Goal: Task Accomplishment & Management: Use online tool/utility

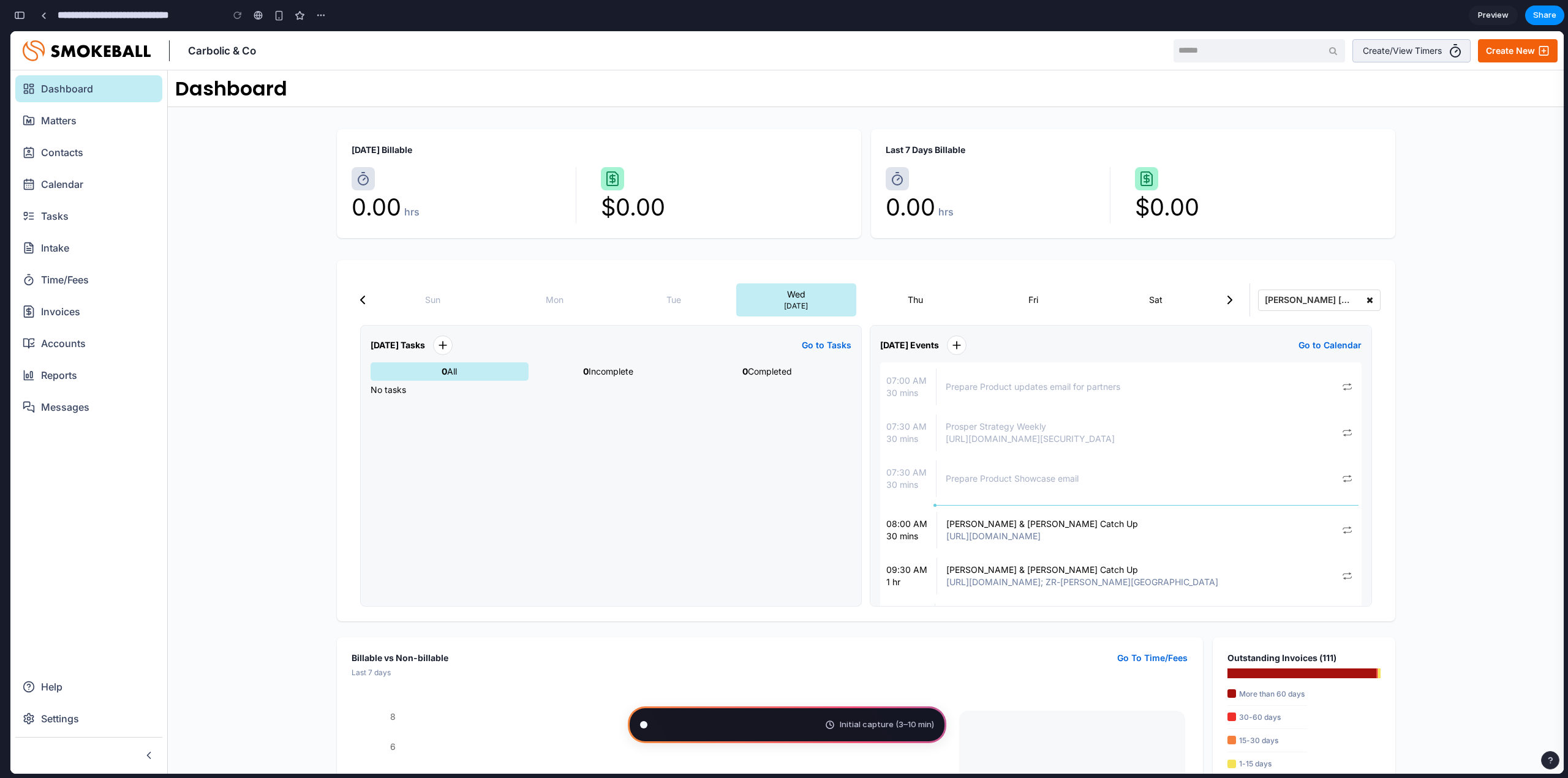
scroll to position [32, 0]
type input "**********"
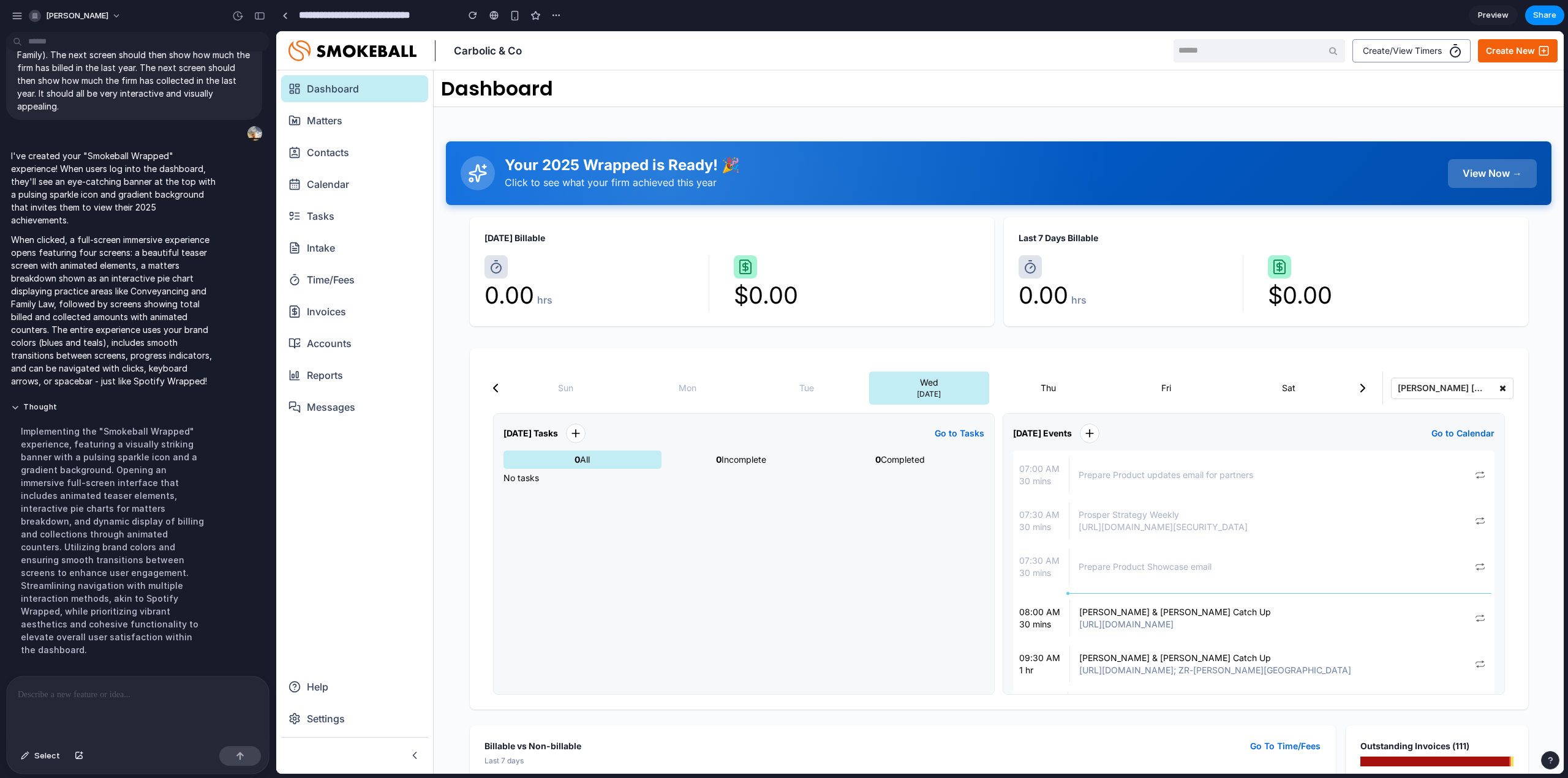
scroll to position [173, 0]
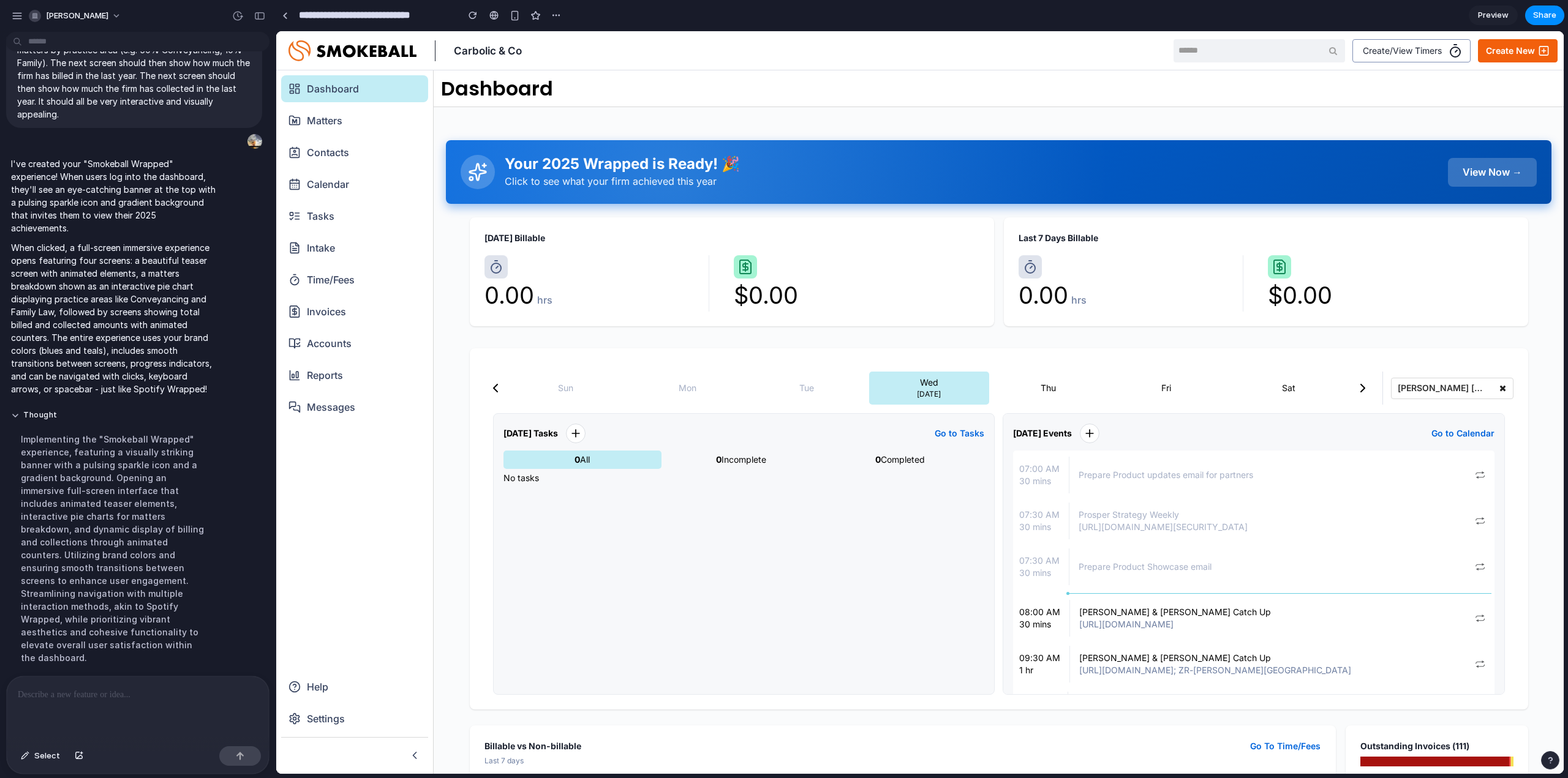
click at [1468, 173] on div "View Now →" at bounding box center [1492, 172] width 88 height 28
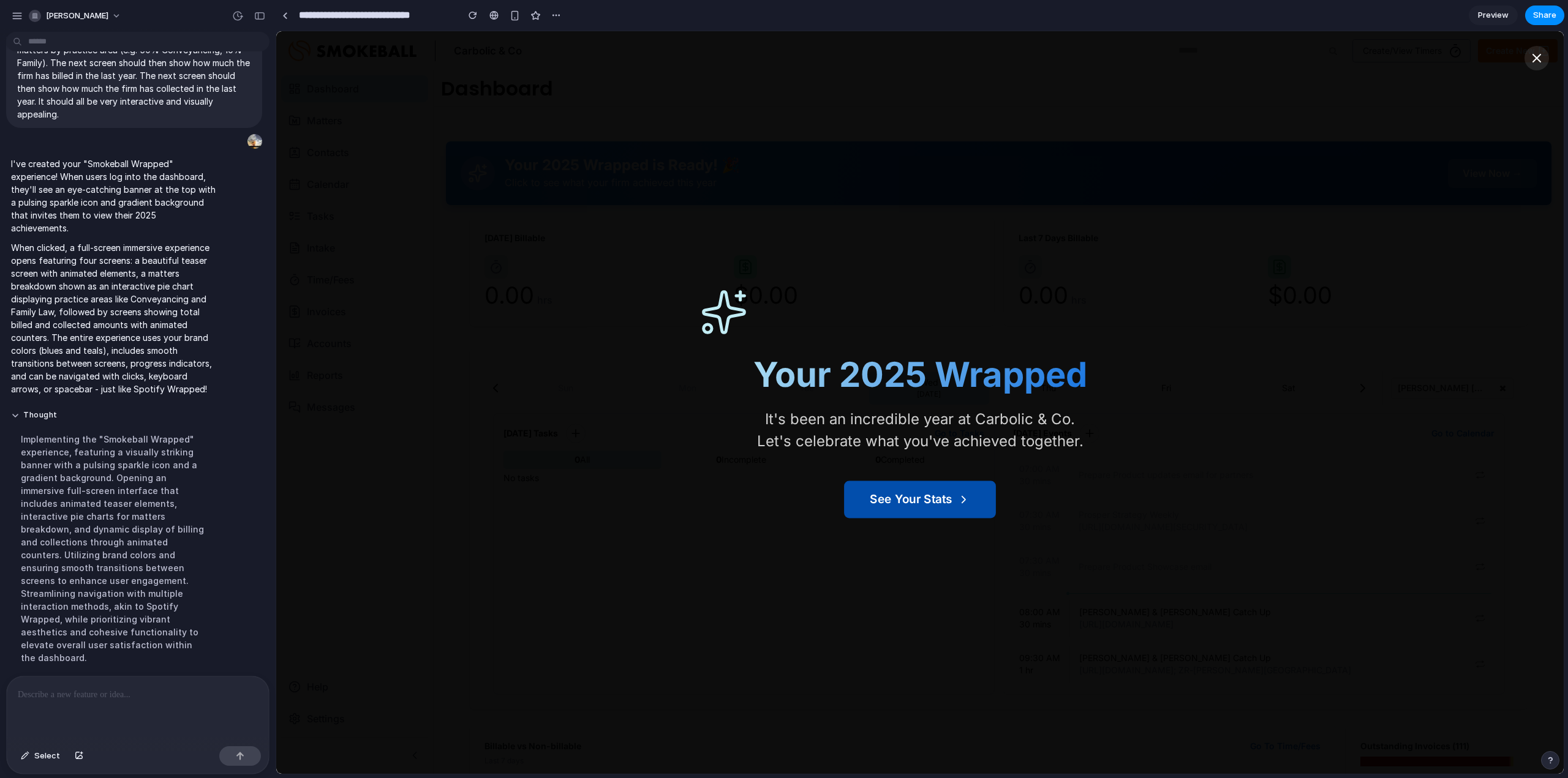
click at [899, 493] on button "See Your Stats" at bounding box center [920, 499] width 152 height 37
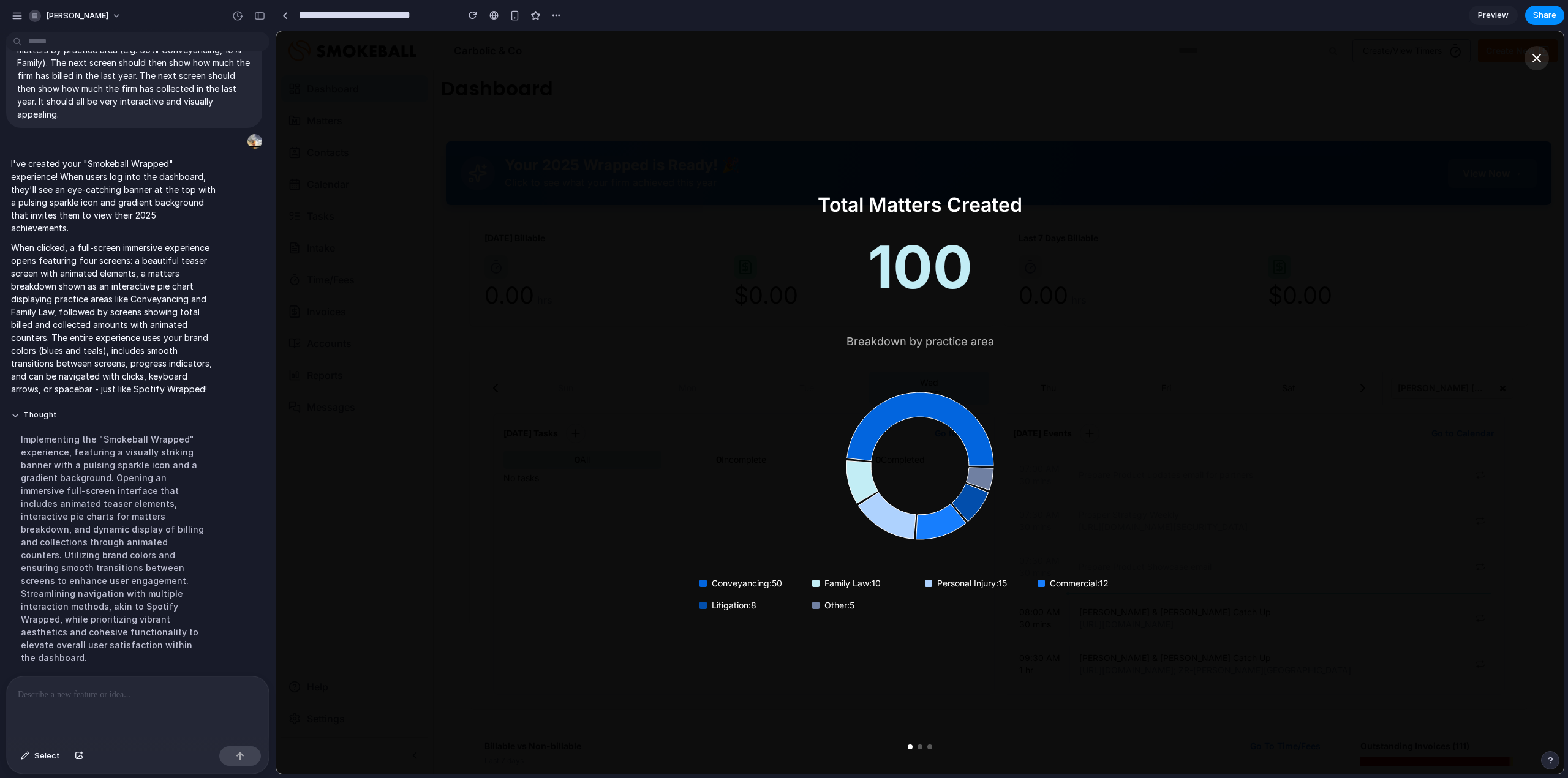
click at [1200, 640] on div "Total Matters Created 100 Breakdown by practice area Conveyancing : 50 Family L…" at bounding box center [920, 402] width 1287 height 742
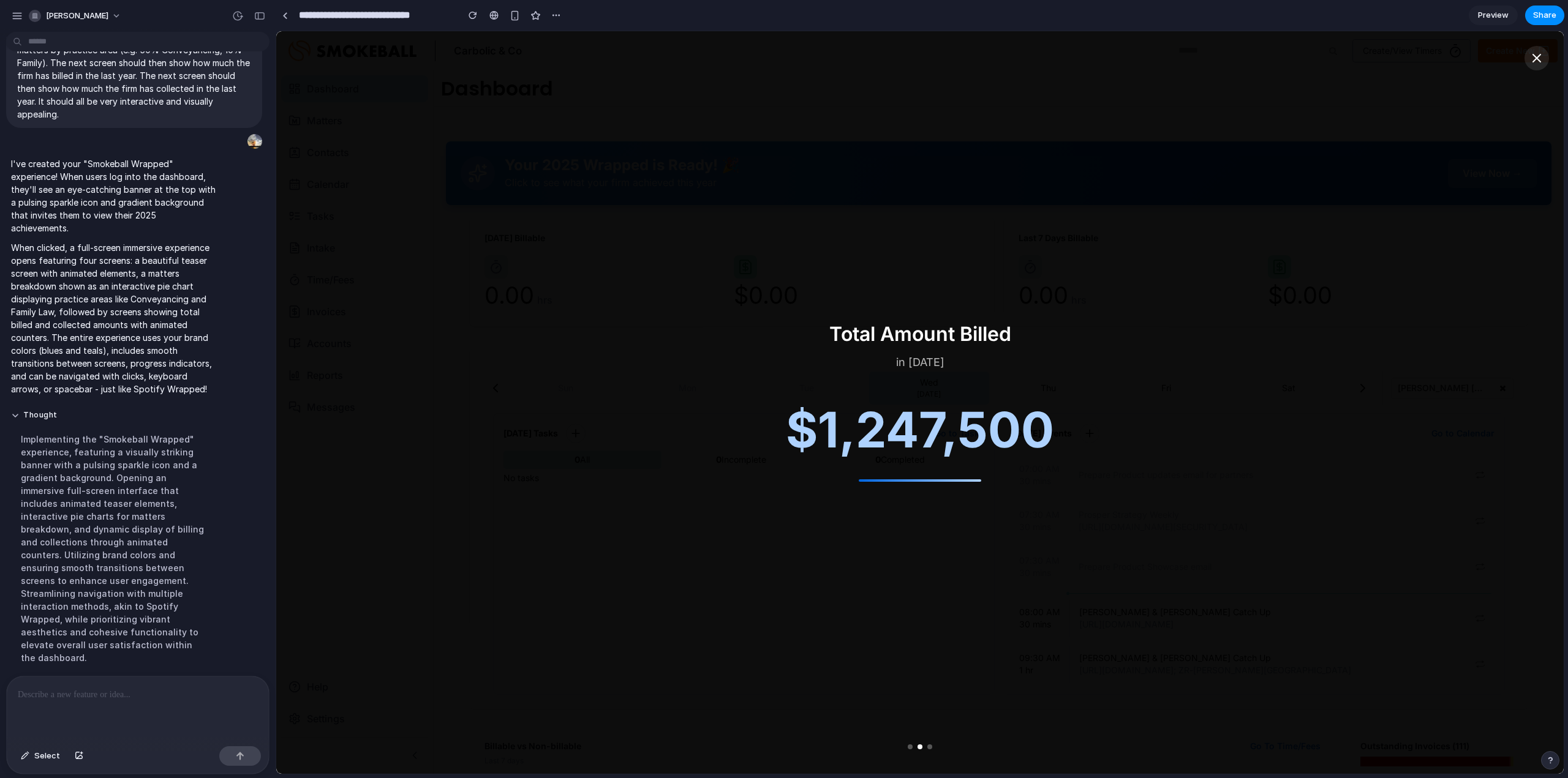
click at [1405, 395] on div "Total Amount Billed in 2025 $ 1,247,500" at bounding box center [920, 402] width 1287 height 742
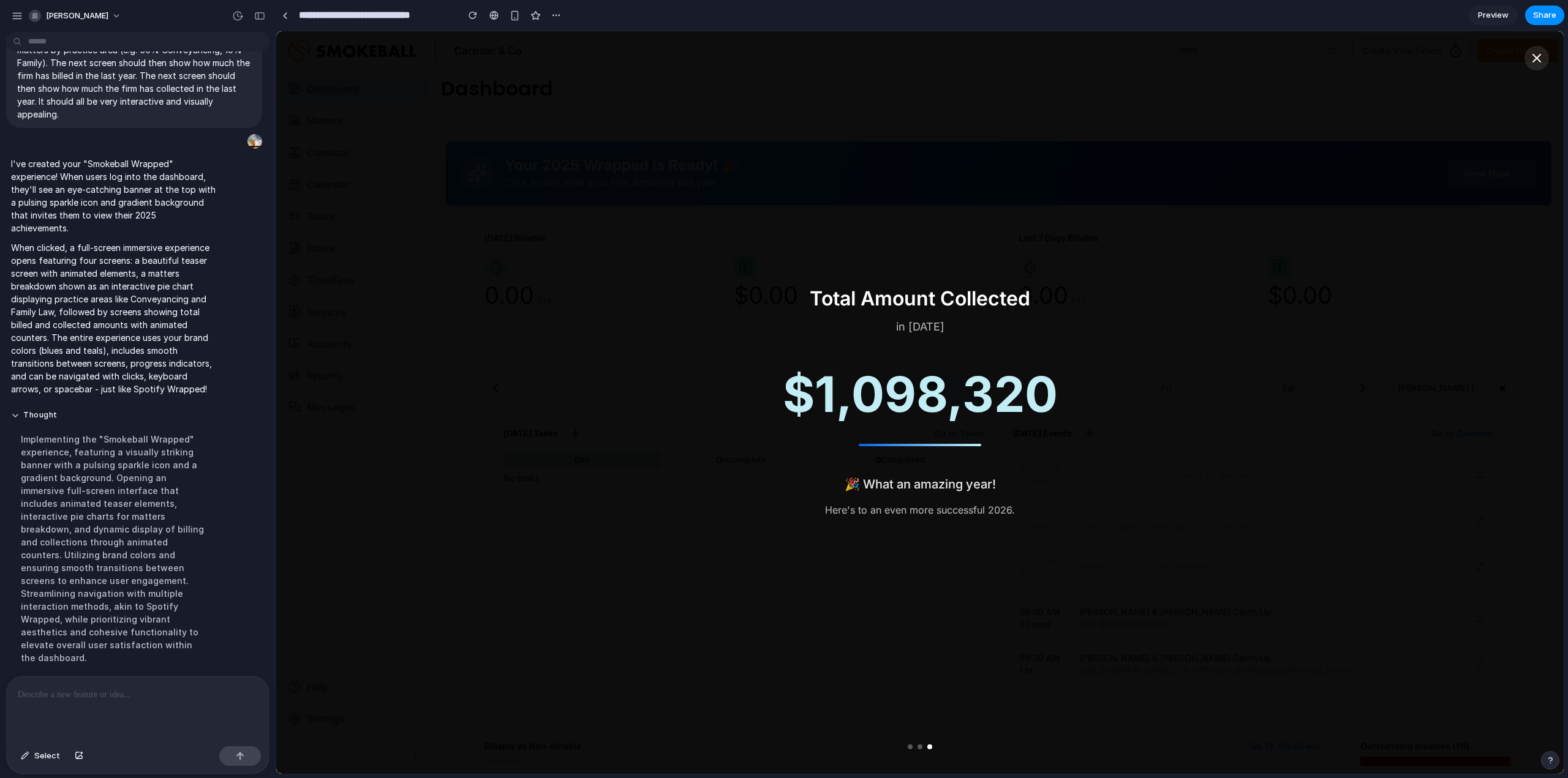
click at [343, 457] on div "Total Amount Collected in 2025 $ 1,098,320 🎉 What an amazing year! Here's to an…" at bounding box center [920, 402] width 1287 height 742
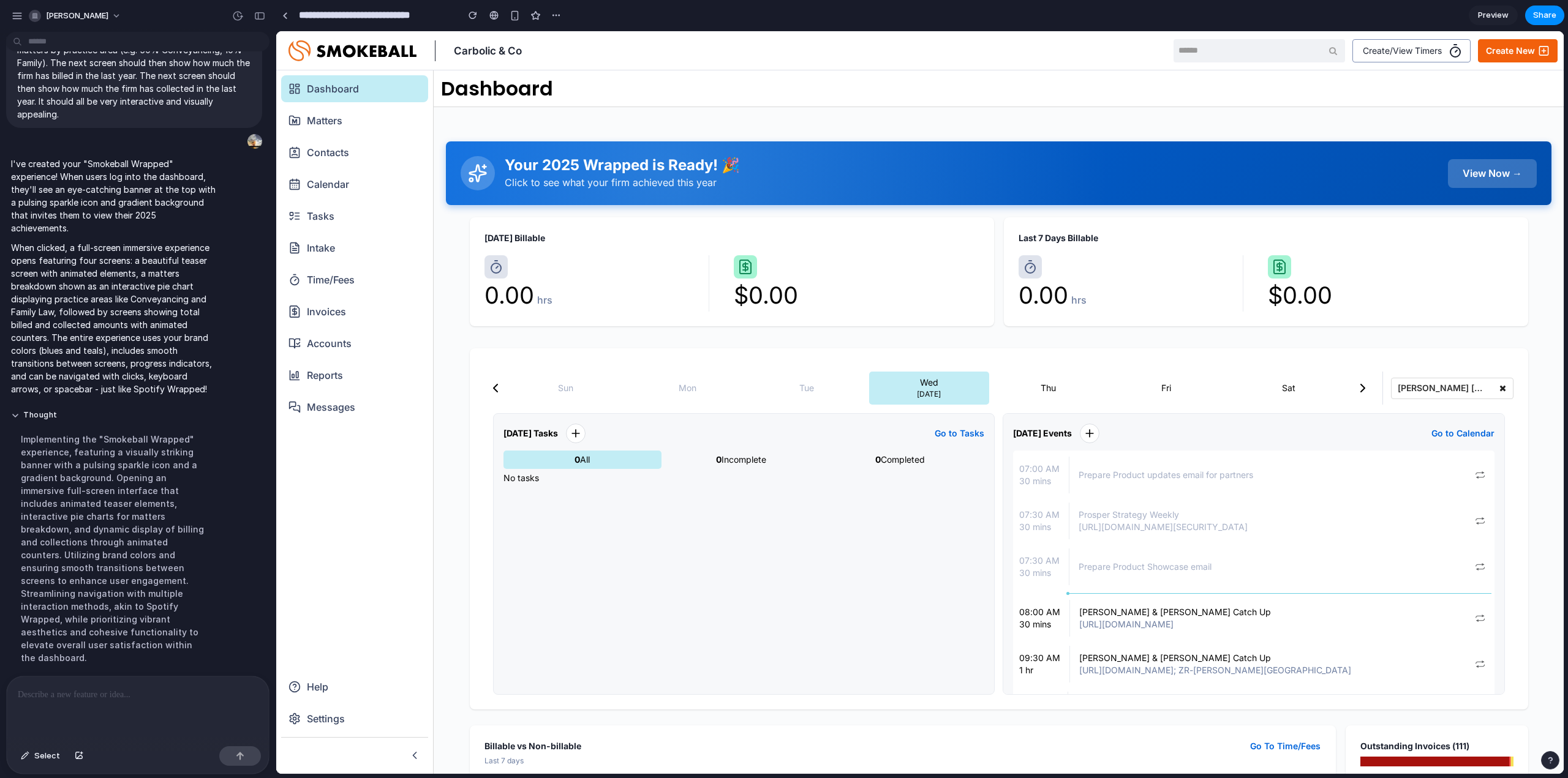
click at [144, 712] on div at bounding box center [138, 709] width 262 height 65
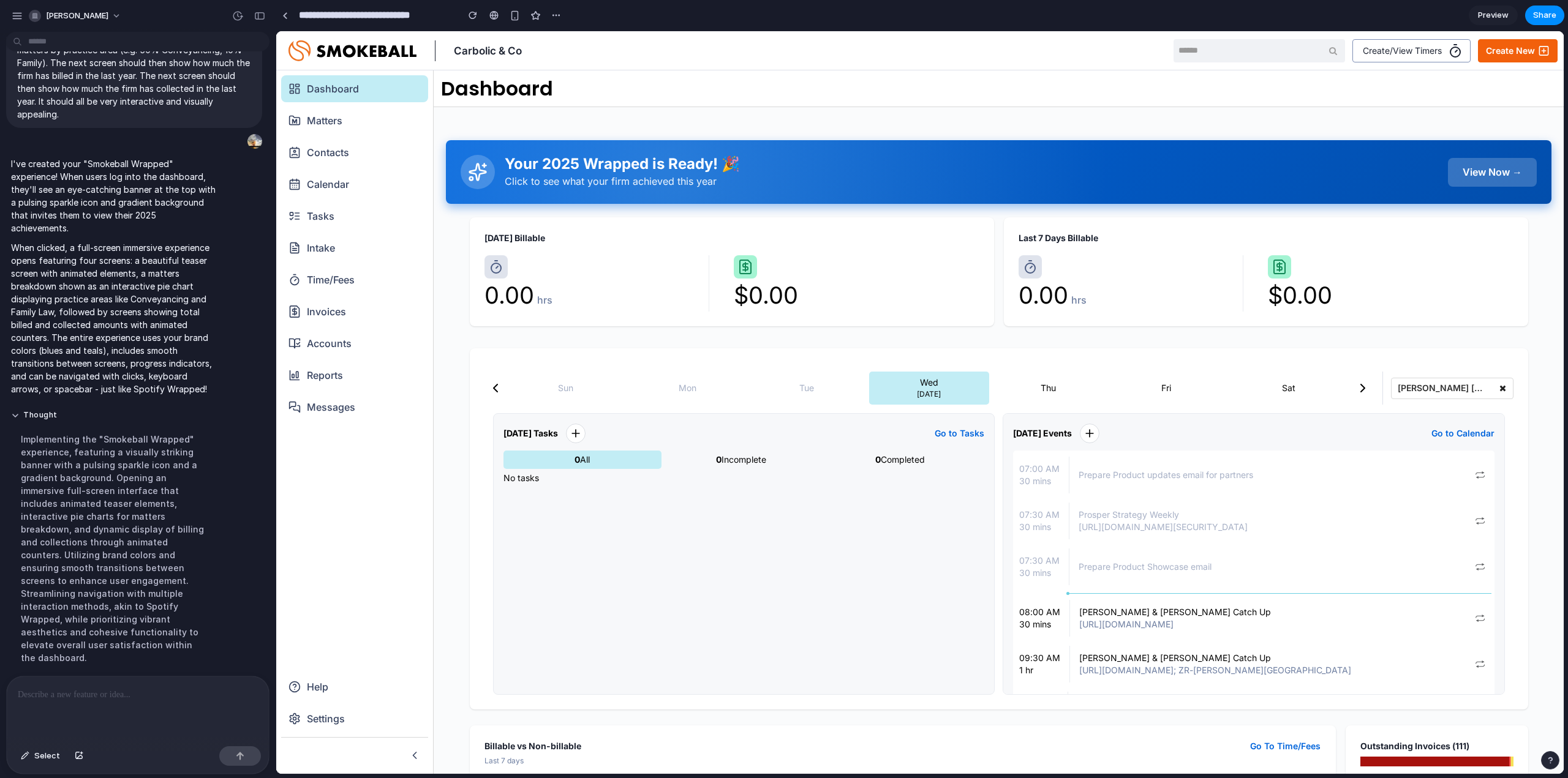
click at [1500, 164] on div "View Now →" at bounding box center [1492, 172] width 88 height 28
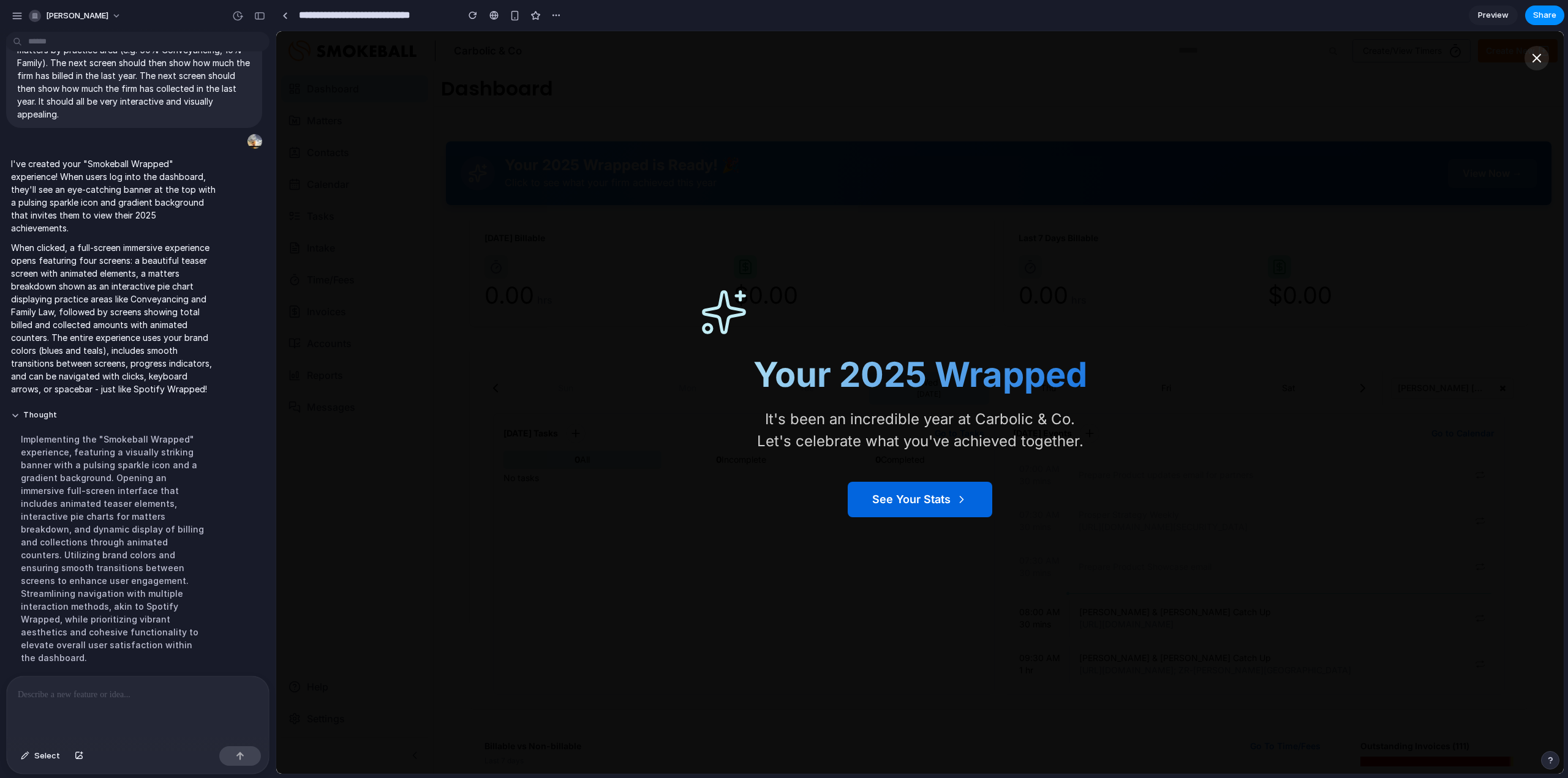
click at [103, 719] on div at bounding box center [138, 709] width 262 height 65
drag, startPoint x: 177, startPoint y: 688, endPoint x: 67, endPoint y: 698, distance: 110.5
click at [67, 698] on div "**********" at bounding box center [138, 709] width 262 height 65
click at [897, 499] on button "See Your Stats" at bounding box center [920, 499] width 152 height 37
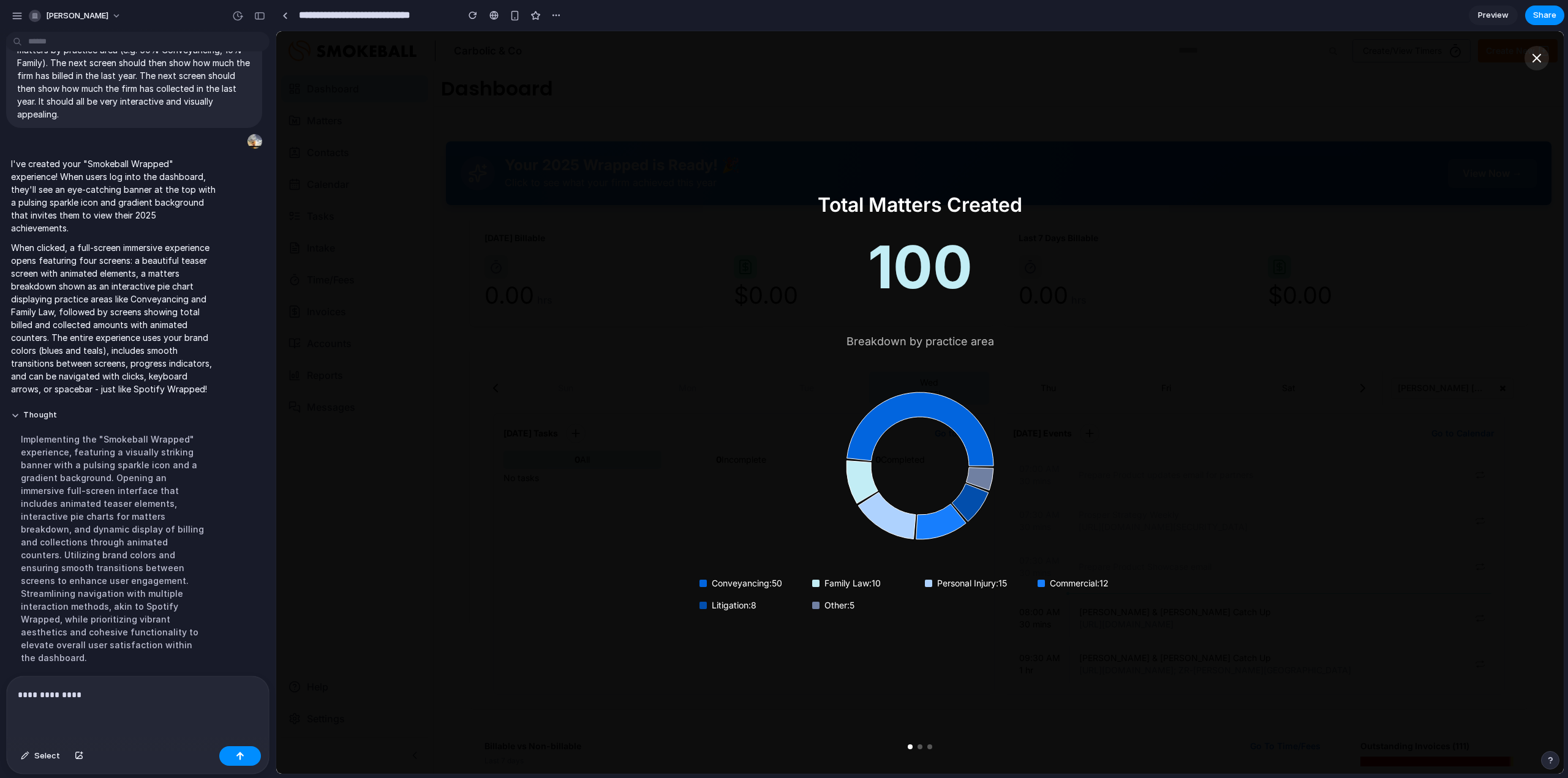
click at [159, 733] on div "**********" at bounding box center [138, 709] width 262 height 65
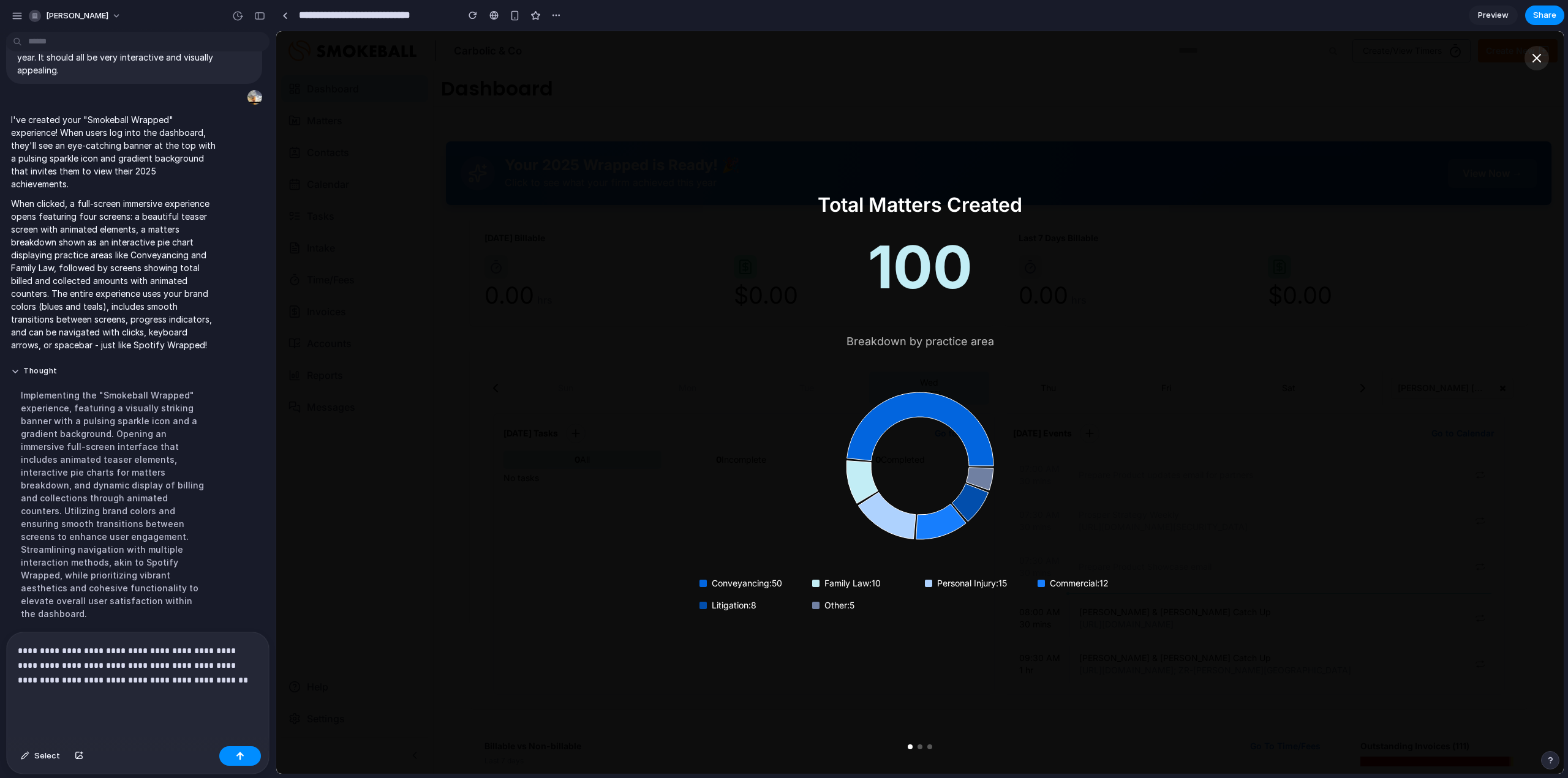
scroll to position [228, 0]
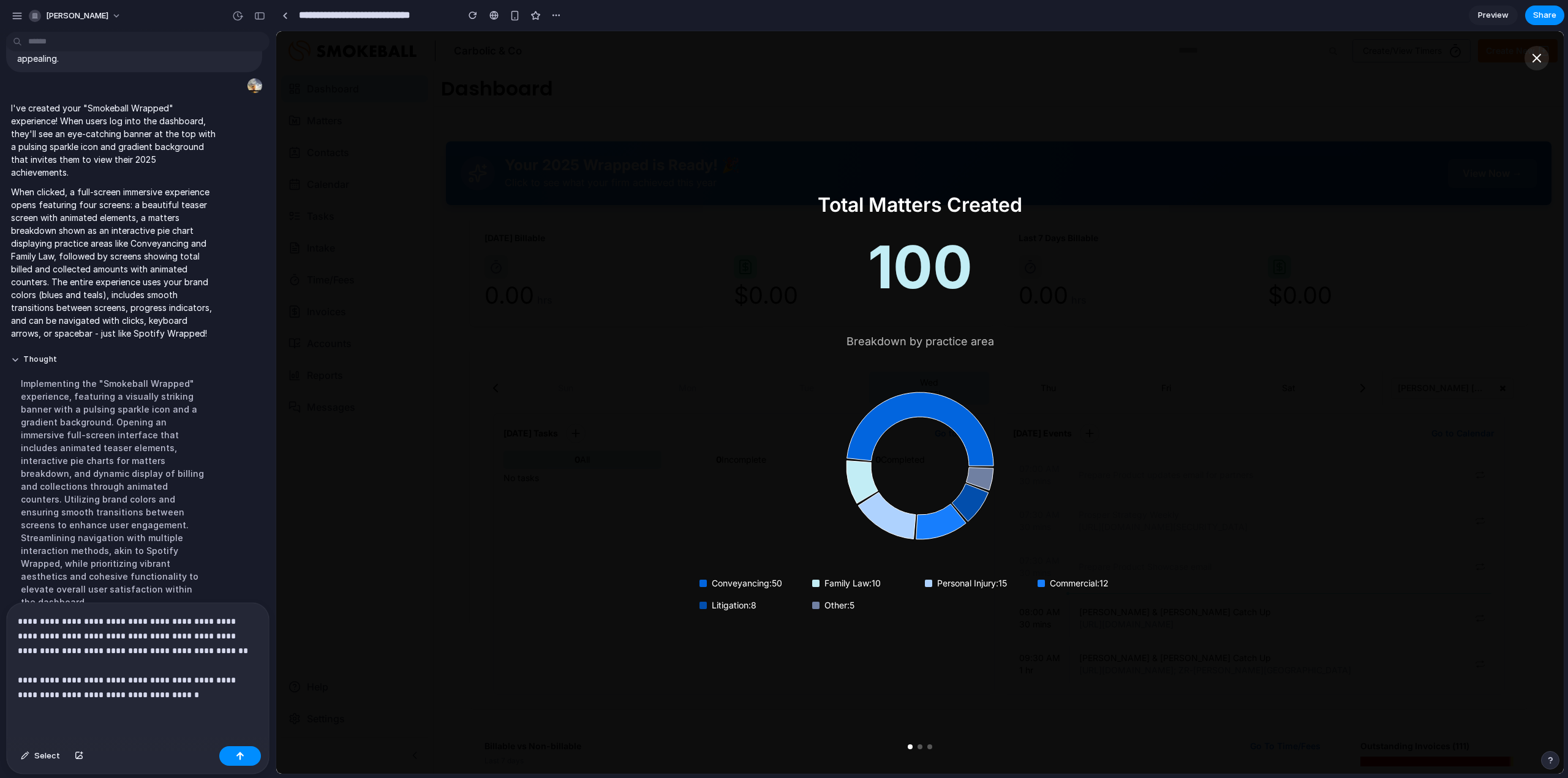
click at [917, 749] on div at bounding box center [919, 746] width 24 height 5
click at [1225, 656] on div "Total Matters Created 100 Breakdown by practice area Conveyancing : 50 Family L…" at bounding box center [920, 402] width 1287 height 742
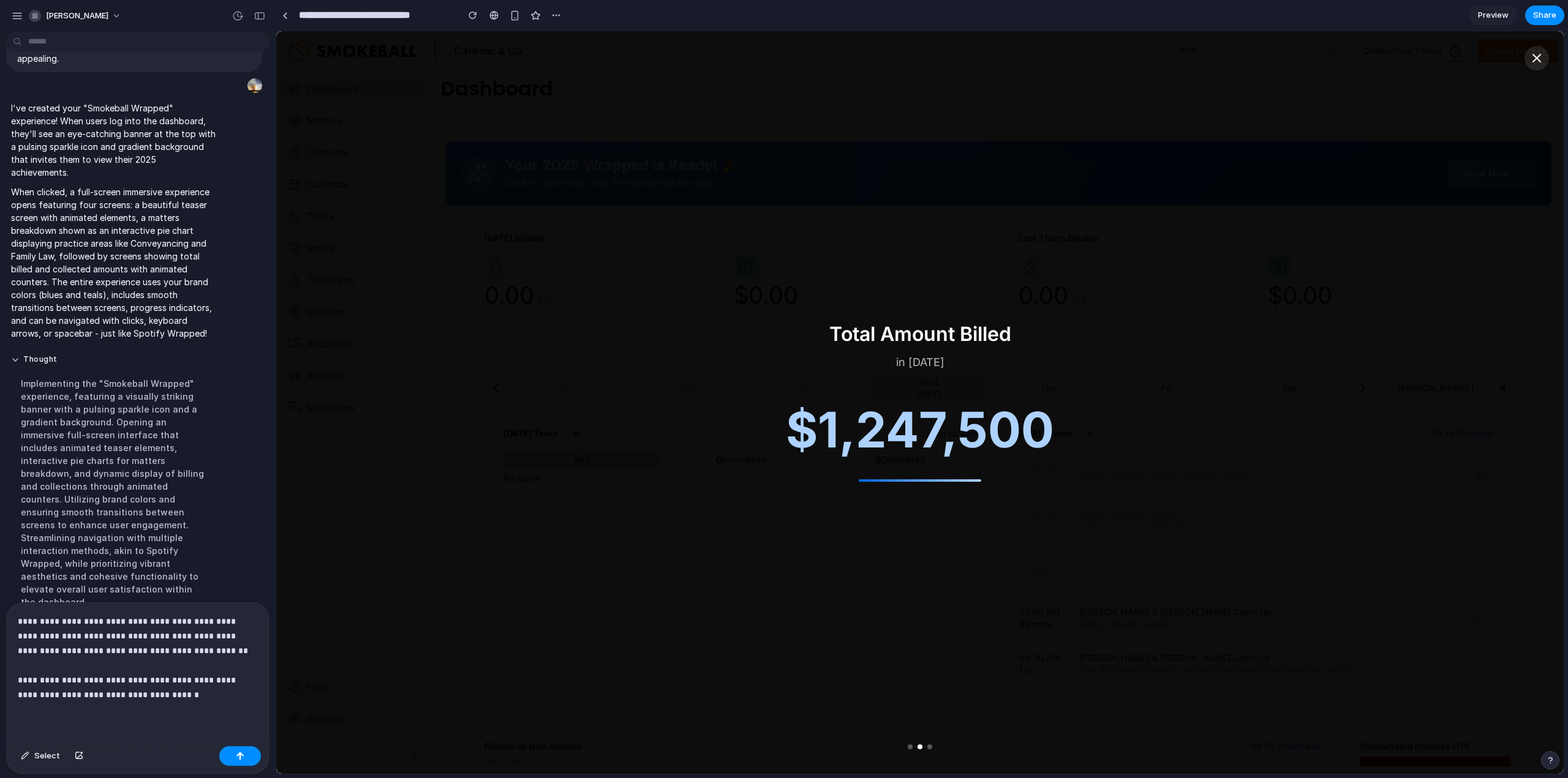
click at [189, 694] on p "**********" at bounding box center [135, 658] width 235 height 88
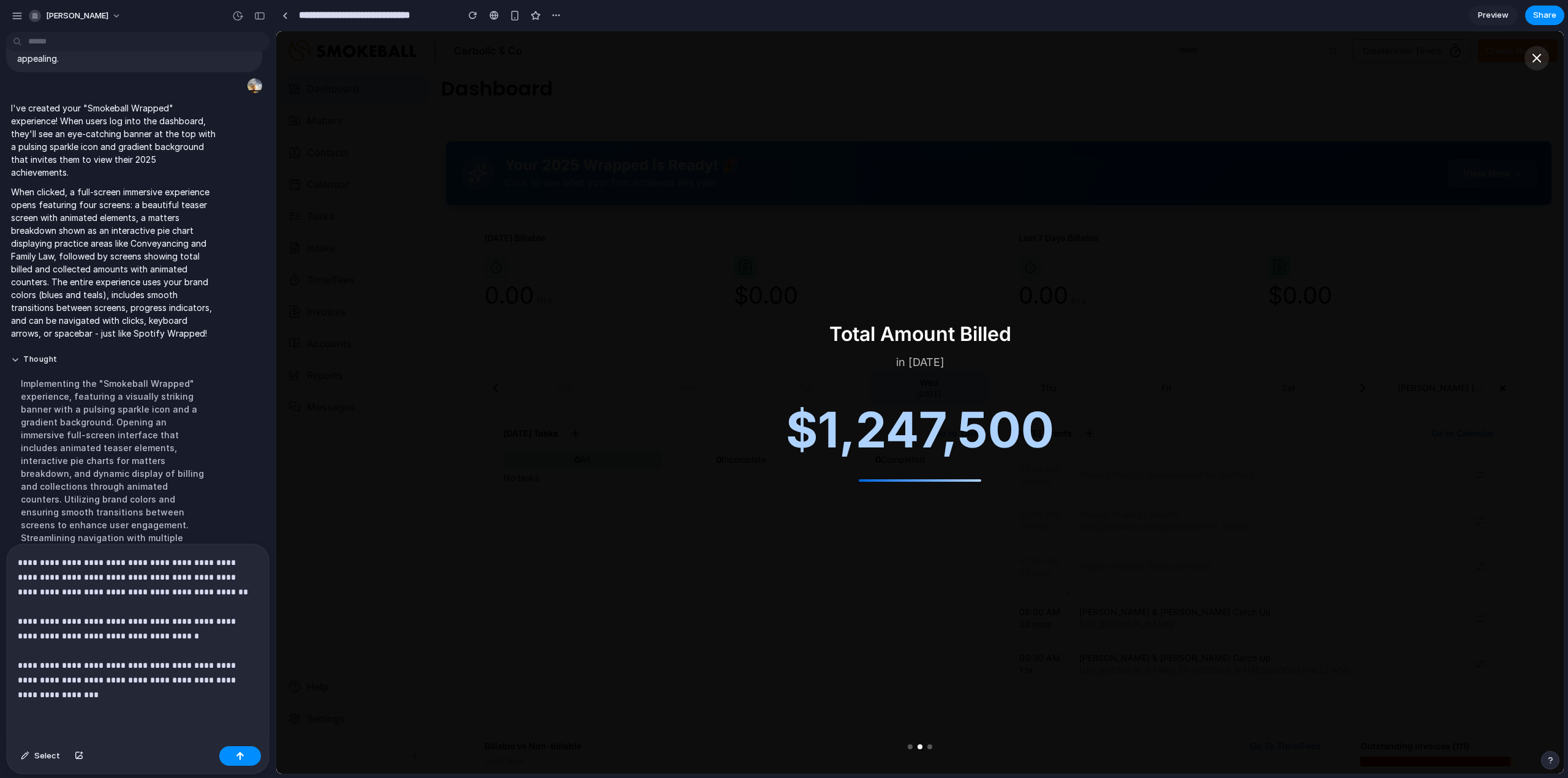
click at [1374, 442] on div "Total Amount Billed in 2025 $ 1,247,500" at bounding box center [920, 402] width 1287 height 742
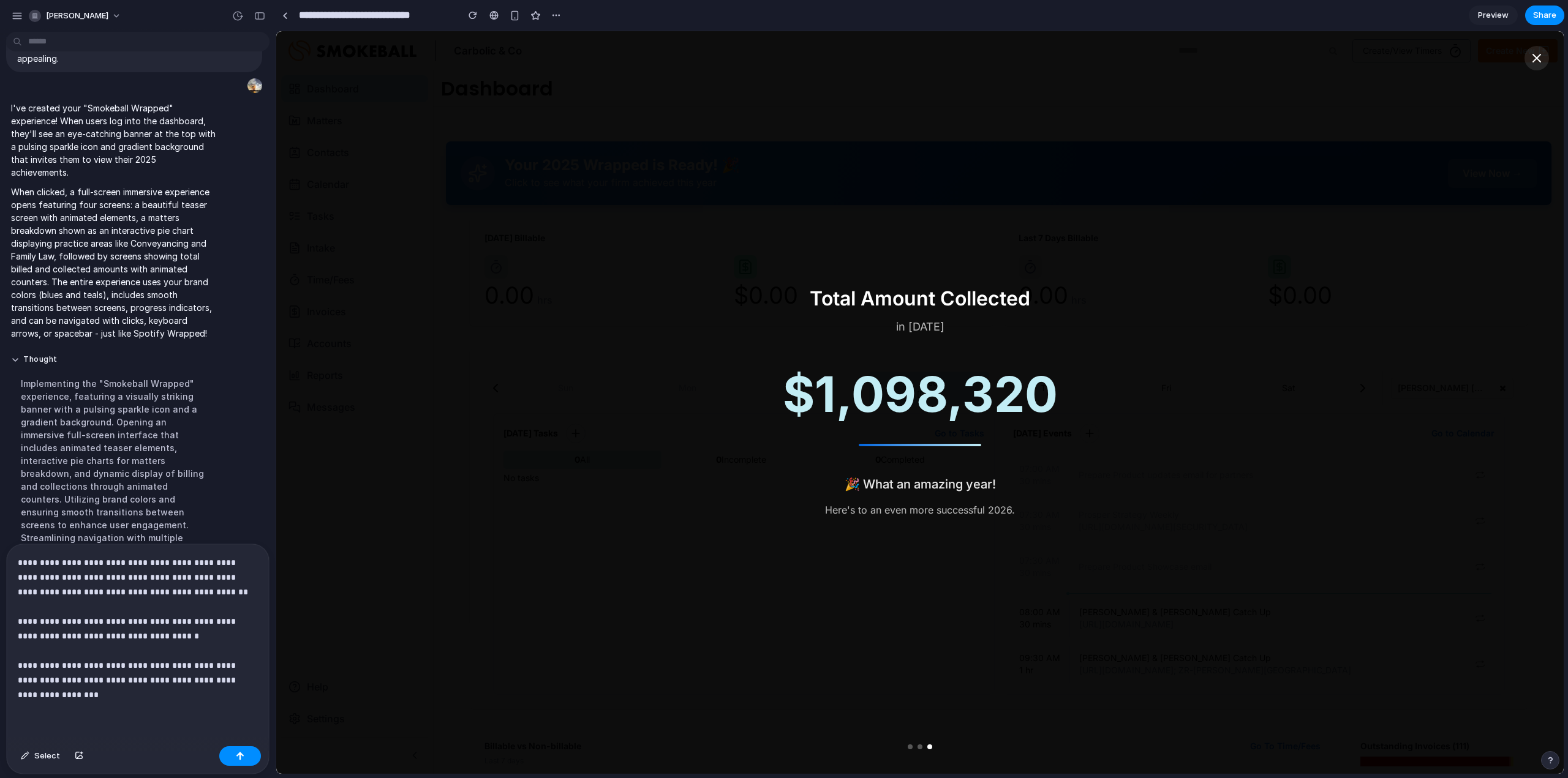
click at [153, 700] on div "**********" at bounding box center [138, 643] width 262 height 197
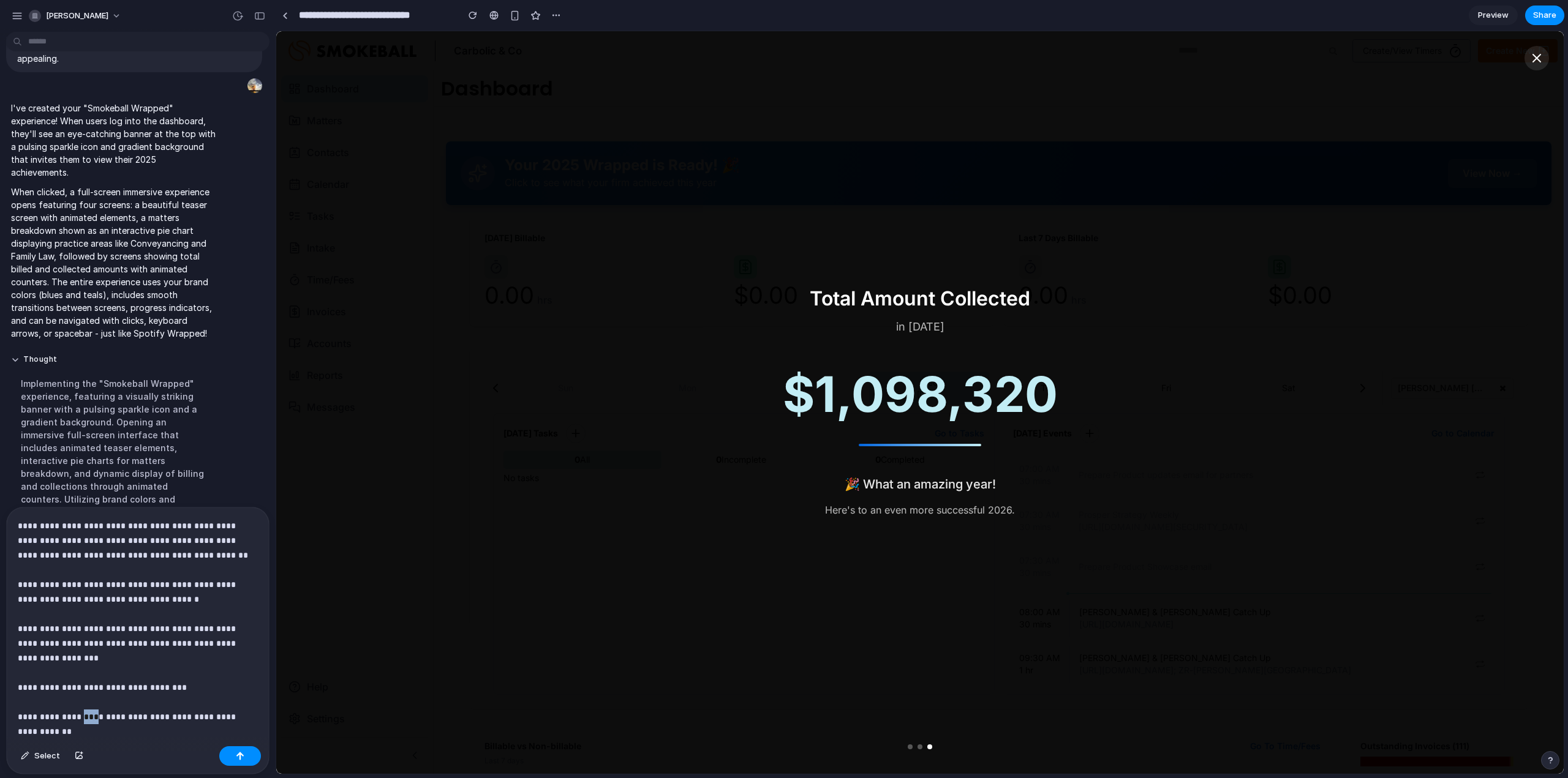
drag, startPoint x: 88, startPoint y: 714, endPoint x: 78, endPoint y: 716, distance: 10.2
click at [78, 716] on p "**********" at bounding box center [133, 628] width 231 height 220
click at [107, 729] on p "**********" at bounding box center [133, 628] width 231 height 220
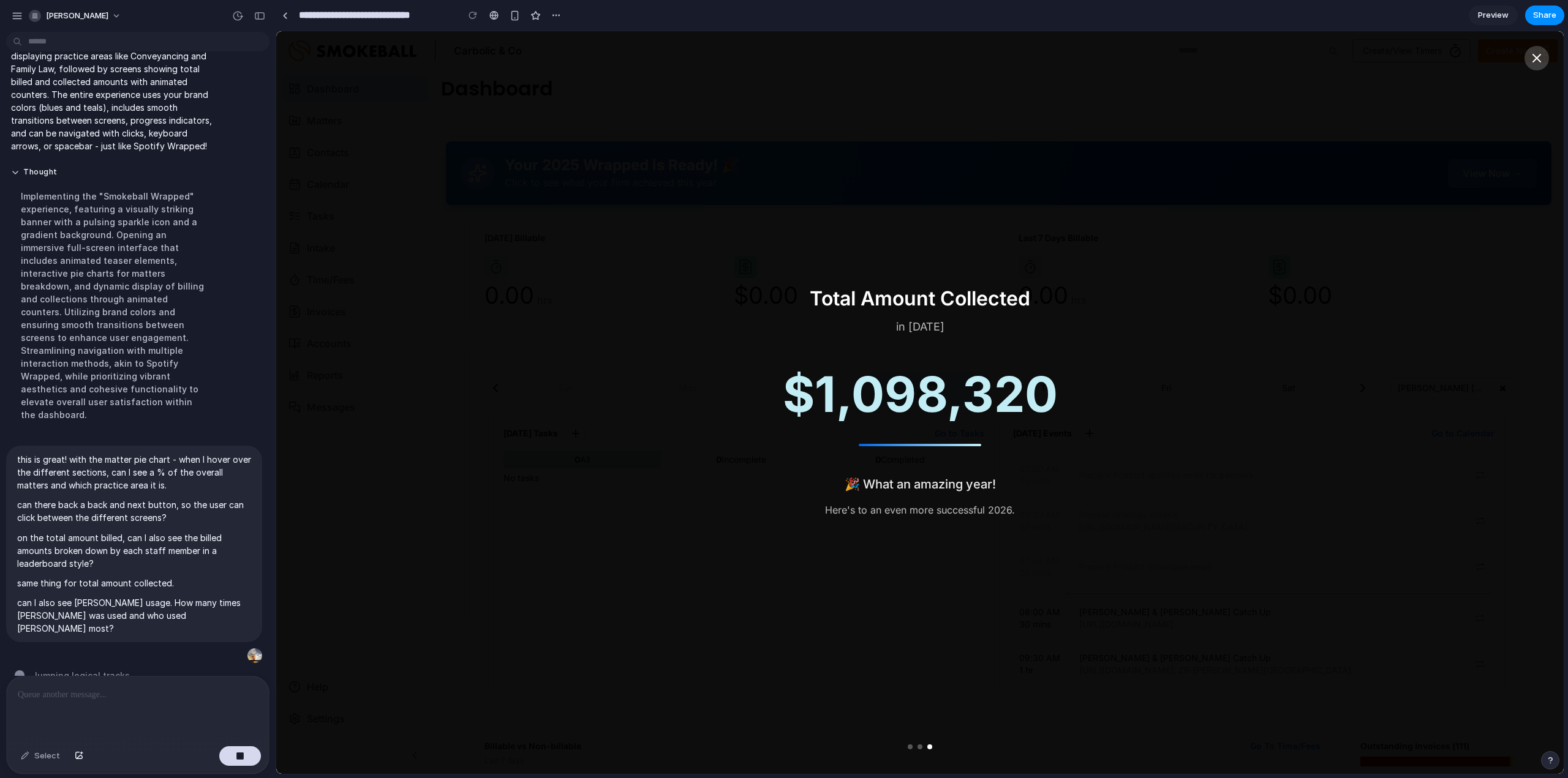
click at [1531, 47] on button at bounding box center [1536, 58] width 24 height 24
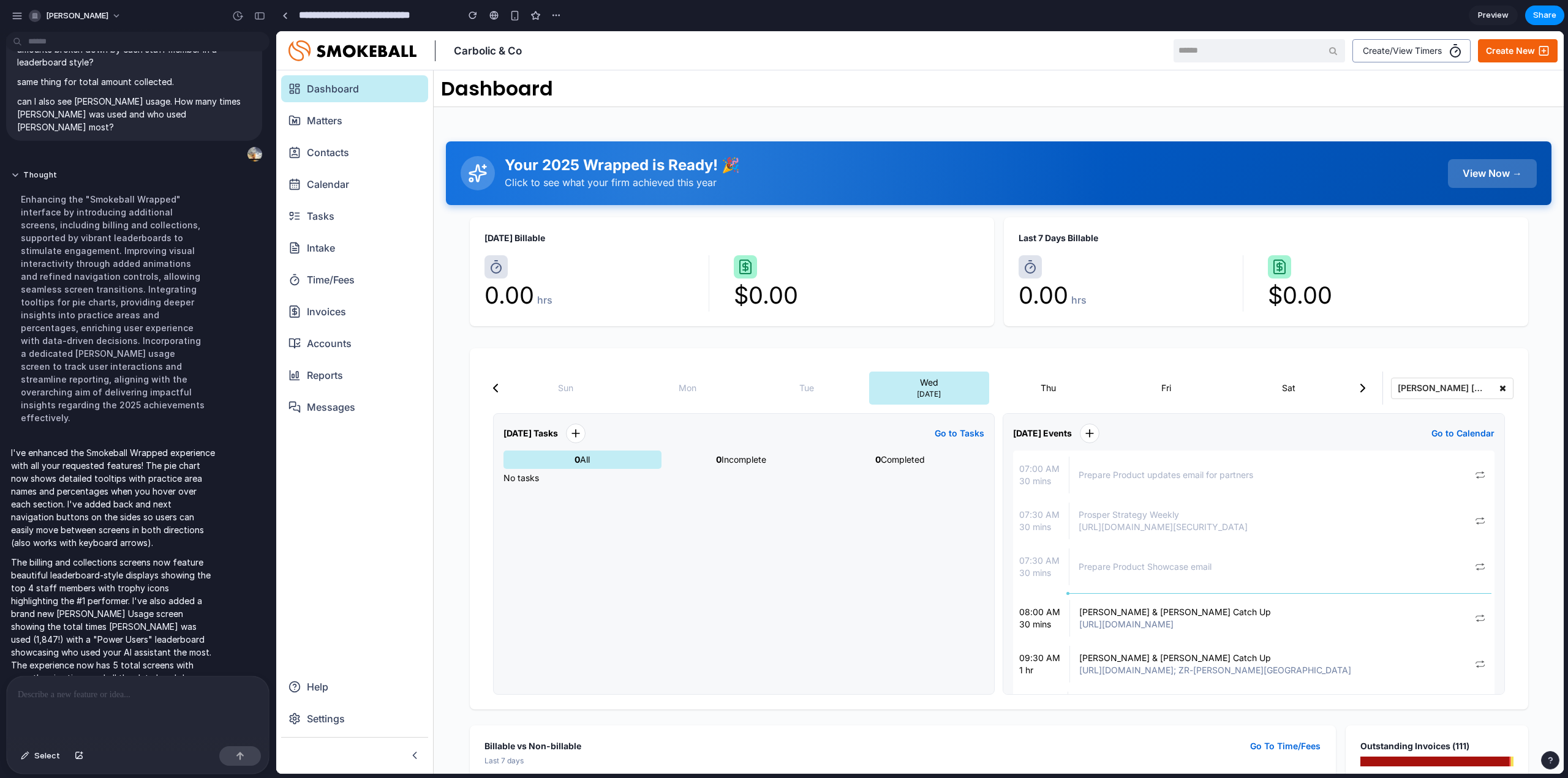
scroll to position [0, 0]
click at [81, 705] on div at bounding box center [138, 709] width 262 height 65
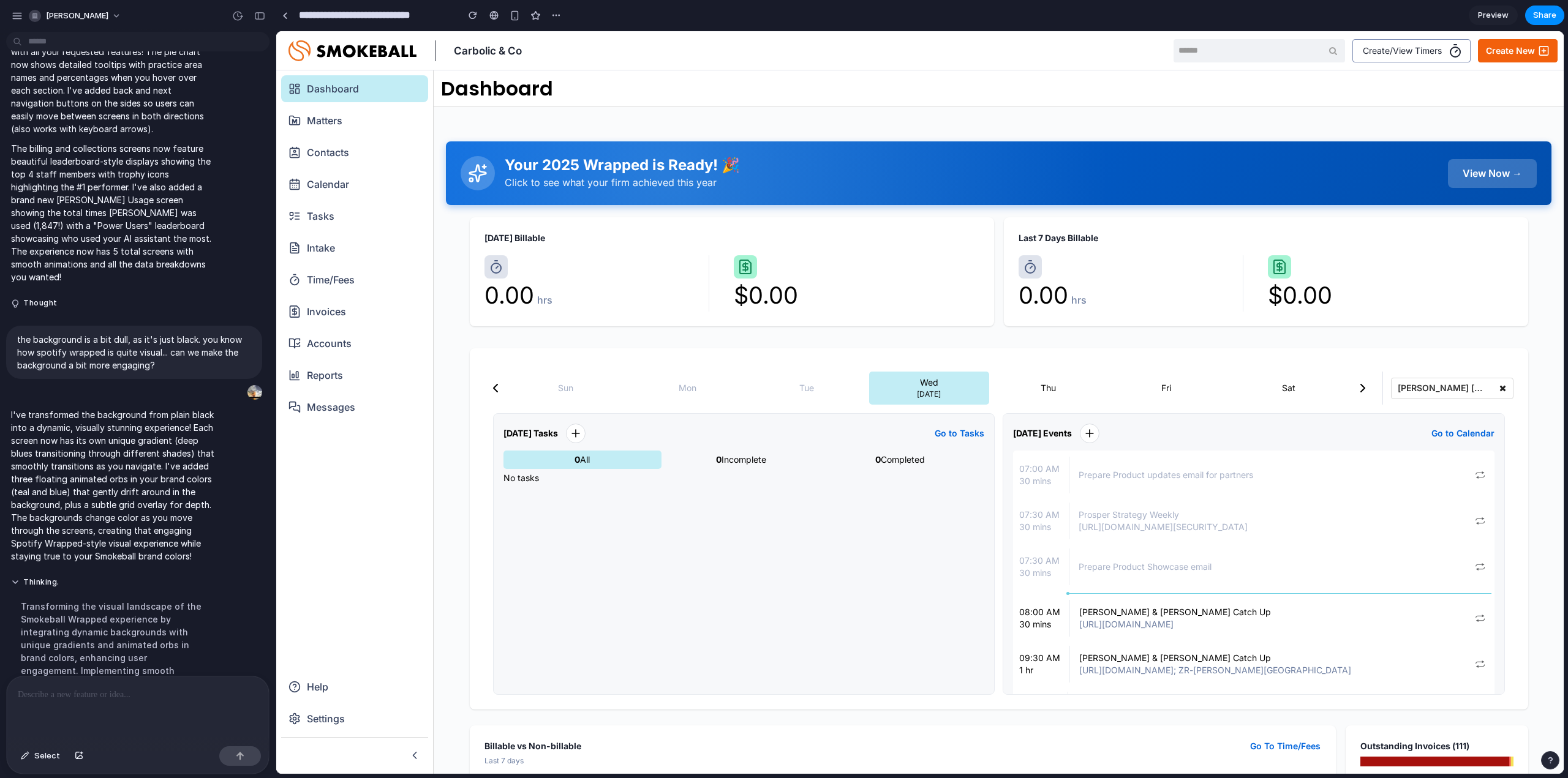
scroll to position [893, 0]
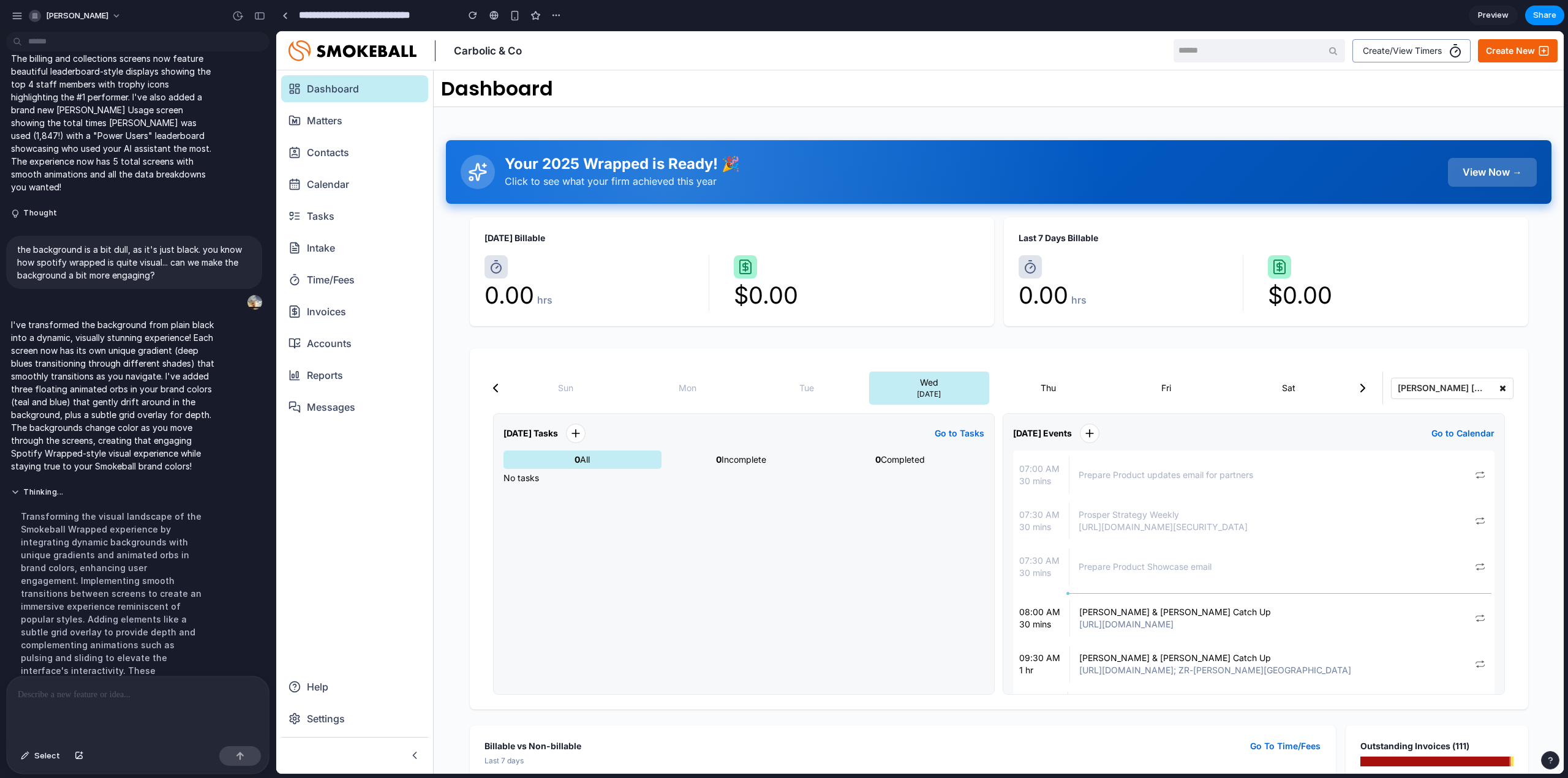
click at [1489, 166] on div "View Now →" at bounding box center [1492, 172] width 88 height 28
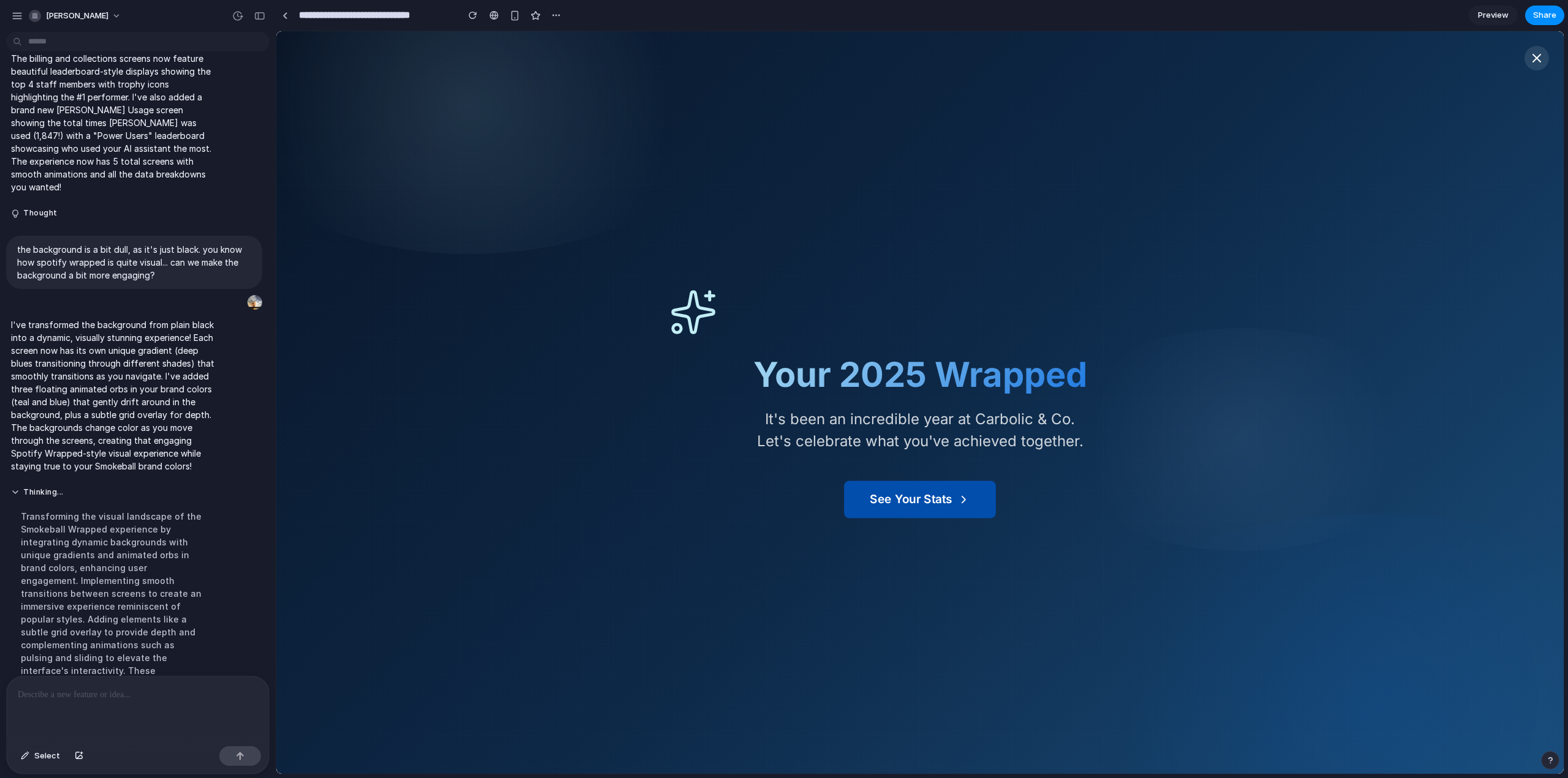
click at [960, 509] on button "See Your Stats" at bounding box center [920, 499] width 152 height 37
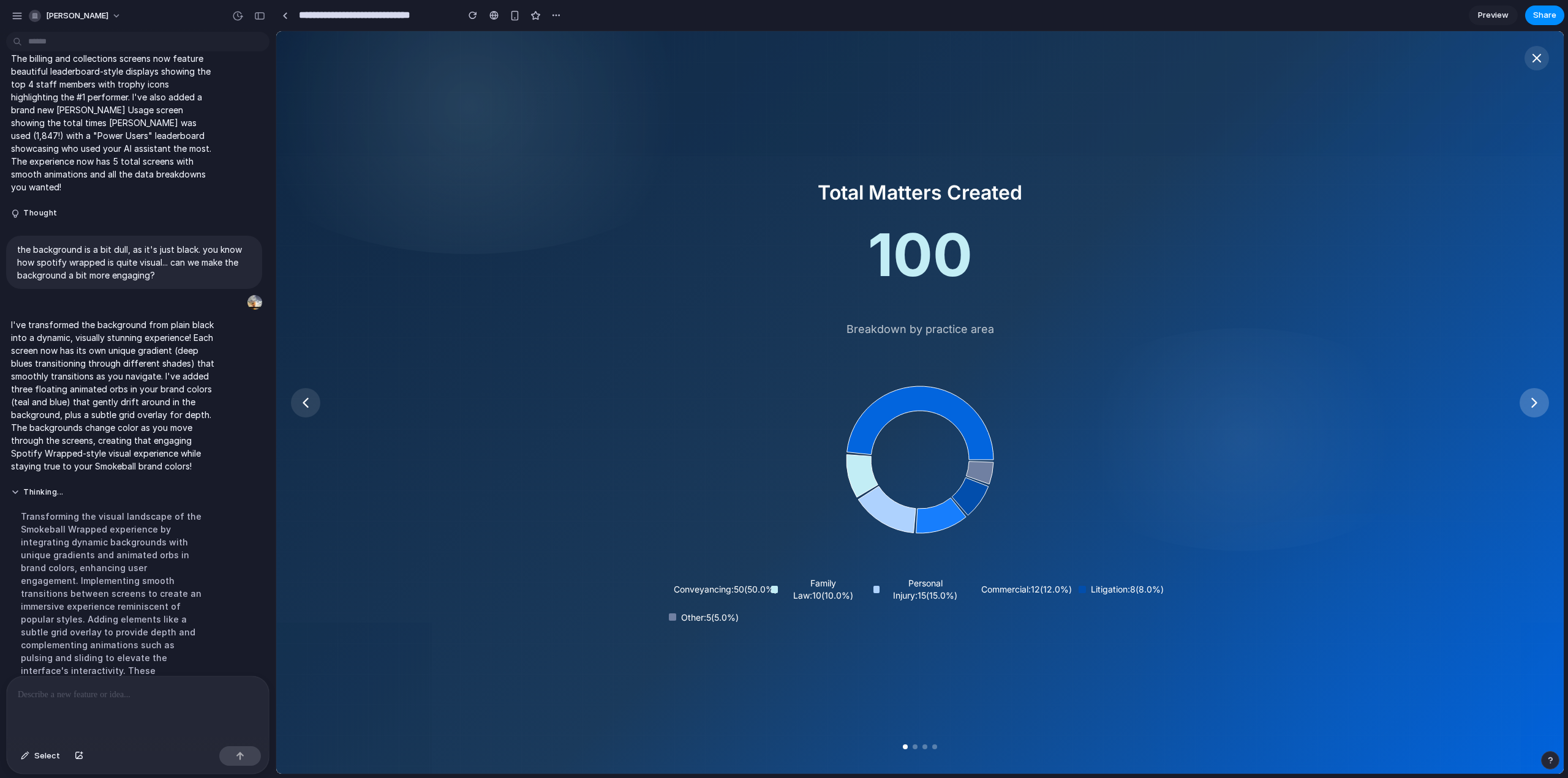
click at [1542, 403] on icon at bounding box center [1534, 403] width 17 height 17
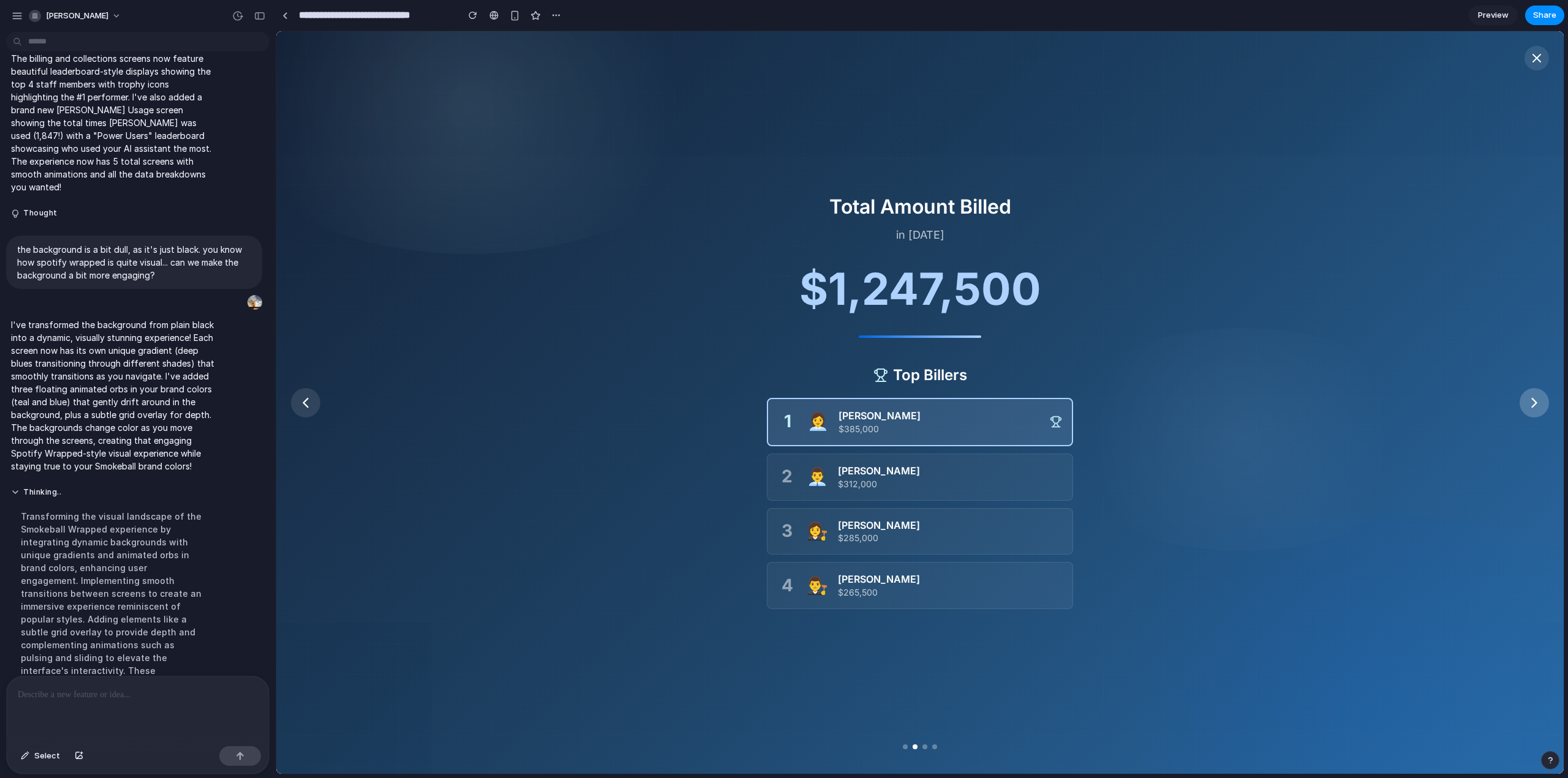
click at [1533, 395] on icon at bounding box center [1534, 403] width 17 height 17
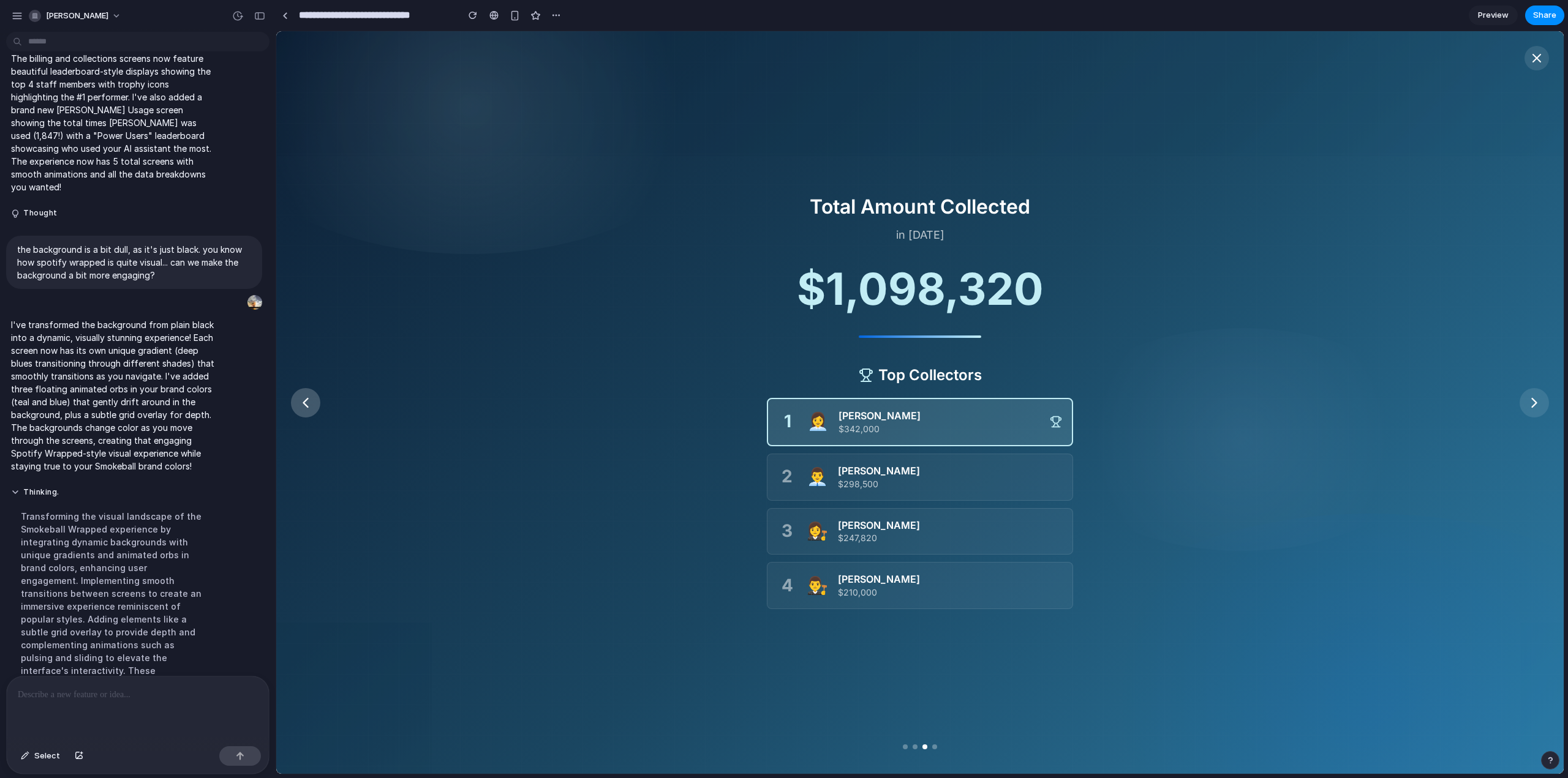
click at [305, 405] on icon at bounding box center [306, 403] width 17 height 17
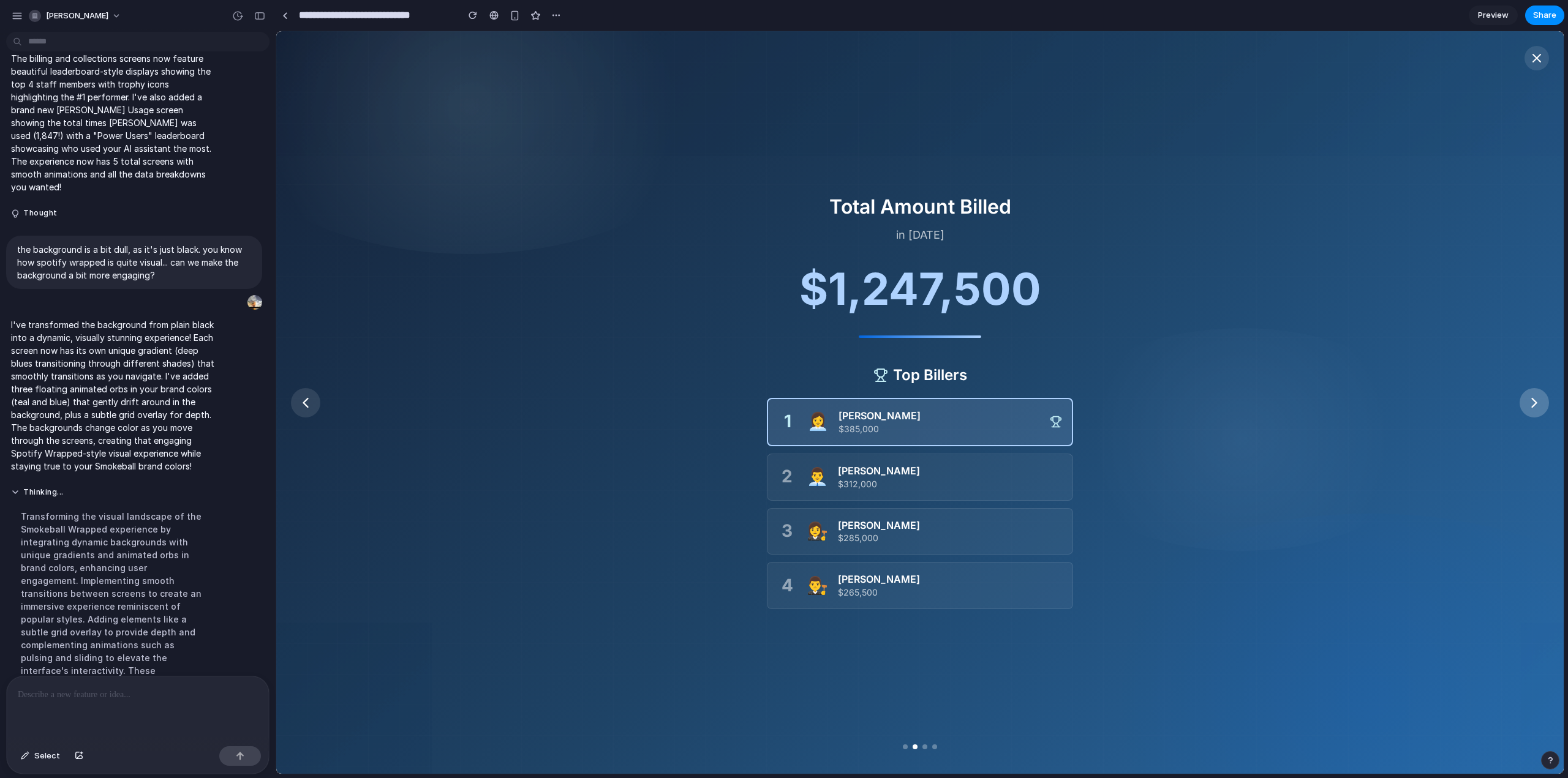
click at [1540, 416] on button at bounding box center [1533, 402] width 29 height 29
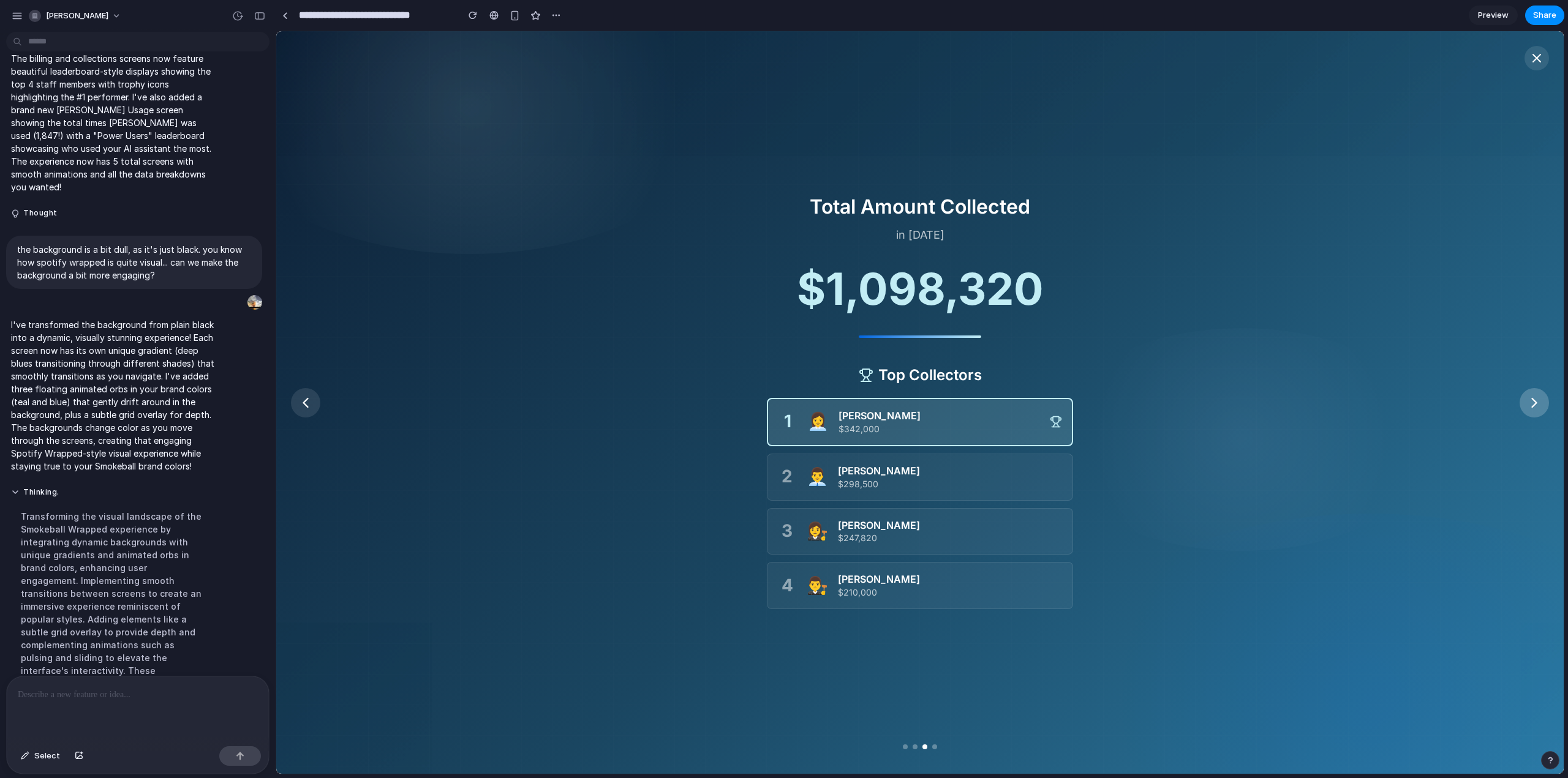
click at [1540, 410] on icon at bounding box center [1534, 403] width 17 height 17
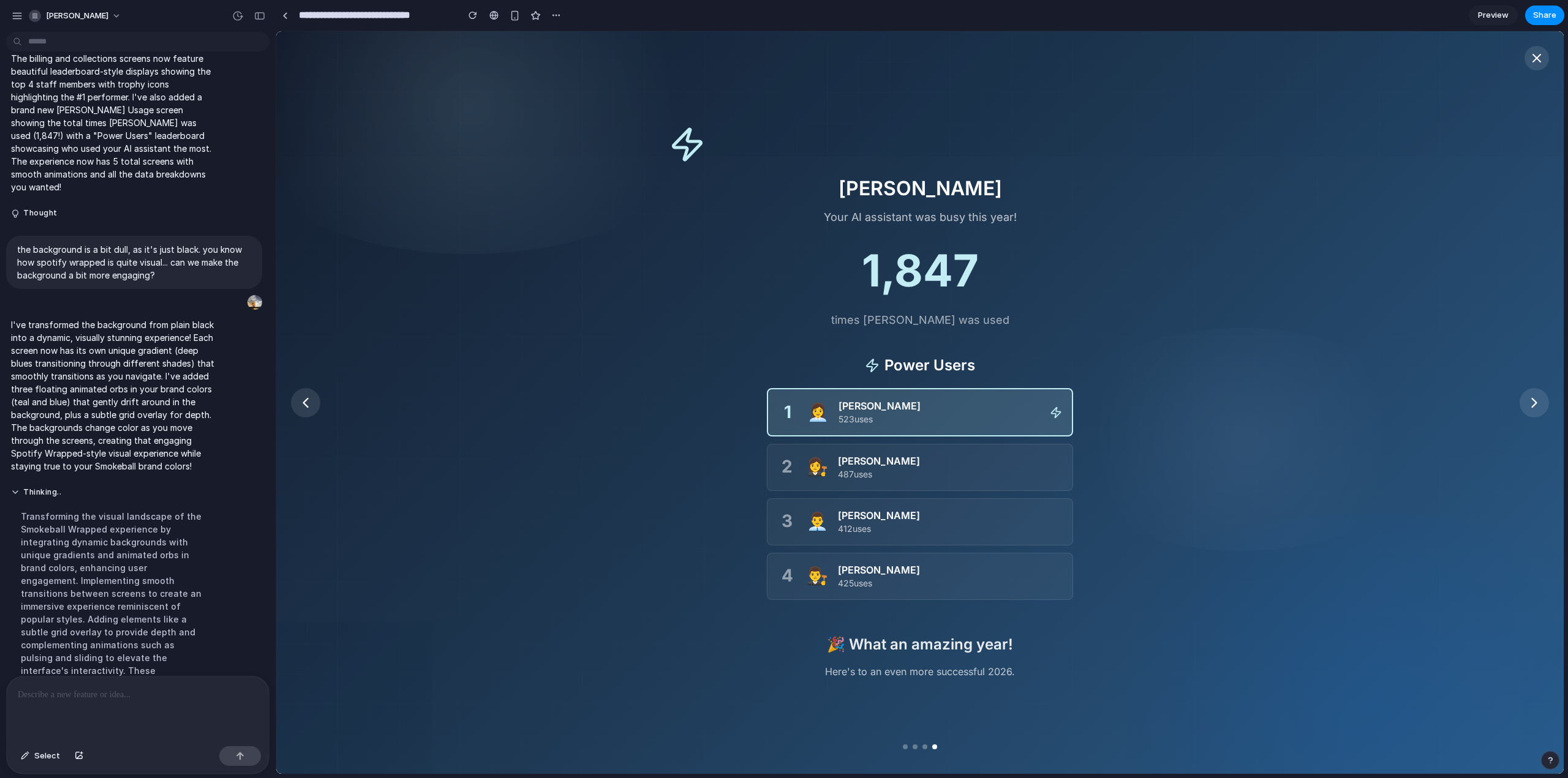
click at [62, 690] on p at bounding box center [135, 694] width 235 height 15
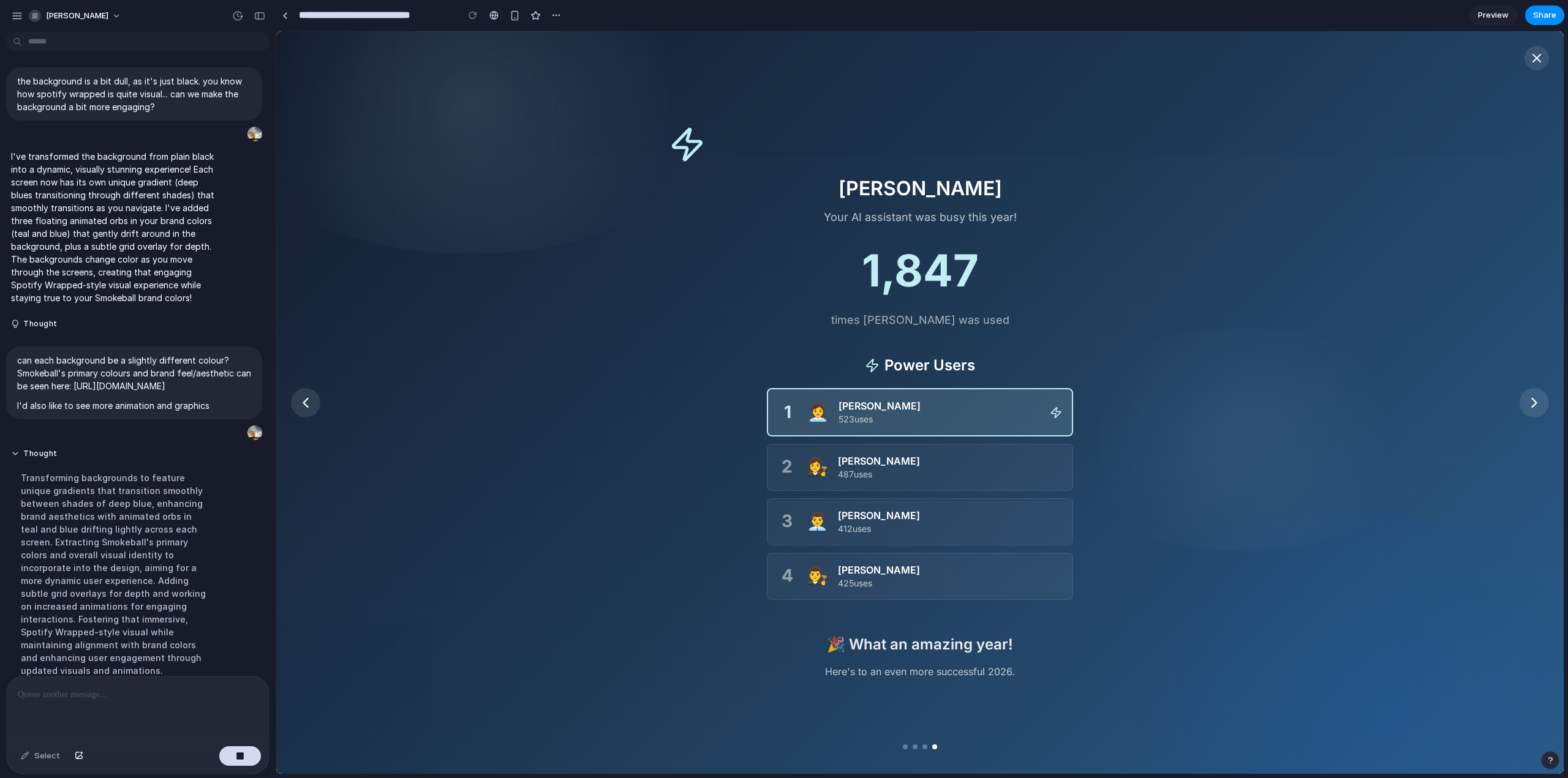
scroll to position [1090, 0]
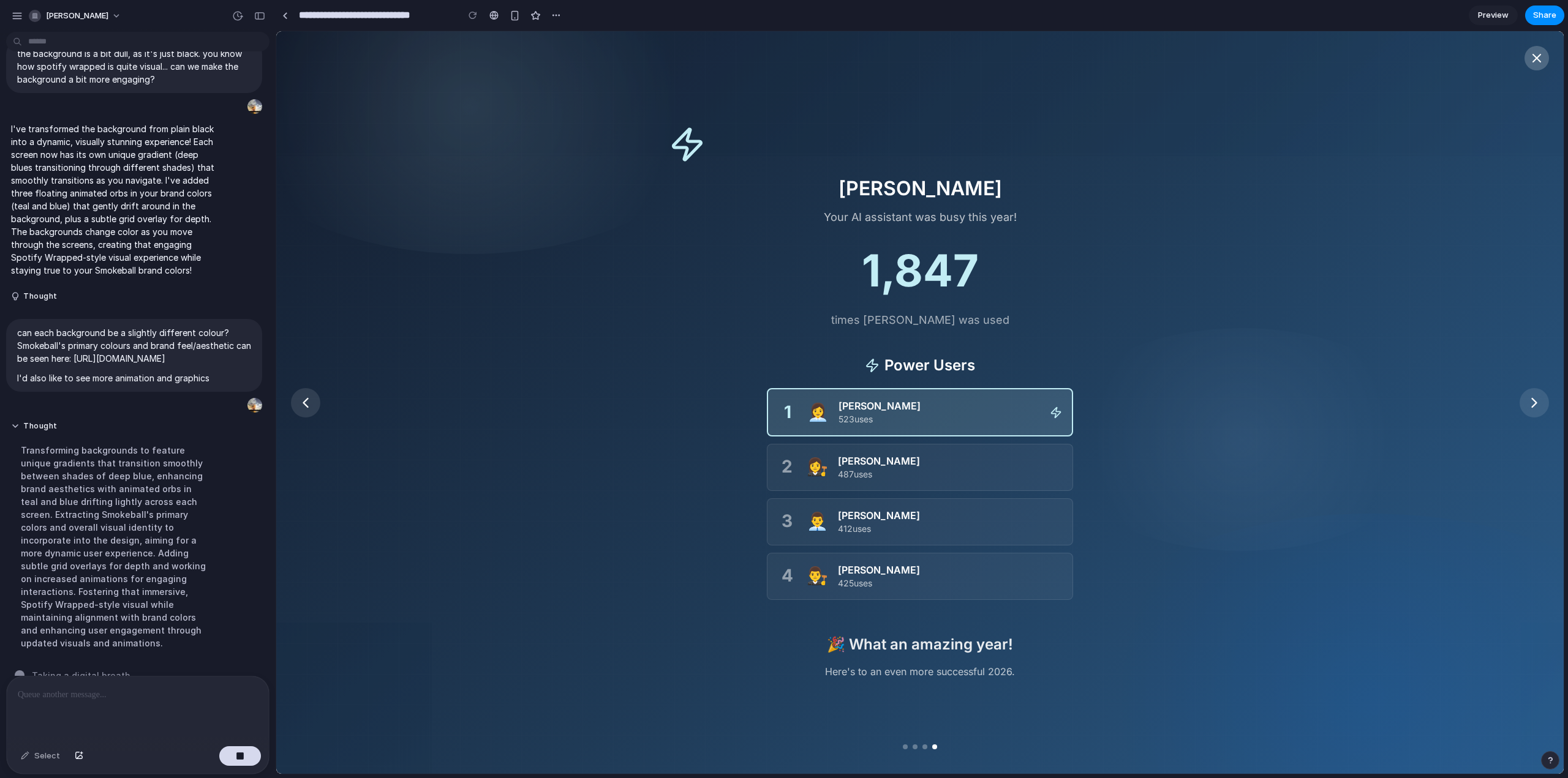
click at [1532, 50] on button at bounding box center [1536, 58] width 24 height 24
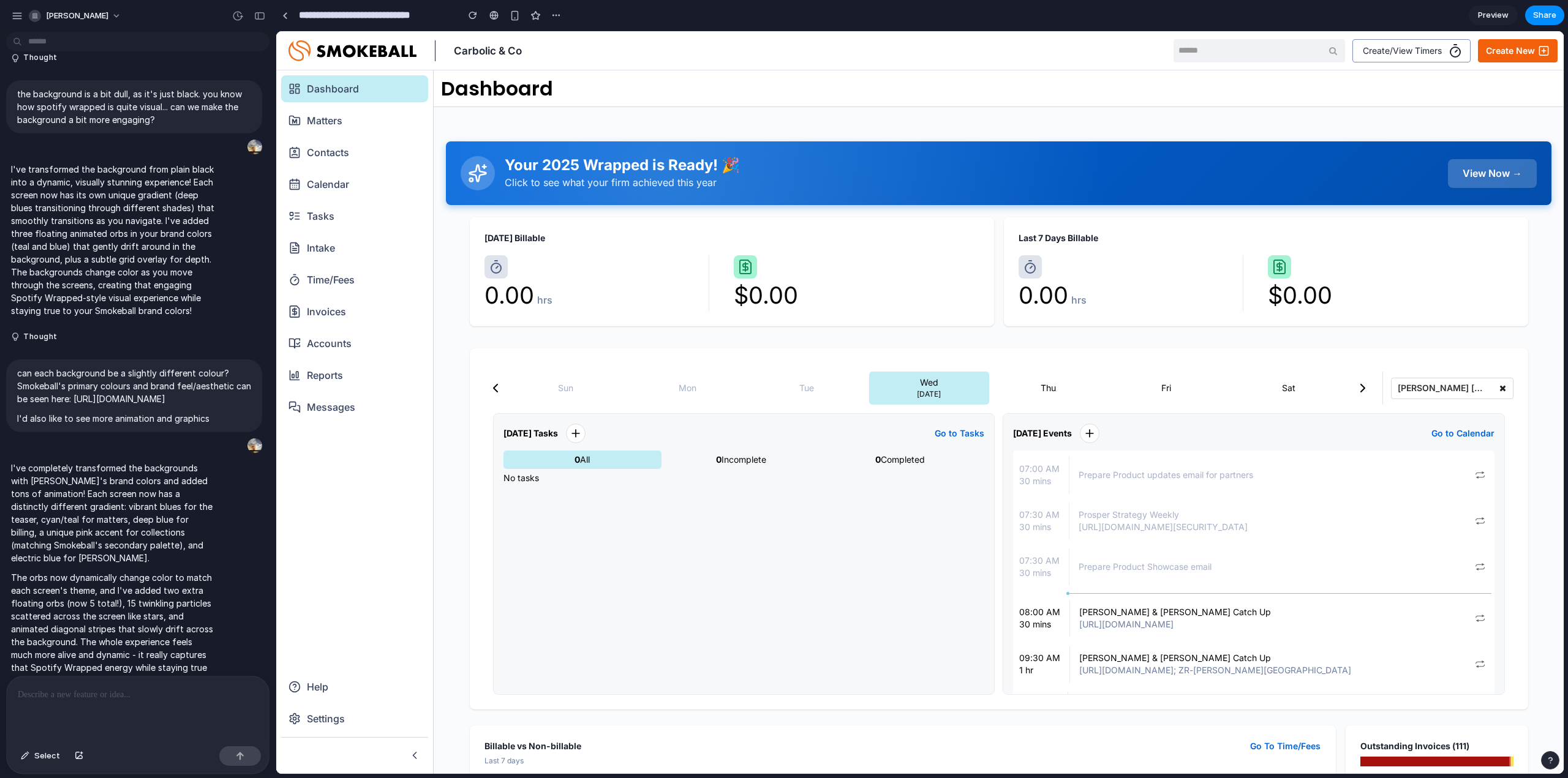
scroll to position [1263, 0]
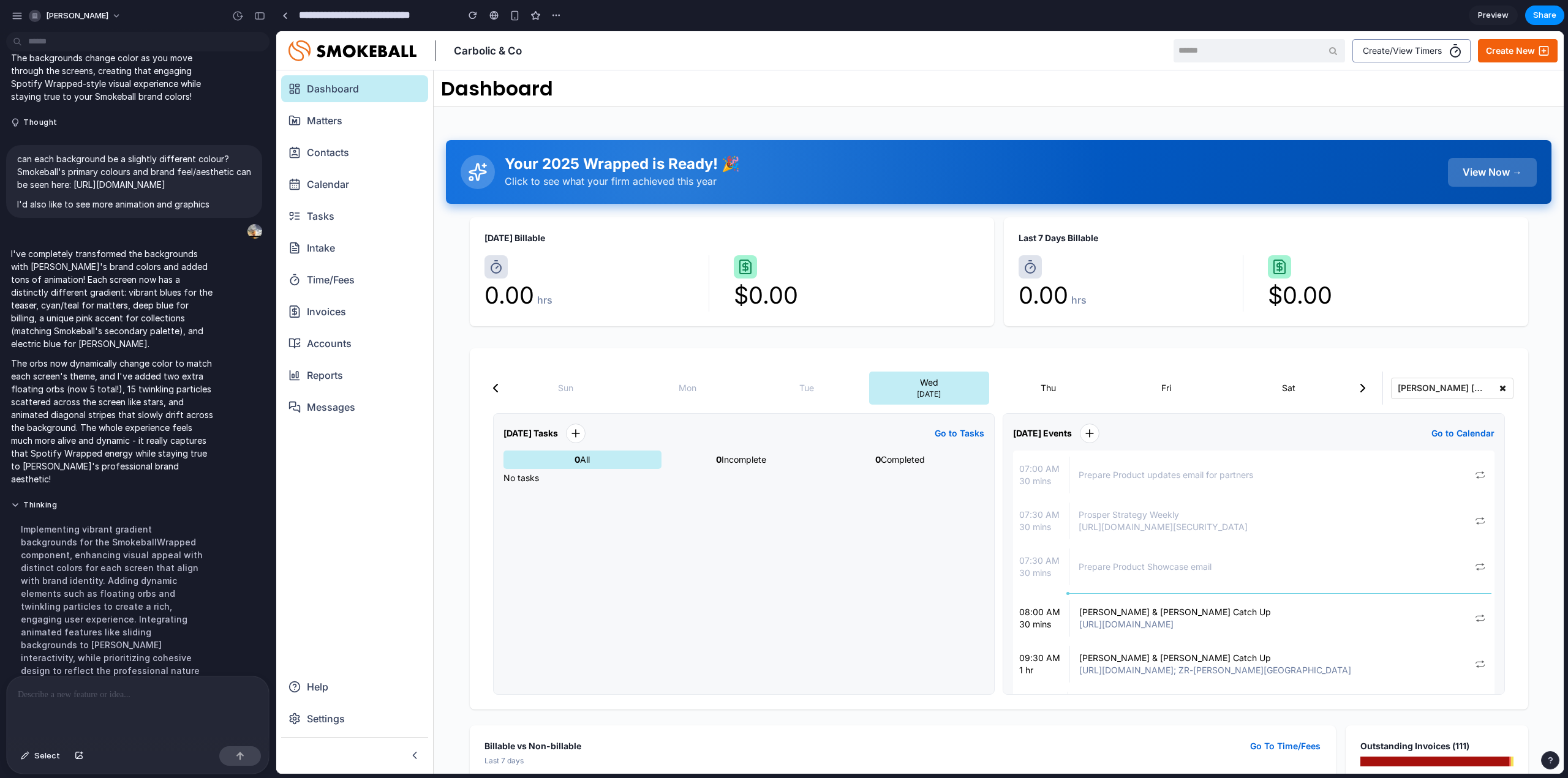
click at [1488, 168] on div "View Now →" at bounding box center [1492, 172] width 88 height 28
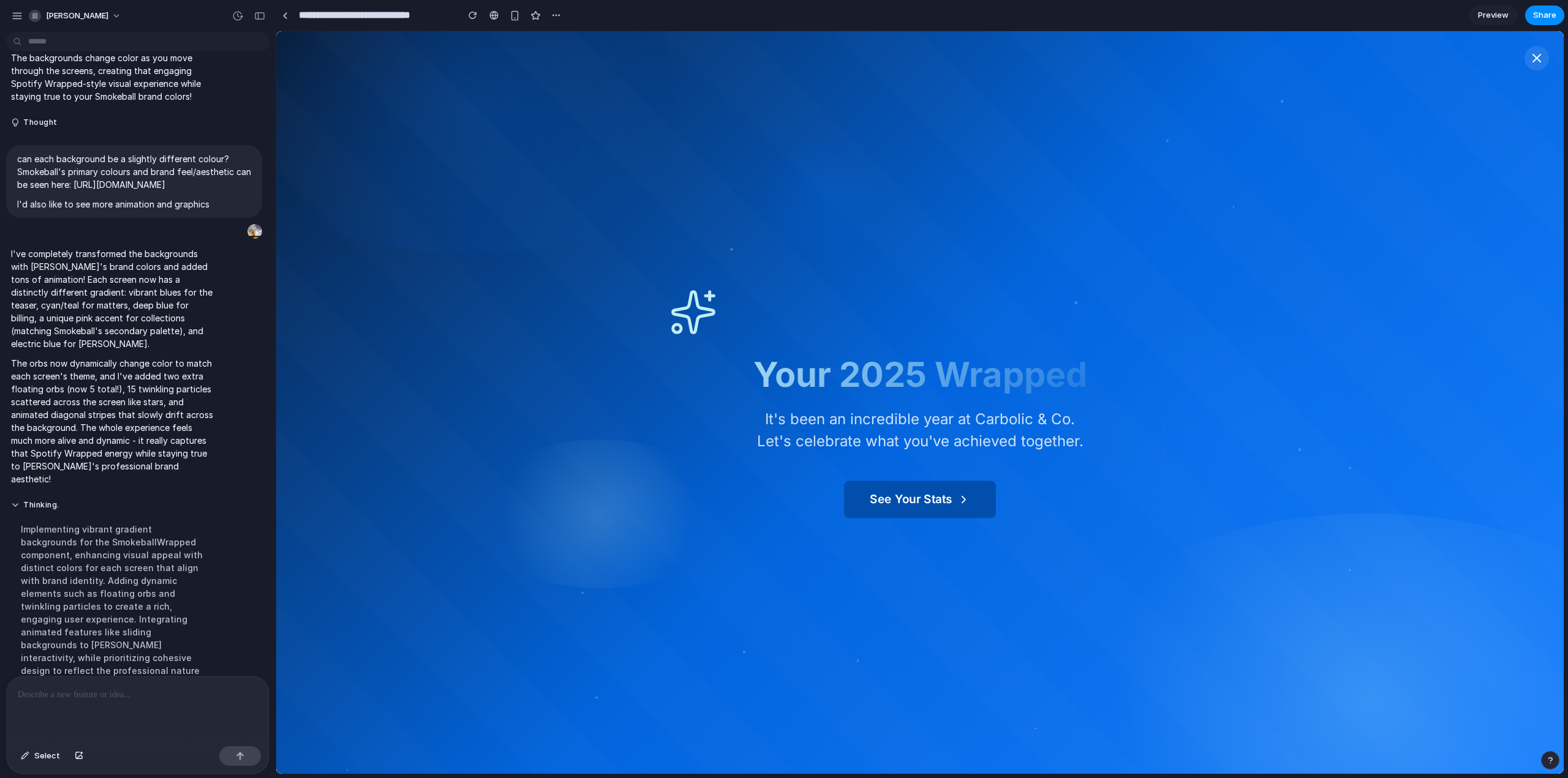
click at [927, 496] on button "See Your Stats" at bounding box center [920, 499] width 152 height 37
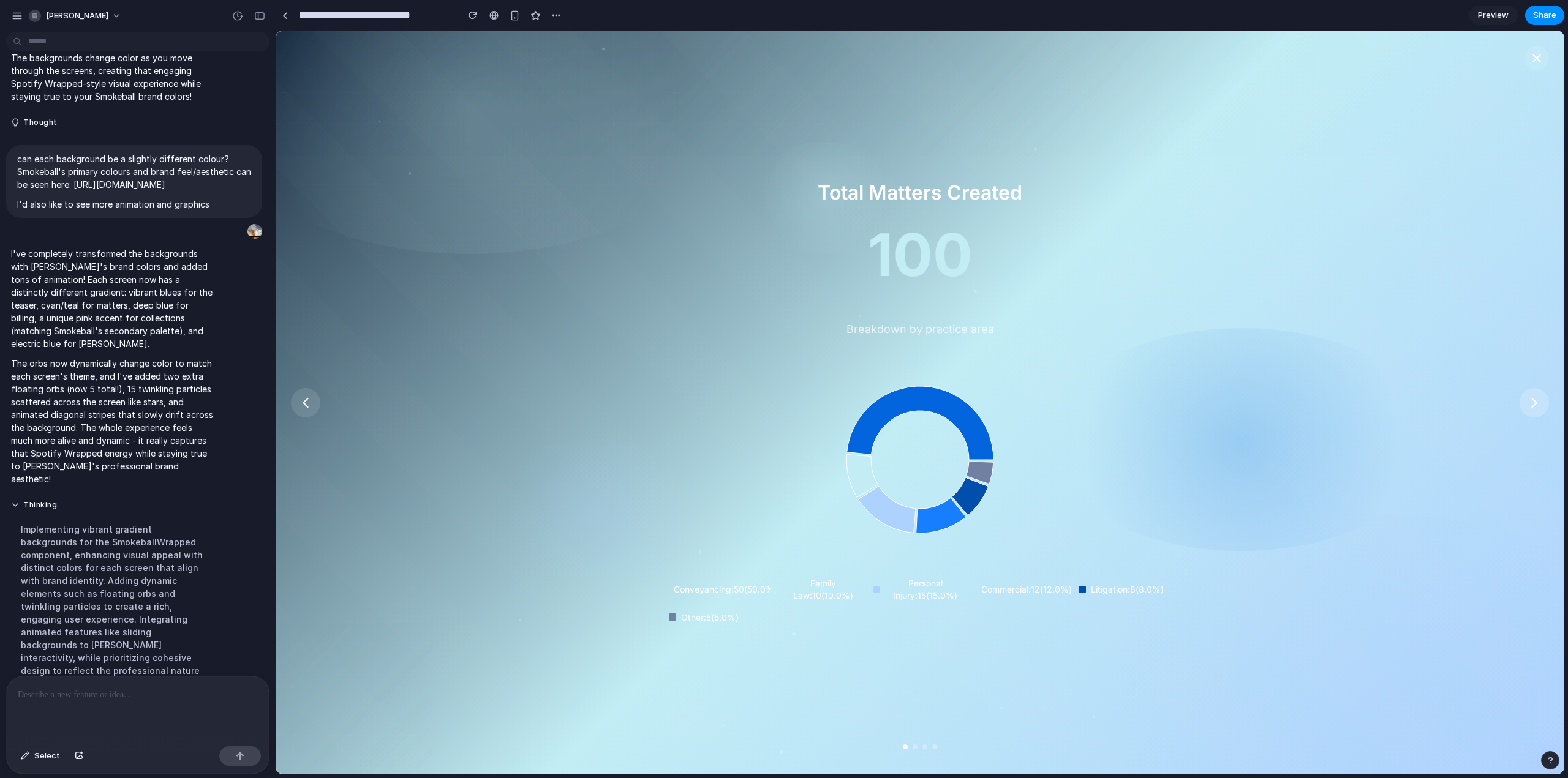
click at [1531, 402] on icon at bounding box center [1534, 403] width 17 height 17
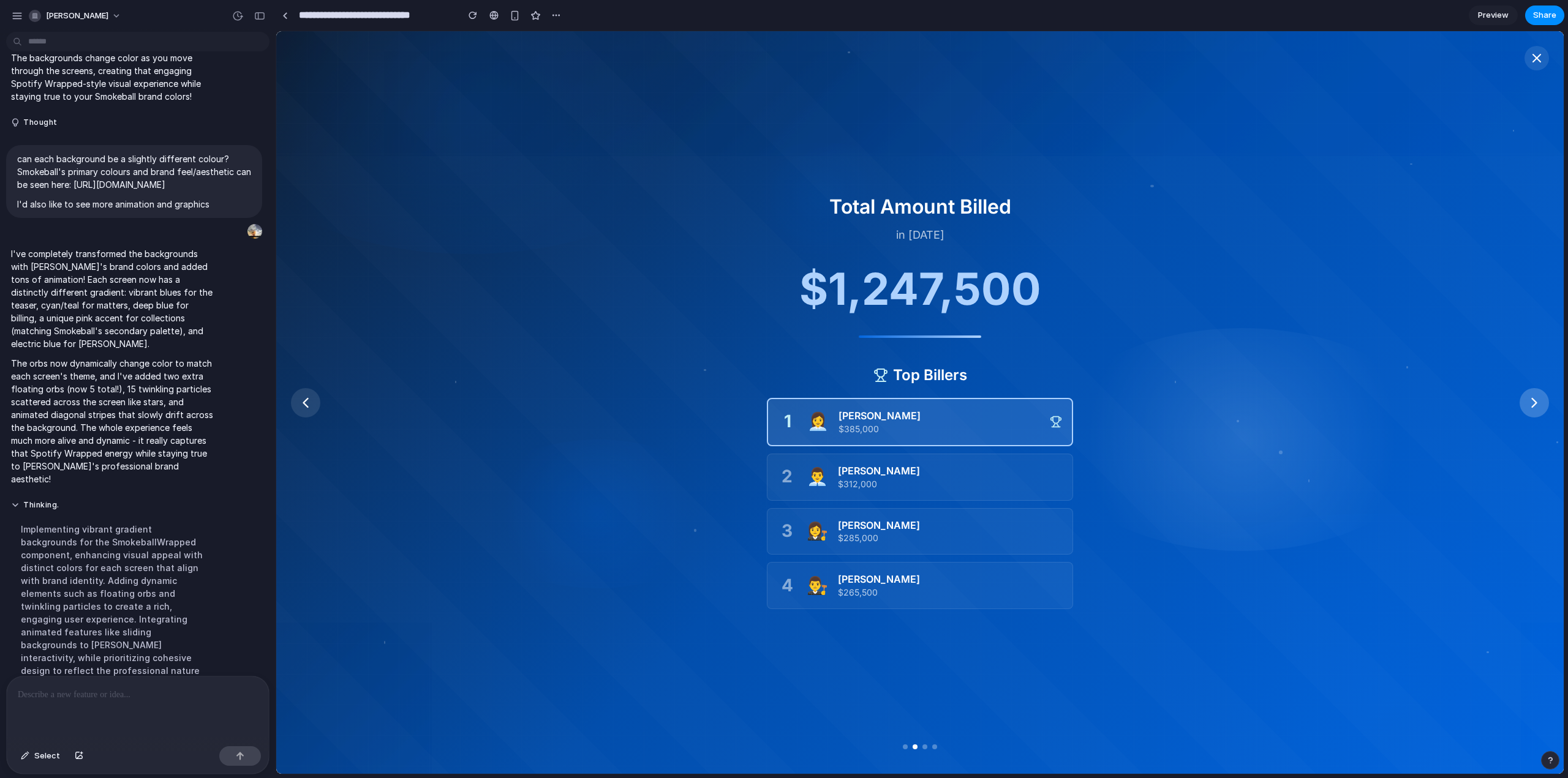
click at [1531, 402] on icon at bounding box center [1534, 403] width 17 height 17
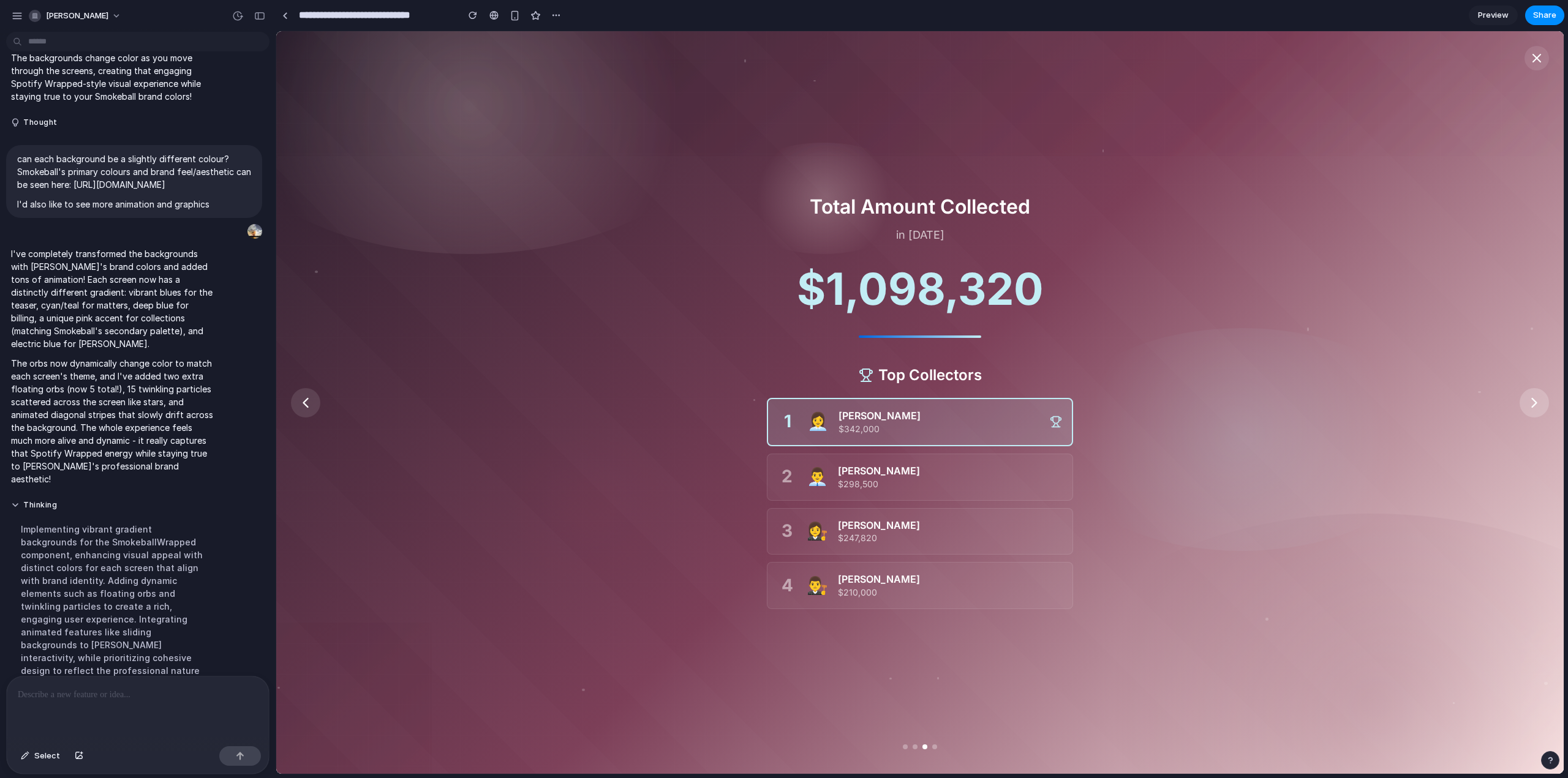
click at [1531, 402] on icon at bounding box center [1534, 403] width 17 height 17
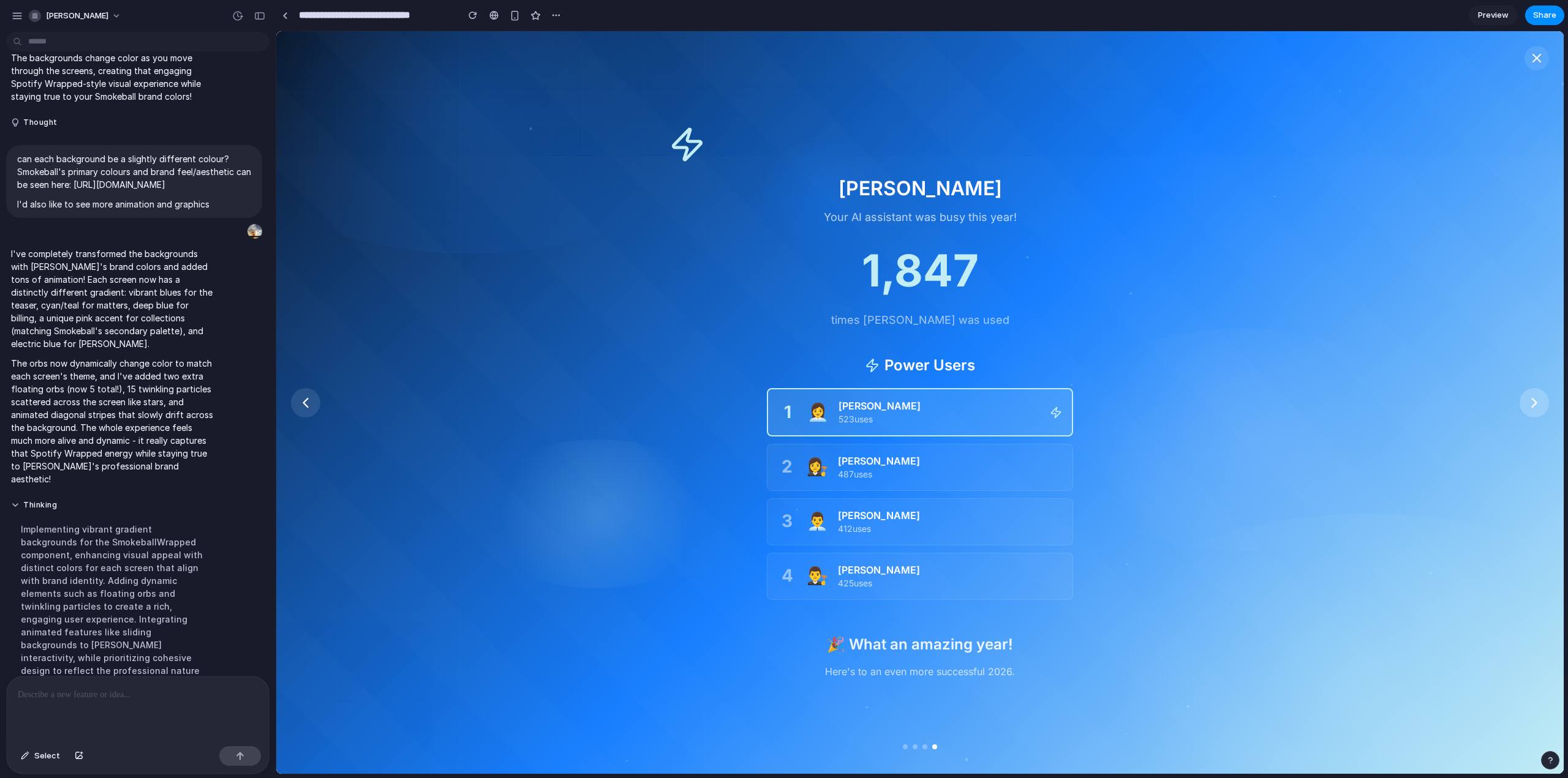
click at [1531, 402] on icon at bounding box center [1534, 403] width 17 height 17
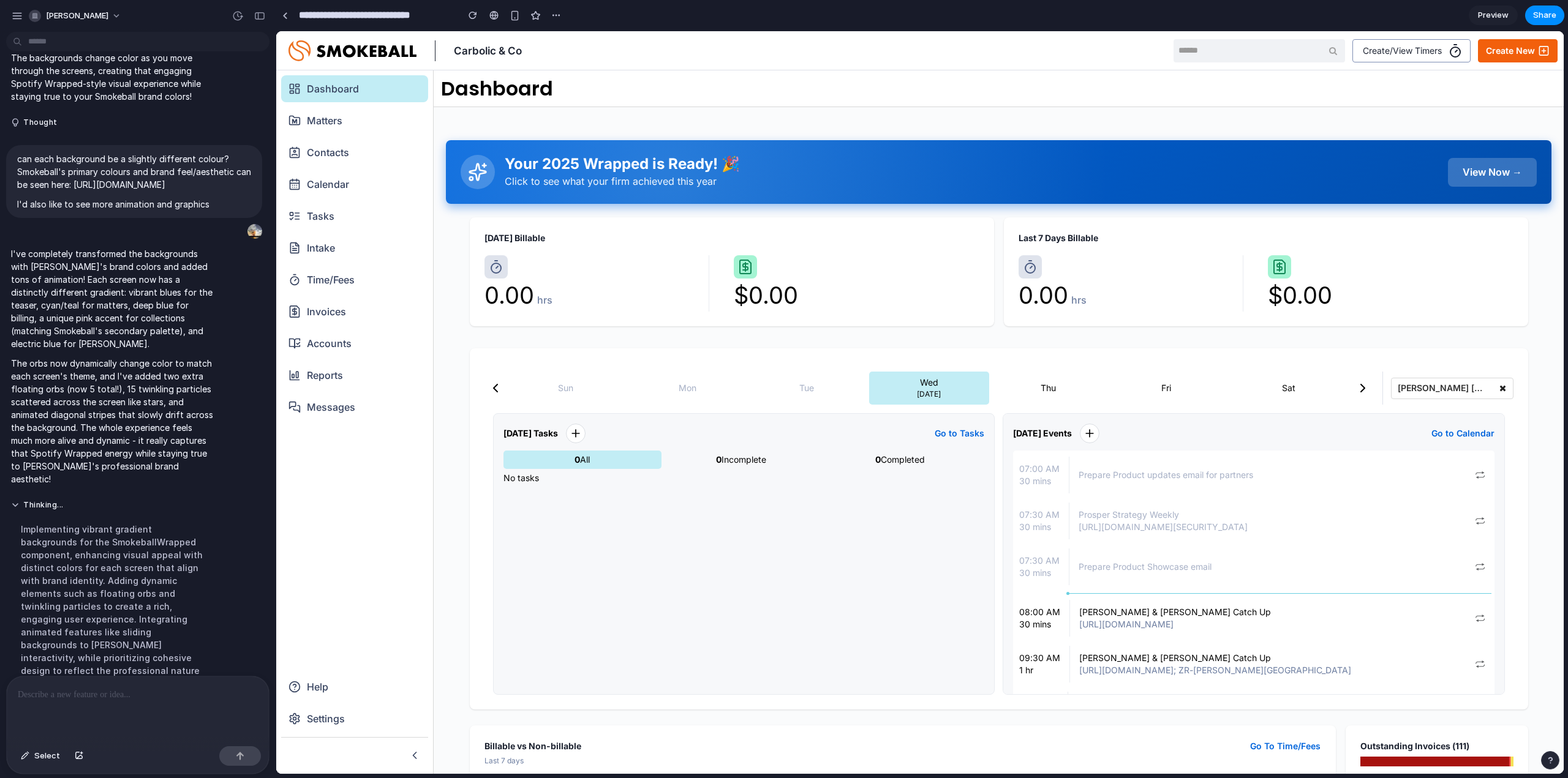
click at [1470, 164] on div "View Now →" at bounding box center [1492, 172] width 88 height 28
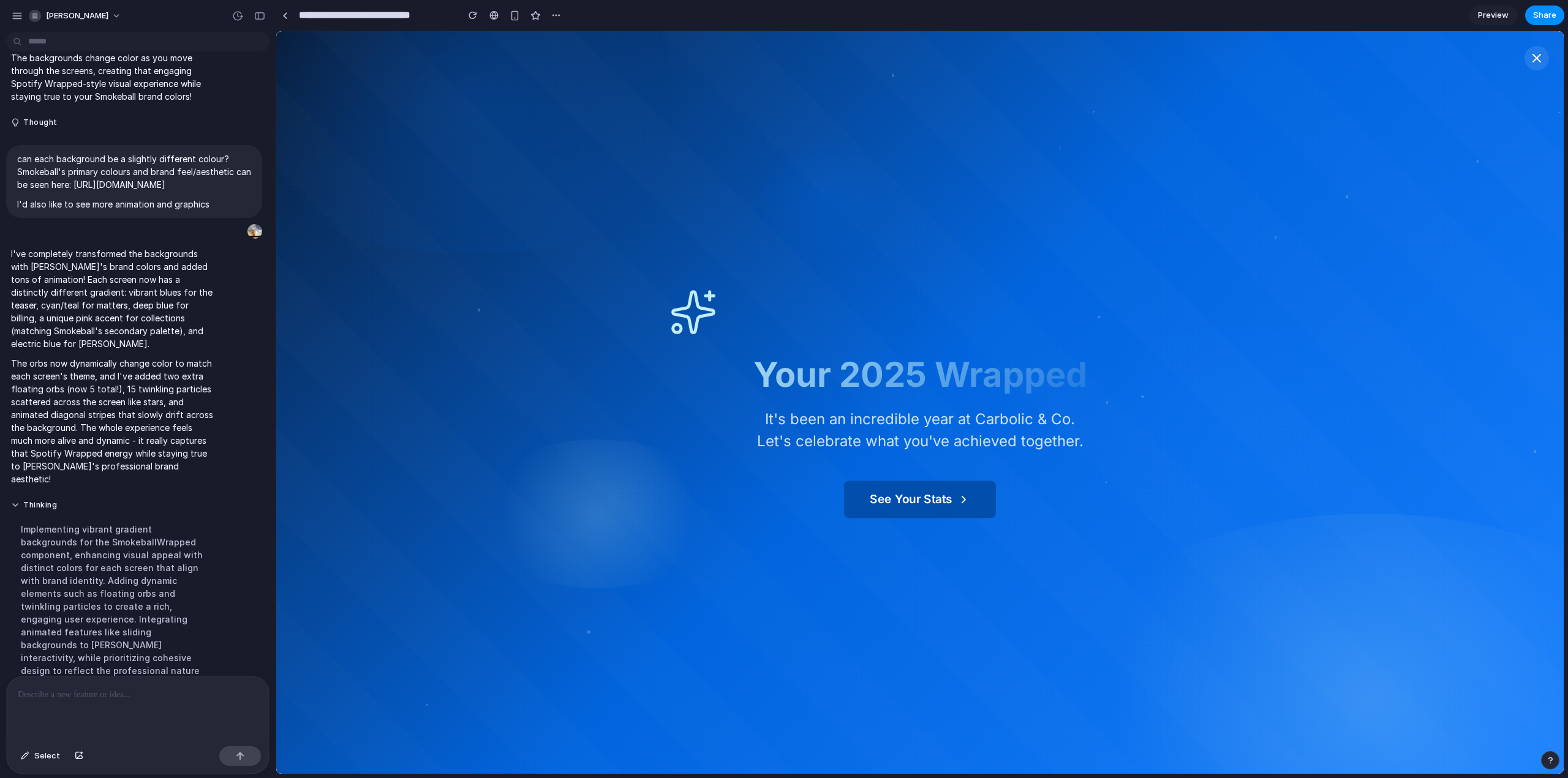
click at [953, 512] on button "See Your Stats" at bounding box center [920, 499] width 152 height 37
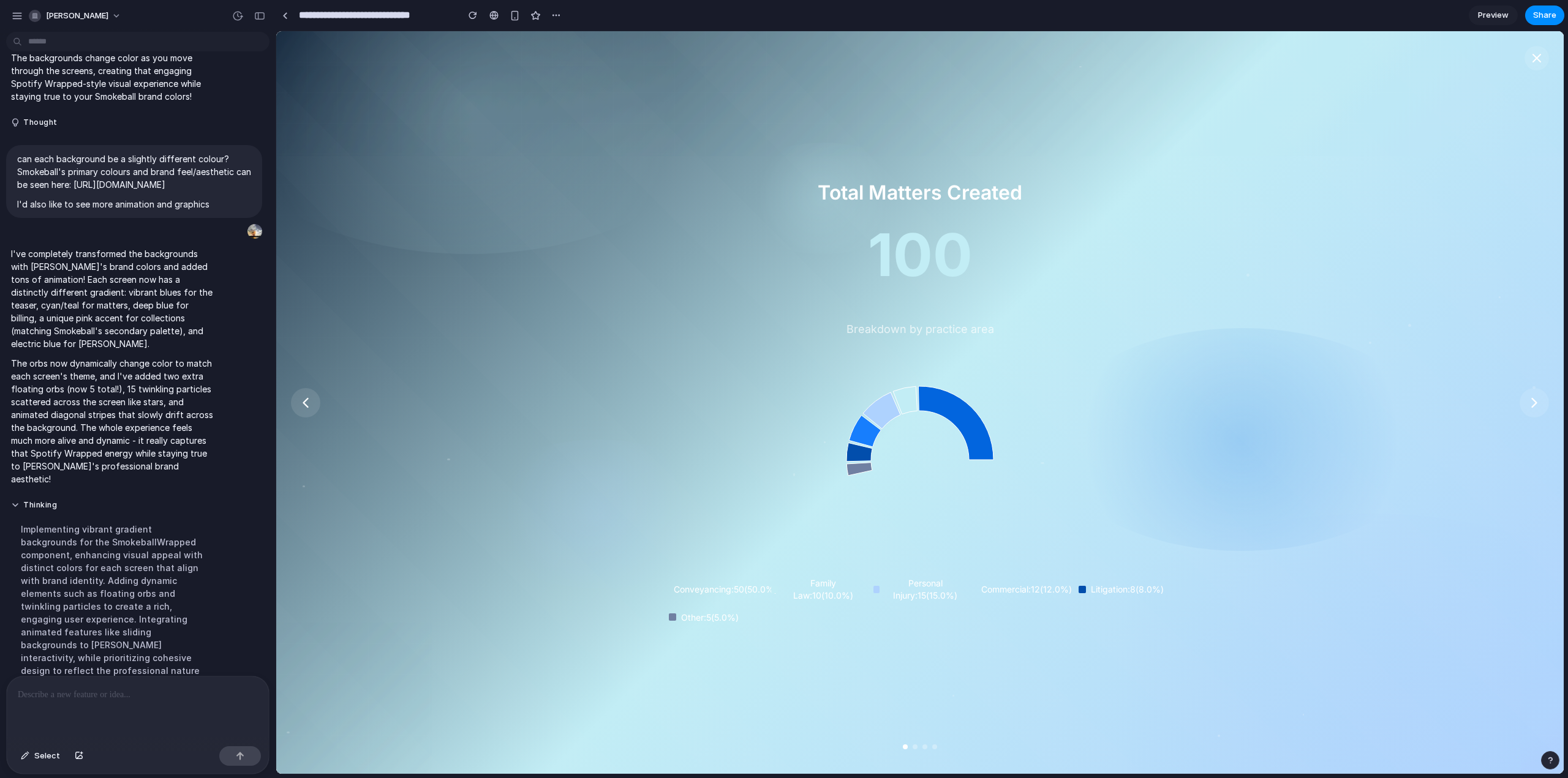
click at [91, 705] on div at bounding box center [138, 709] width 262 height 65
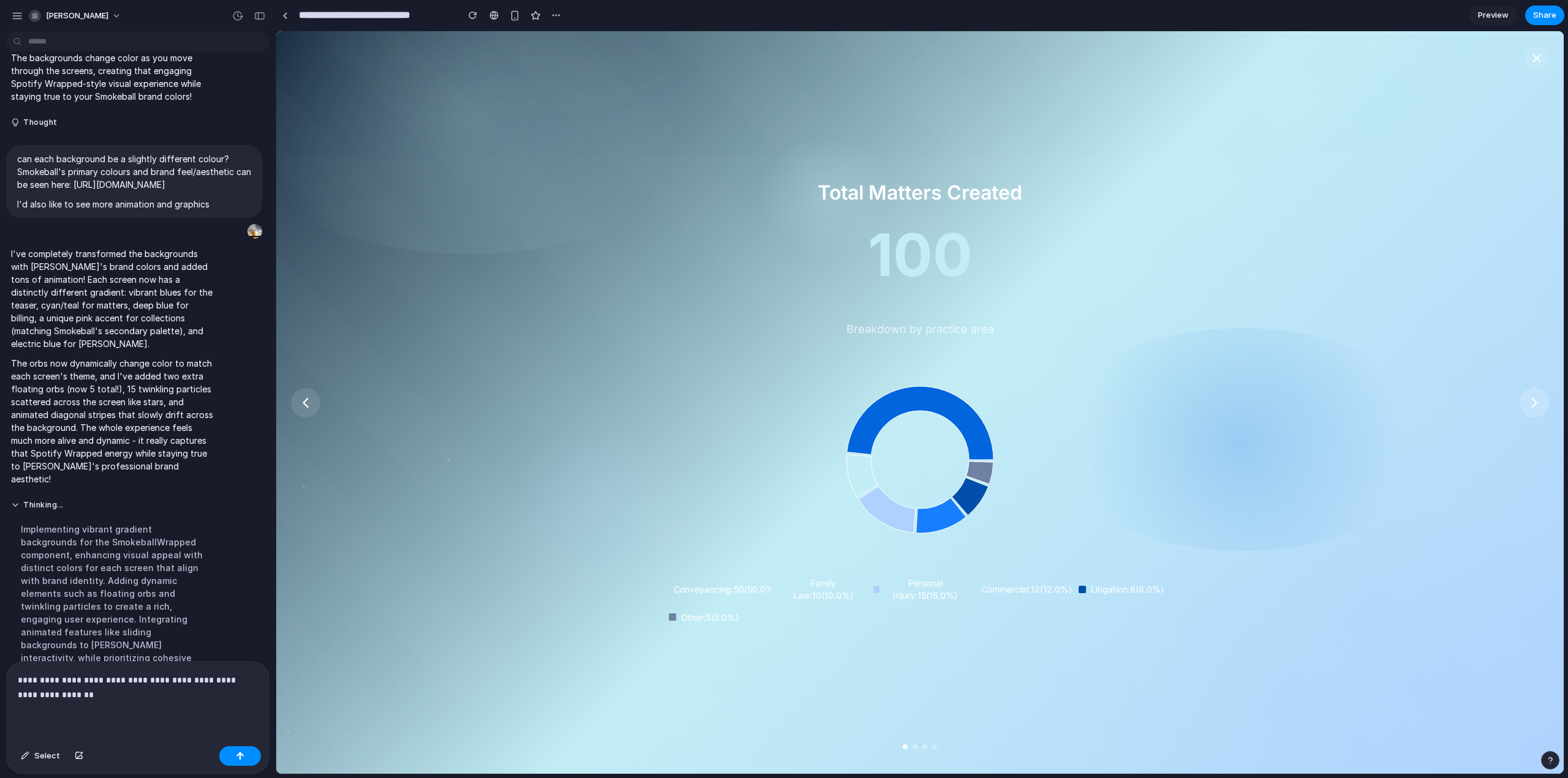
click at [1538, 395] on icon at bounding box center [1534, 403] width 17 height 17
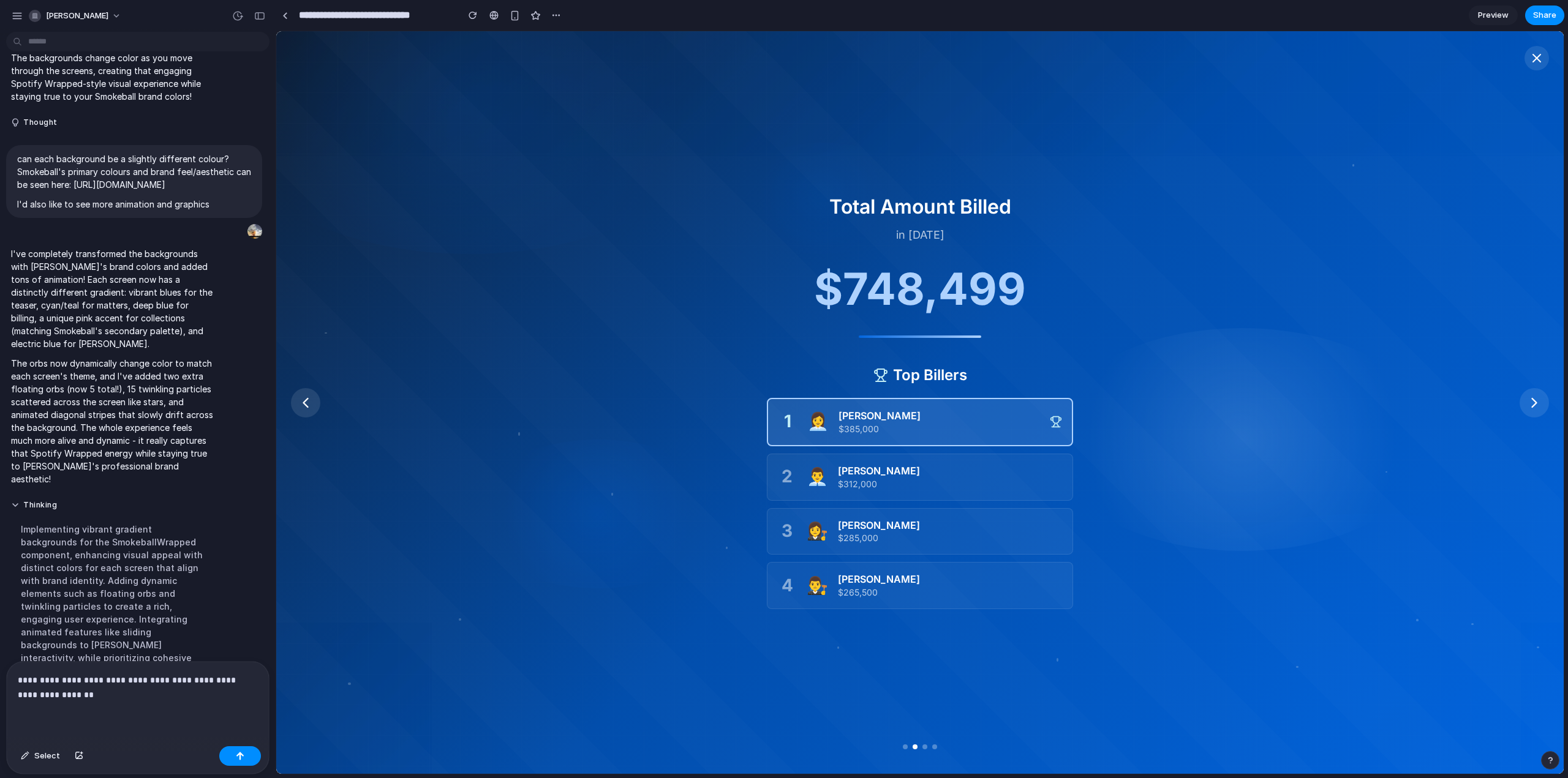
click at [114, 694] on p "**********" at bounding box center [135, 686] width 235 height 29
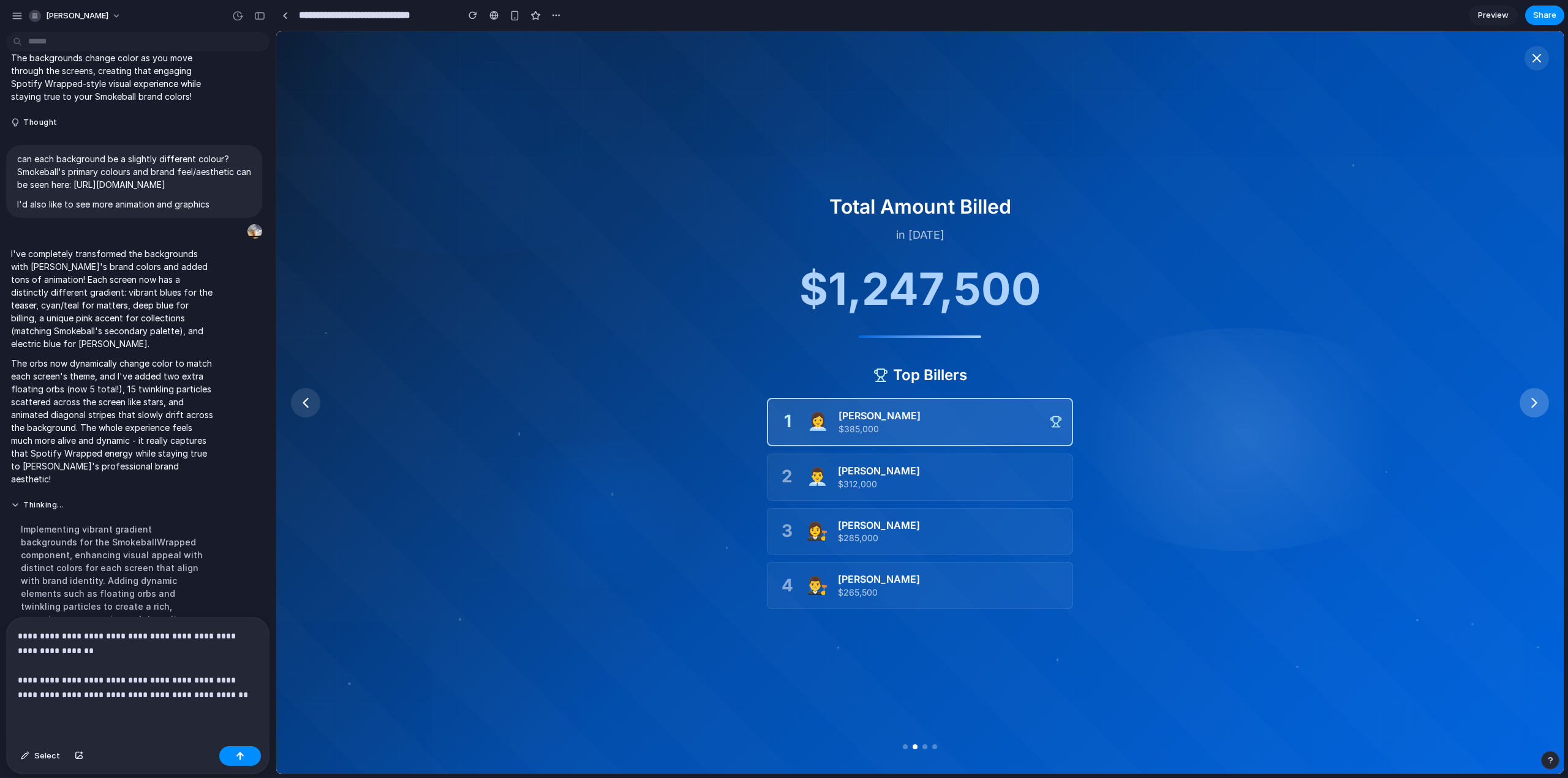
click at [1526, 397] on icon at bounding box center [1534, 403] width 17 height 17
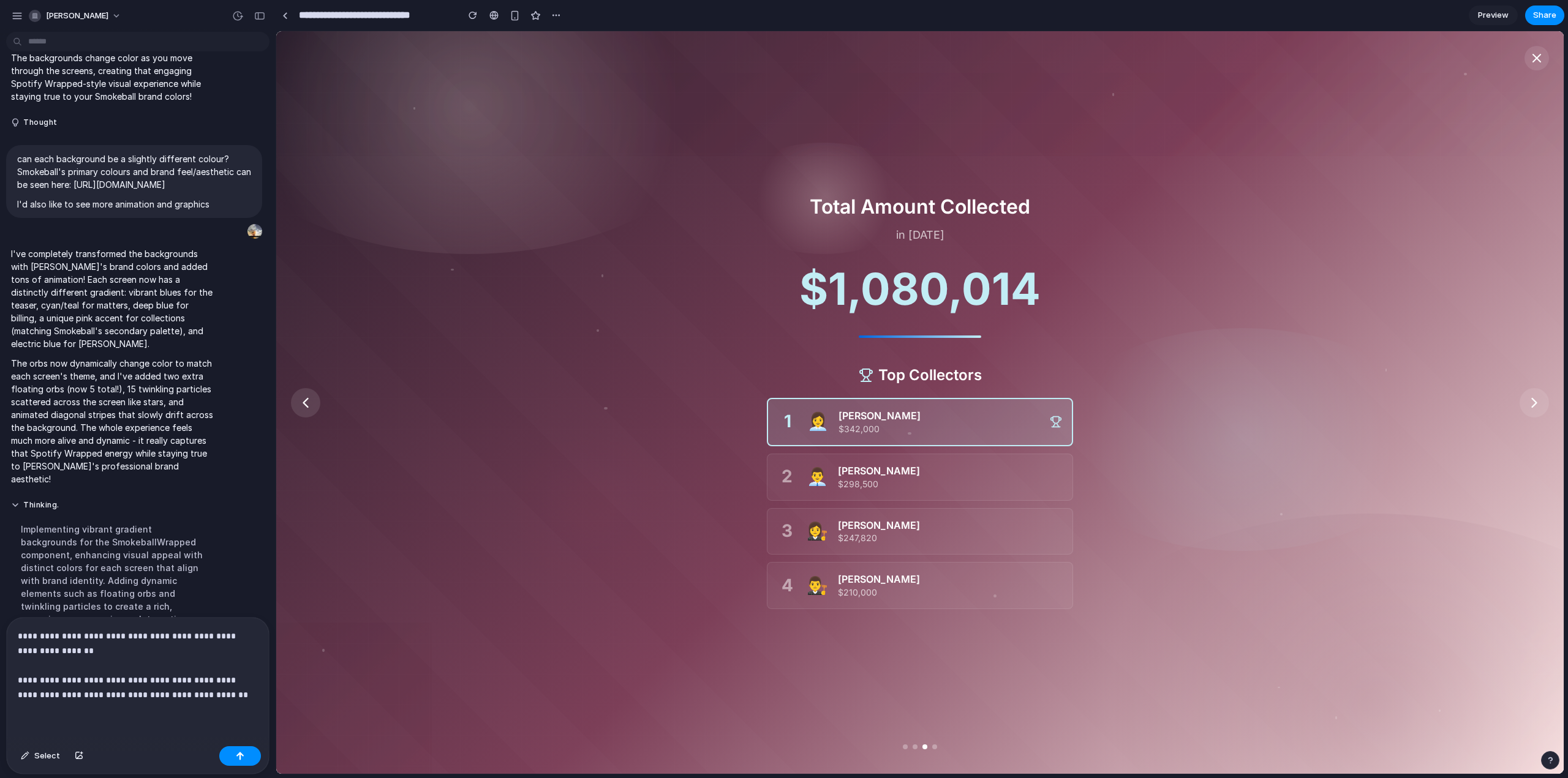
click at [234, 703] on div "**********" at bounding box center [138, 679] width 262 height 124
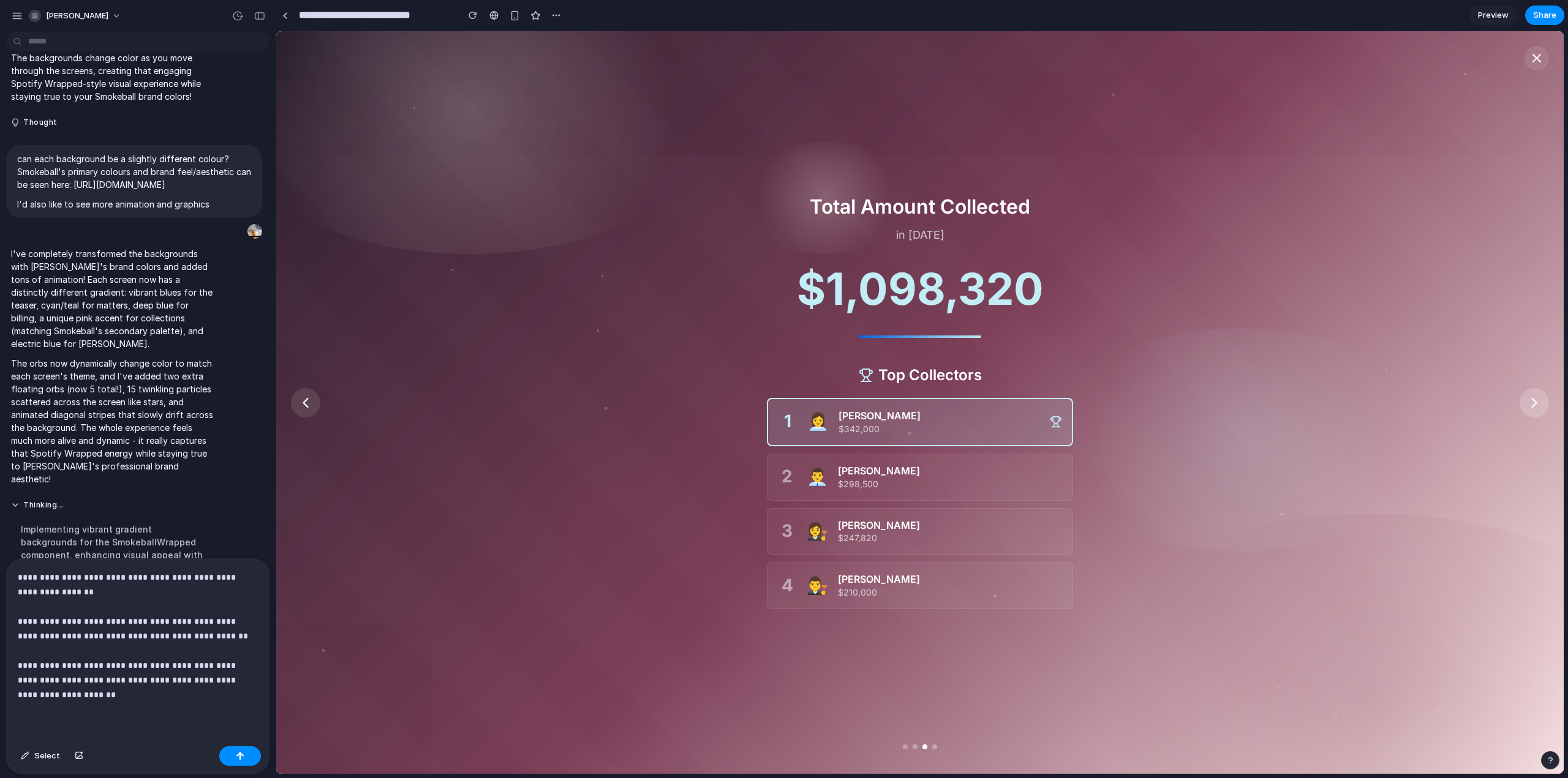
click at [1532, 395] on icon at bounding box center [1534, 403] width 17 height 17
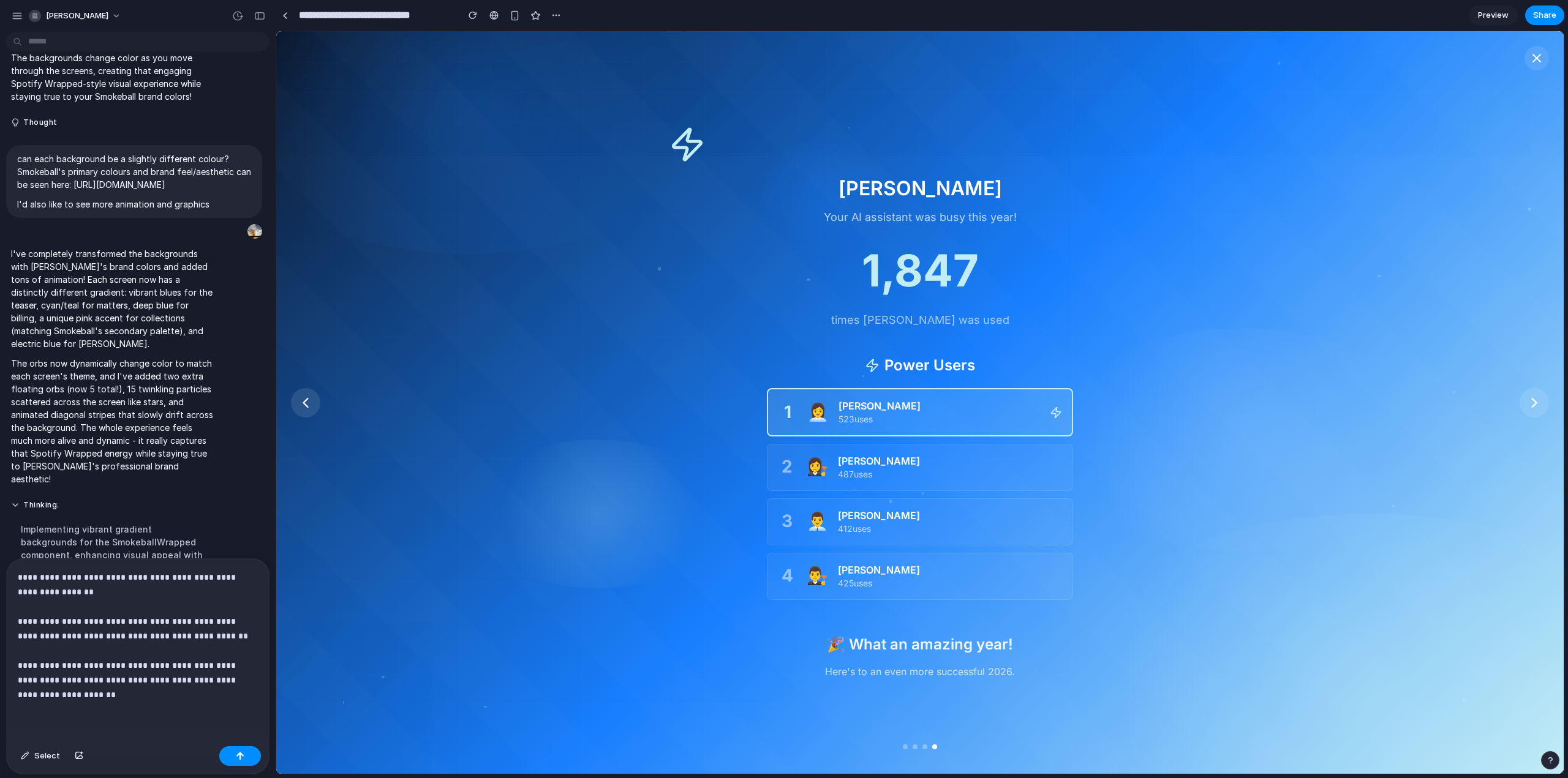
drag, startPoint x: 189, startPoint y: 698, endPoint x: 201, endPoint y: 701, distance: 12.4
click at [189, 698] on div "**********" at bounding box center [138, 649] width 262 height 182
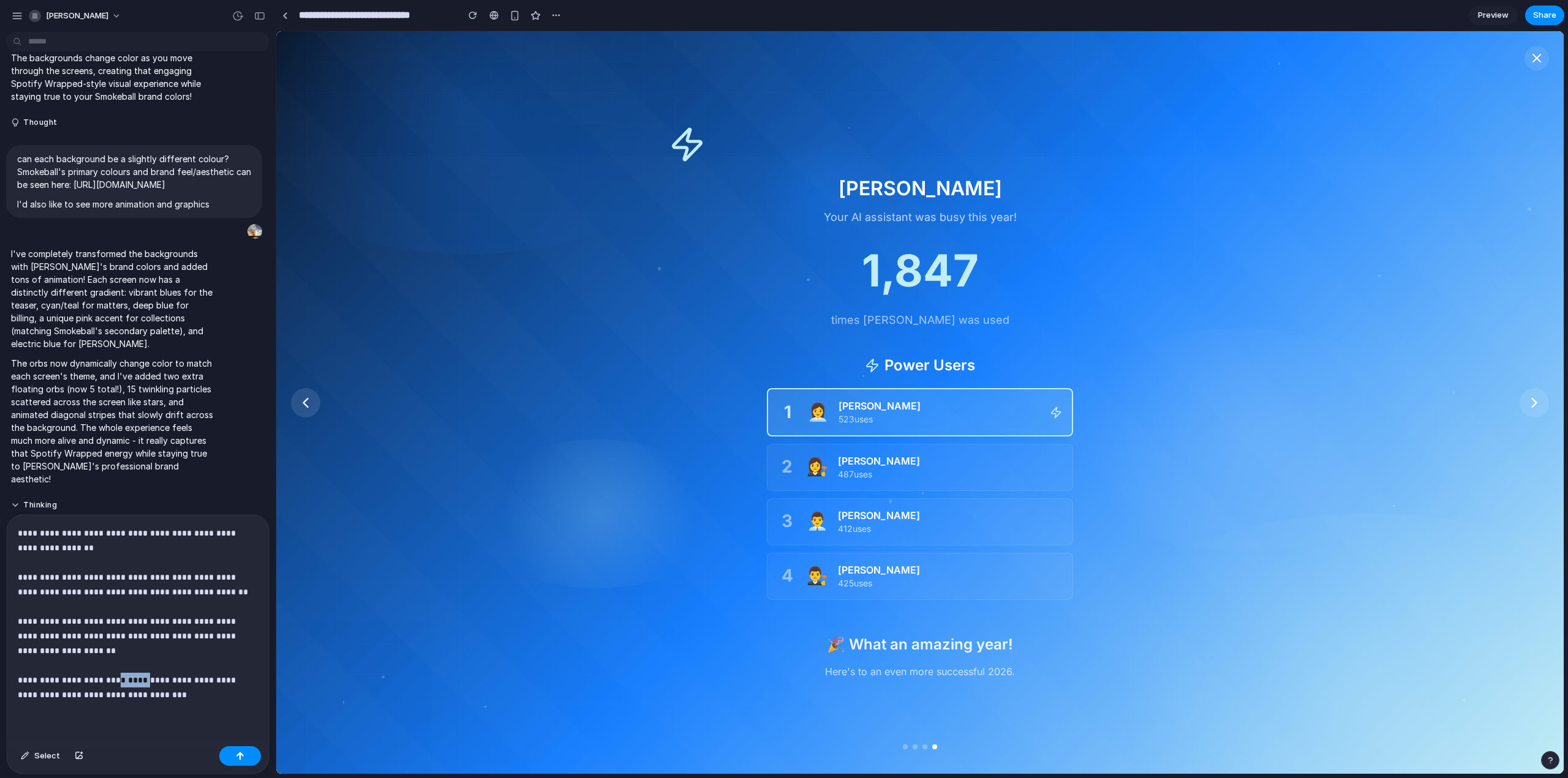
drag, startPoint x: 113, startPoint y: 673, endPoint x: 141, endPoint y: 672, distance: 28.0
click at [141, 672] on p "**********" at bounding box center [135, 613] width 235 height 176
click at [159, 683] on p "**********" at bounding box center [135, 613] width 235 height 176
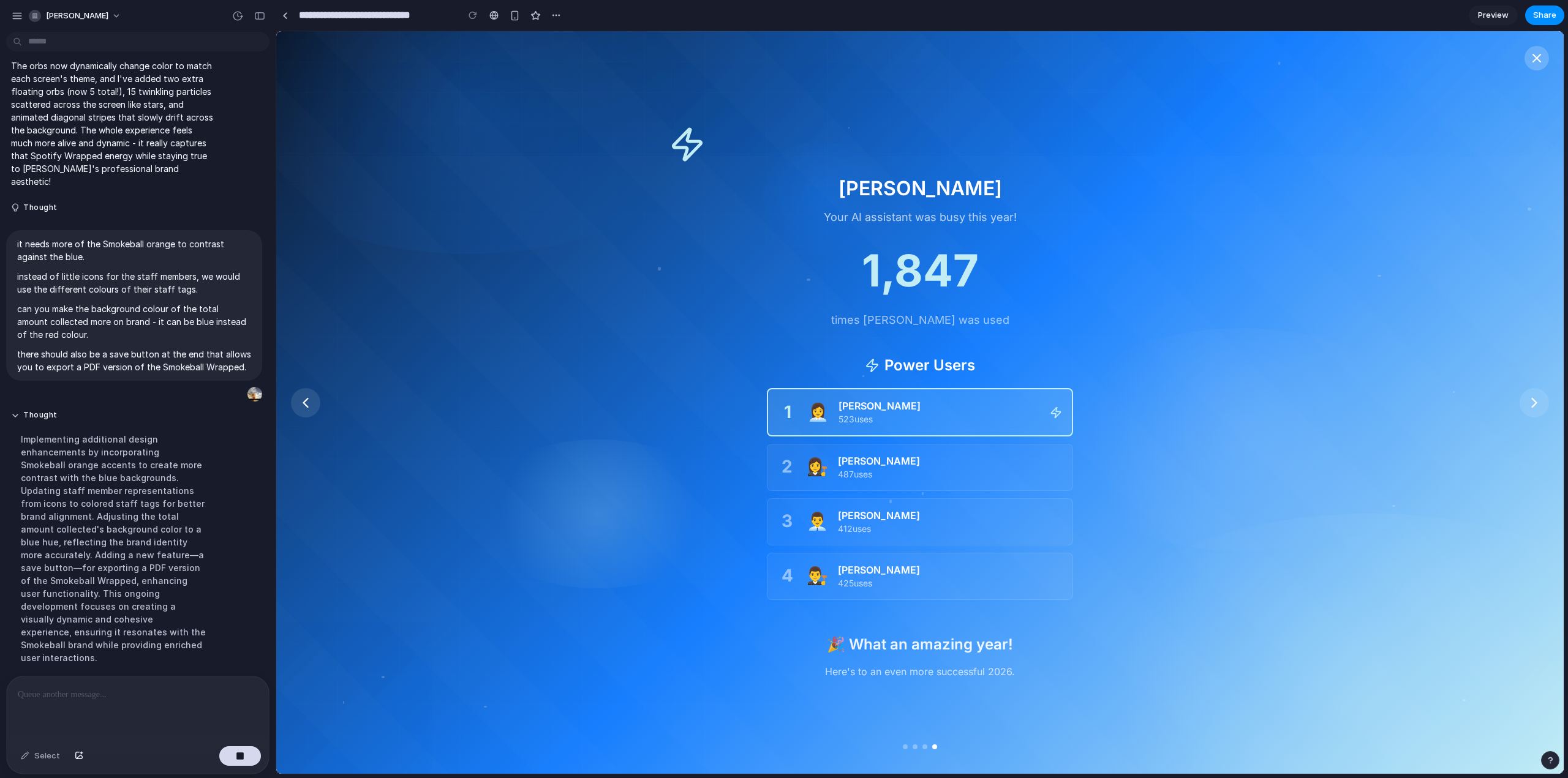
scroll to position [1562, 0]
click at [1544, 56] on button at bounding box center [1536, 58] width 24 height 24
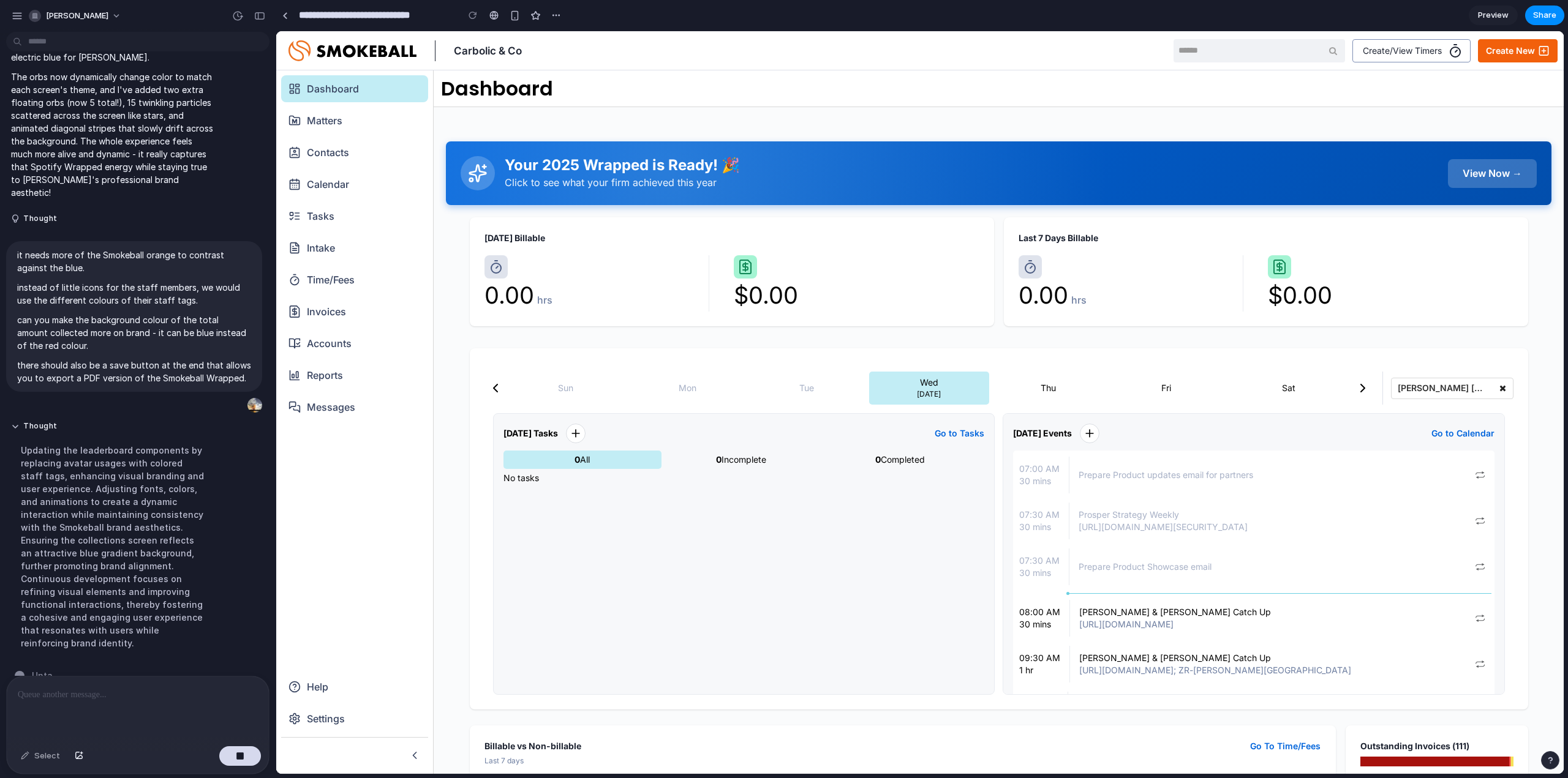
scroll to position [1537, 0]
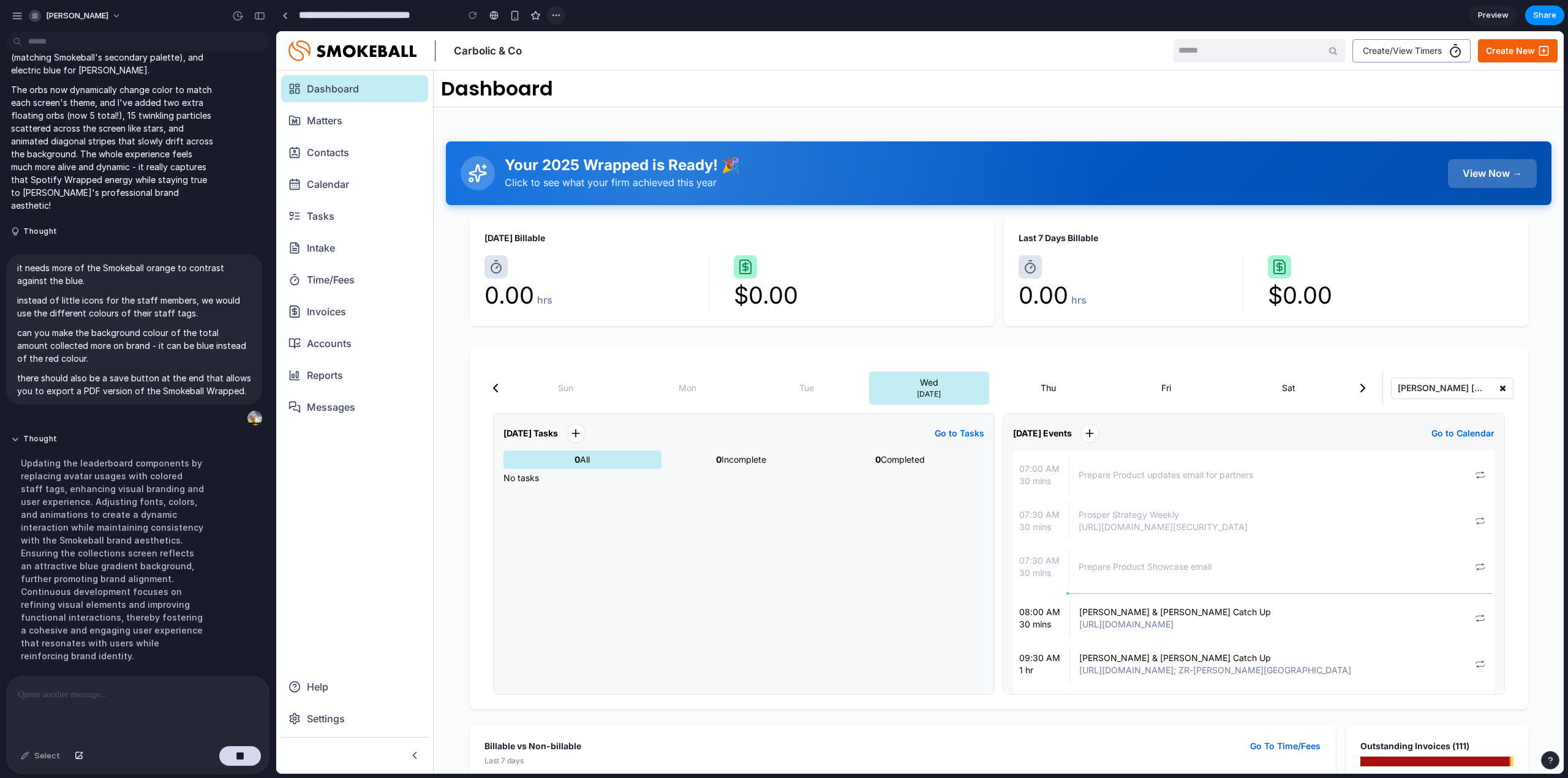
click at [557, 13] on div "button" at bounding box center [556, 15] width 9 height 9
click at [557, 13] on div "Duplicate Delete" at bounding box center [784, 389] width 1568 height 778
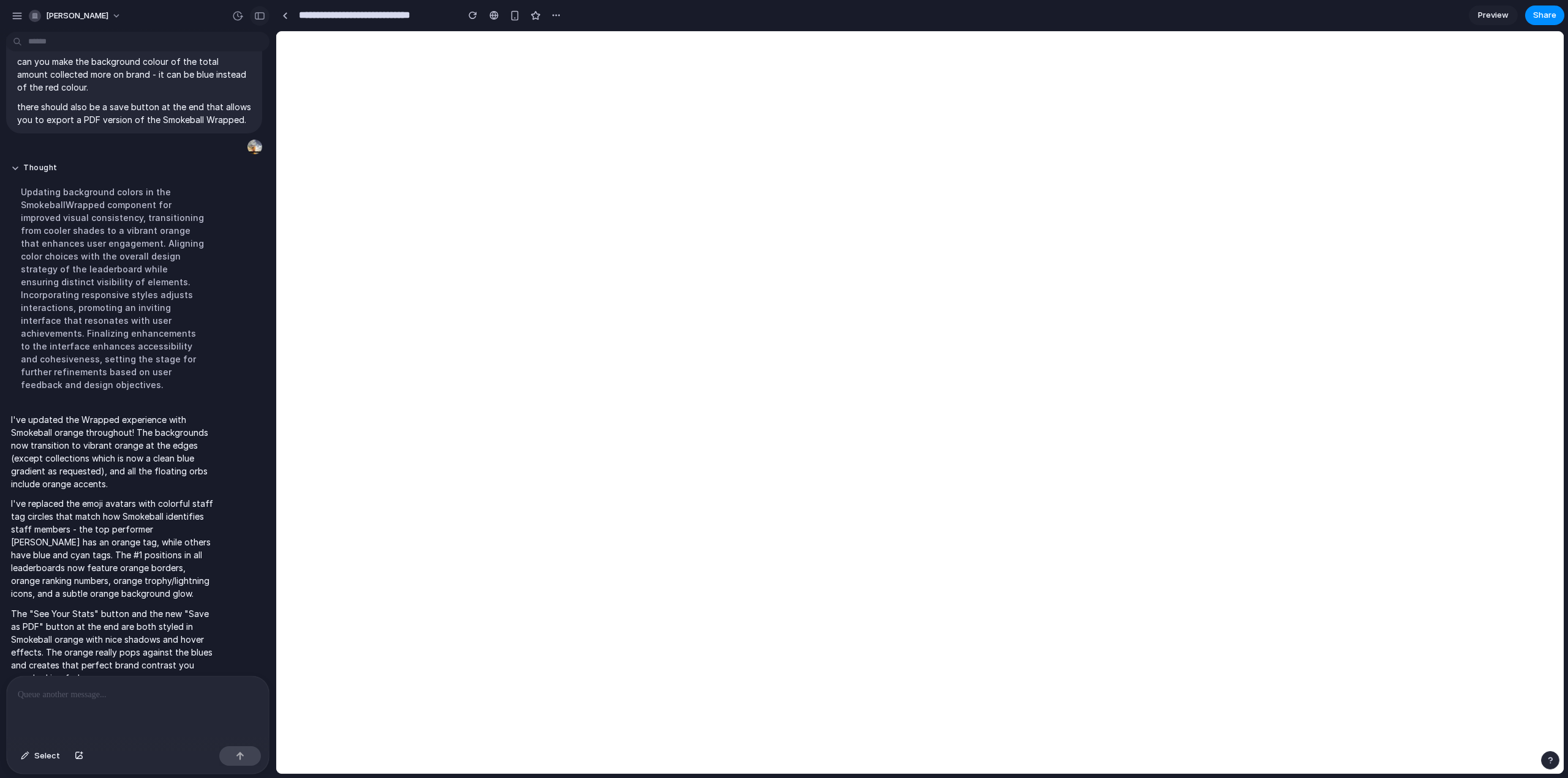
scroll to position [0, 0]
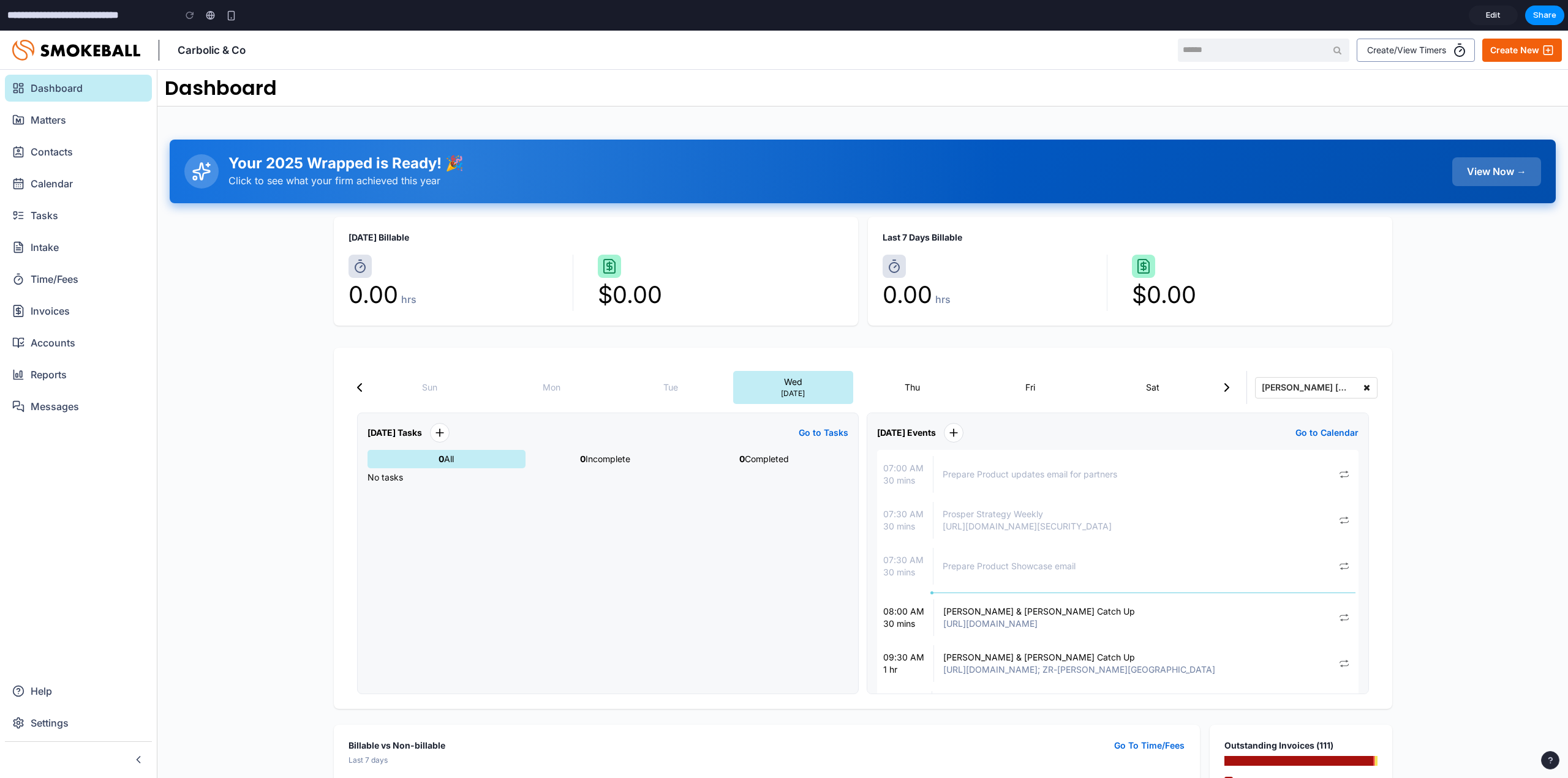
click at [1519, 168] on div "View Now →" at bounding box center [1496, 171] width 88 height 28
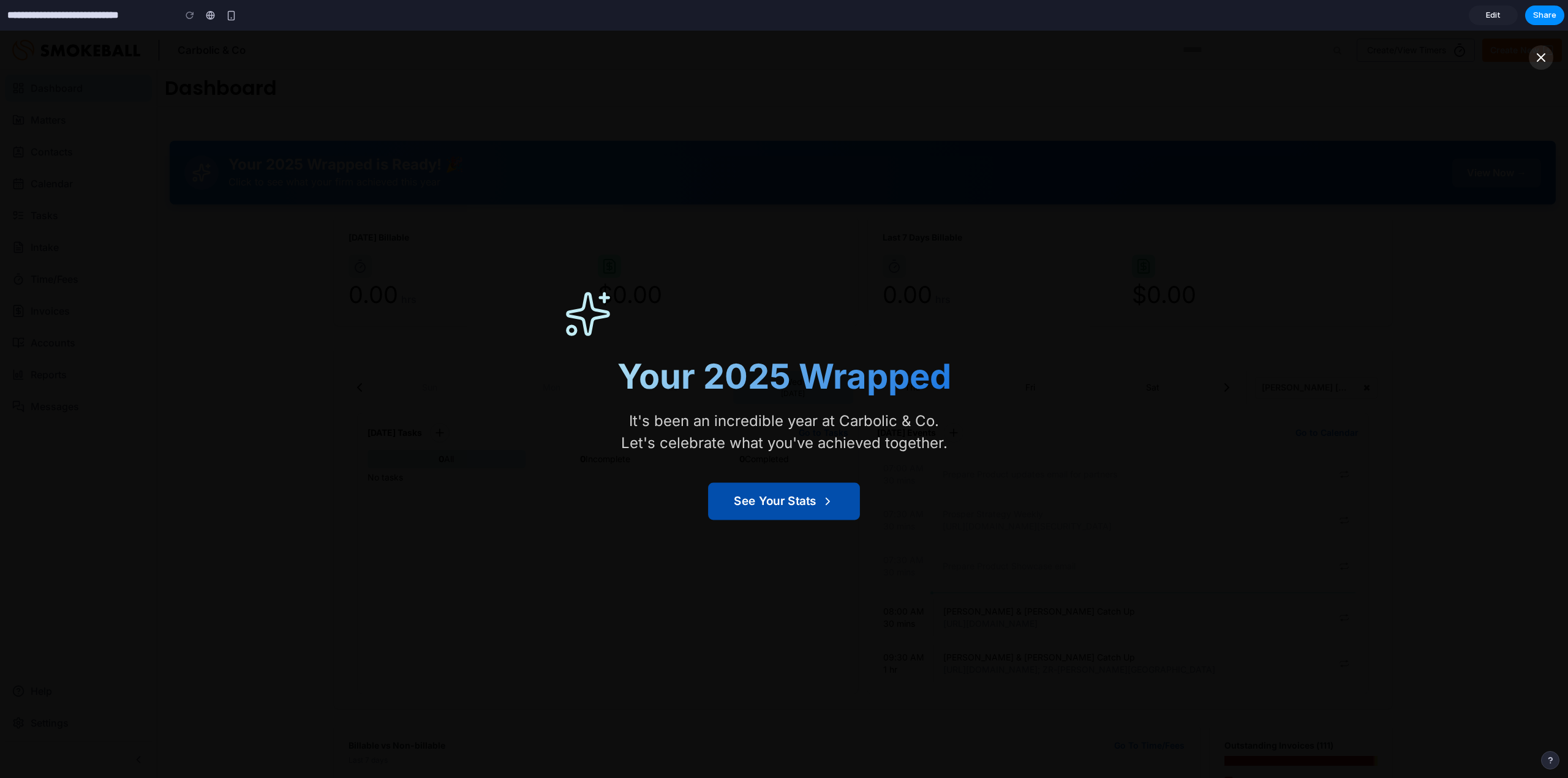
click at [853, 490] on button "See Your Stats" at bounding box center [784, 501] width 152 height 37
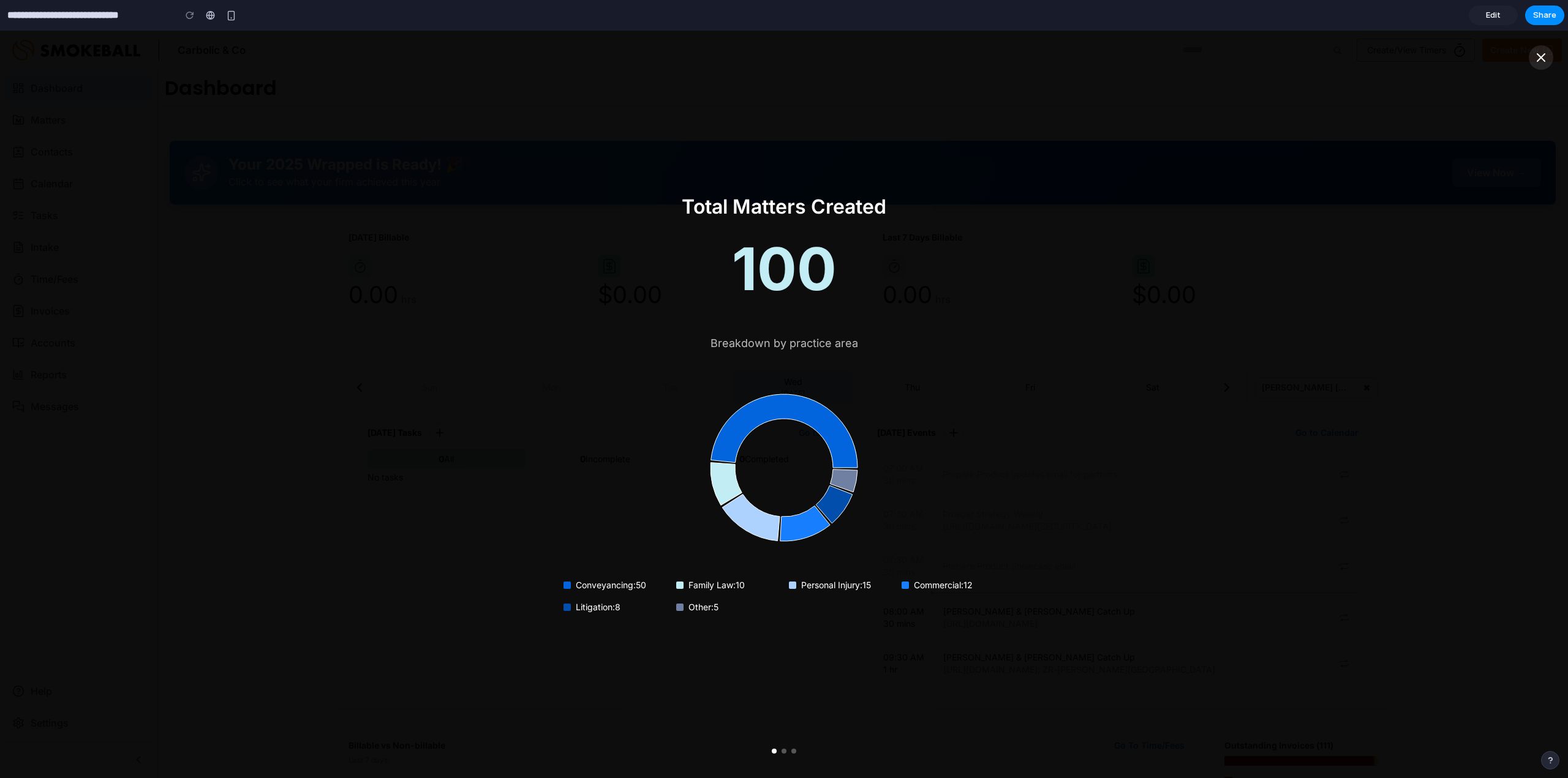
click at [1540, 201] on div "Total Matters Created 100 Breakdown by practice area Conveyancing : 50 Family L…" at bounding box center [784, 404] width 1568 height 747
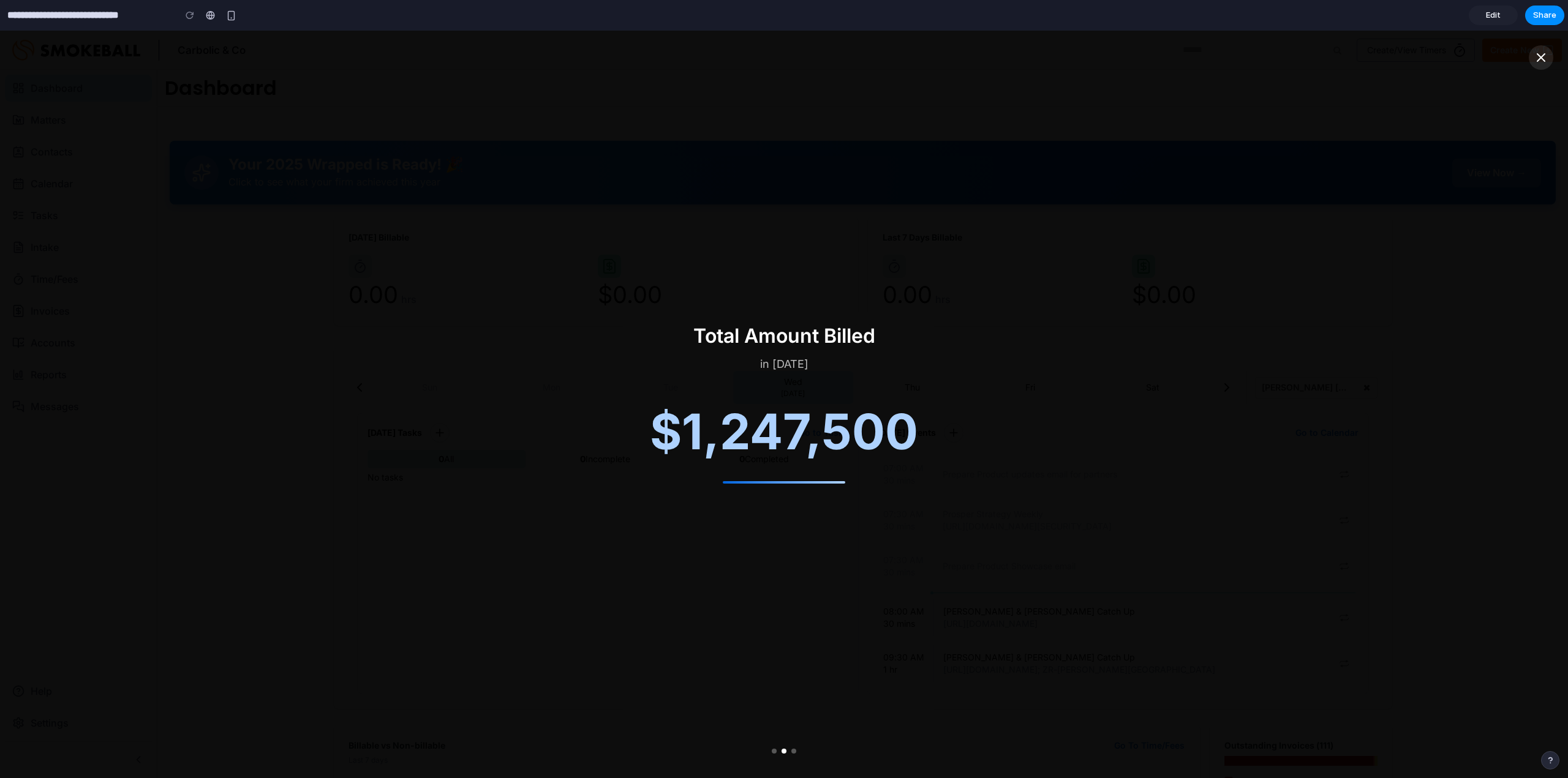
click at [1541, 207] on div "Total Amount Billed in 2025 $ 1,247,500" at bounding box center [784, 404] width 1568 height 747
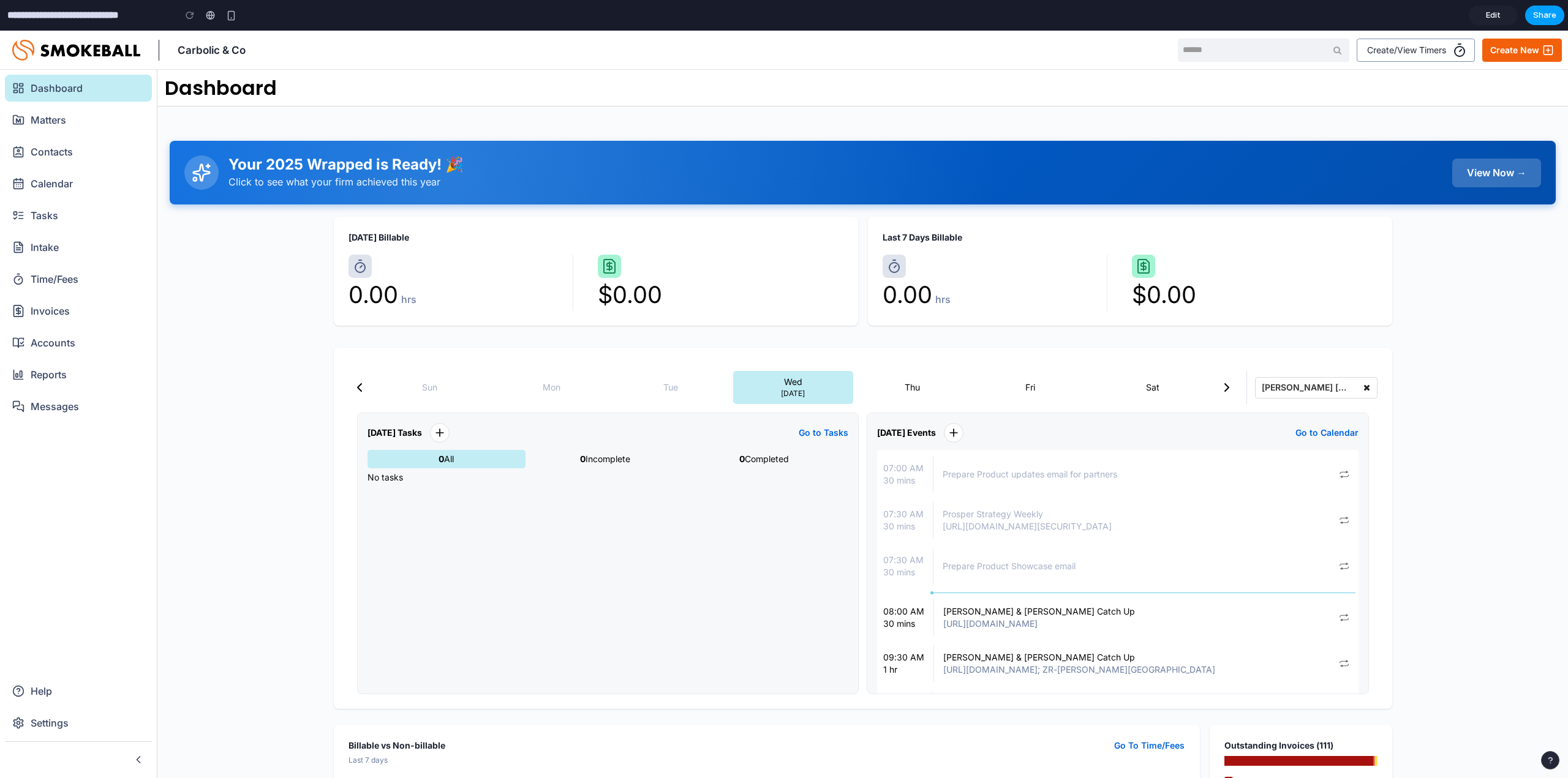
click at [1534, 13] on span "Share" at bounding box center [1544, 16] width 23 height 13
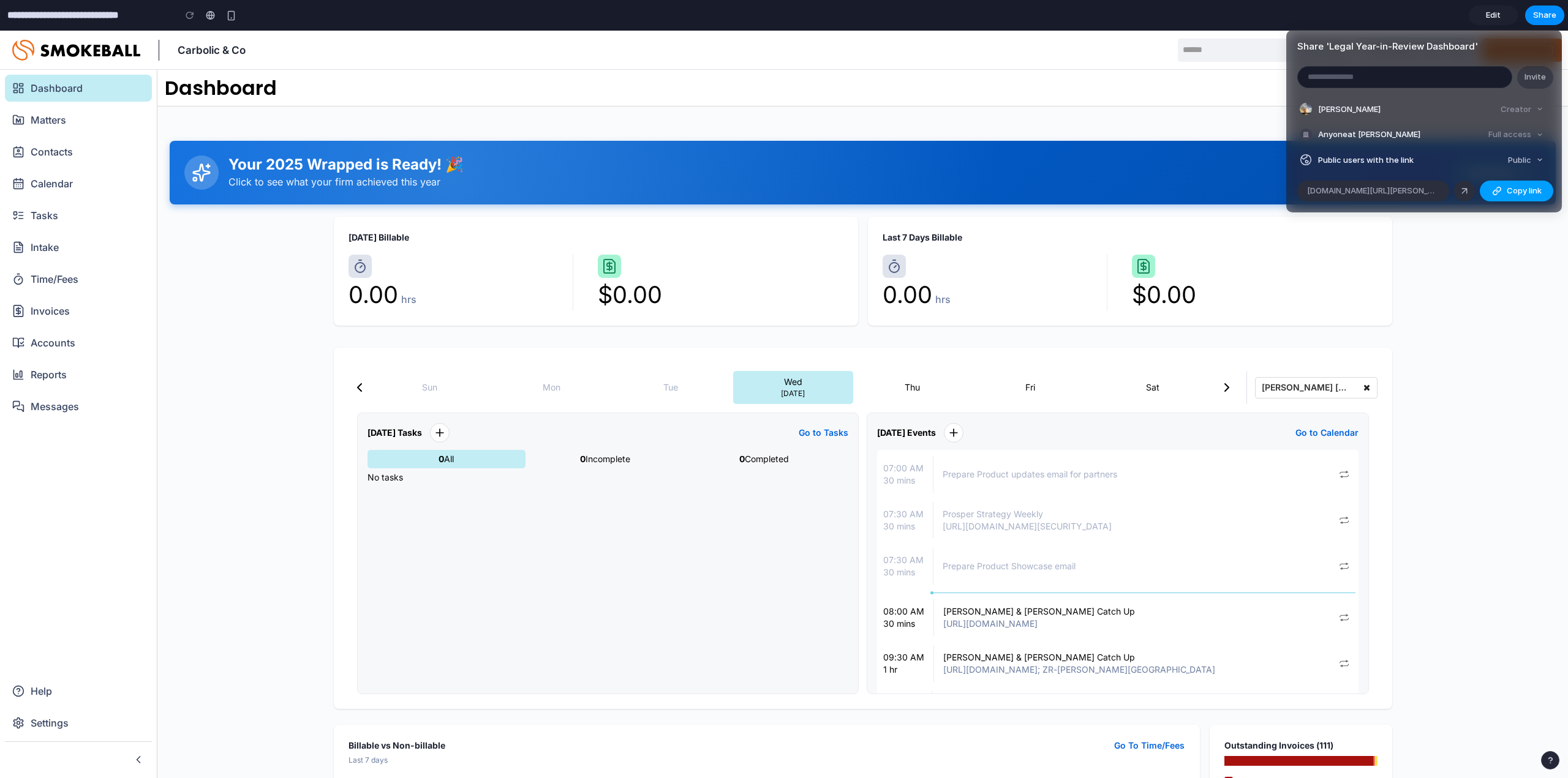
click at [1520, 195] on span "Copy link" at bounding box center [1524, 191] width 35 height 13
click at [1514, 457] on div "Share ' Legal Year-in-Review Dashboard ' Invite Emma Erlach Creator Anyone at E…" at bounding box center [784, 389] width 1568 height 778
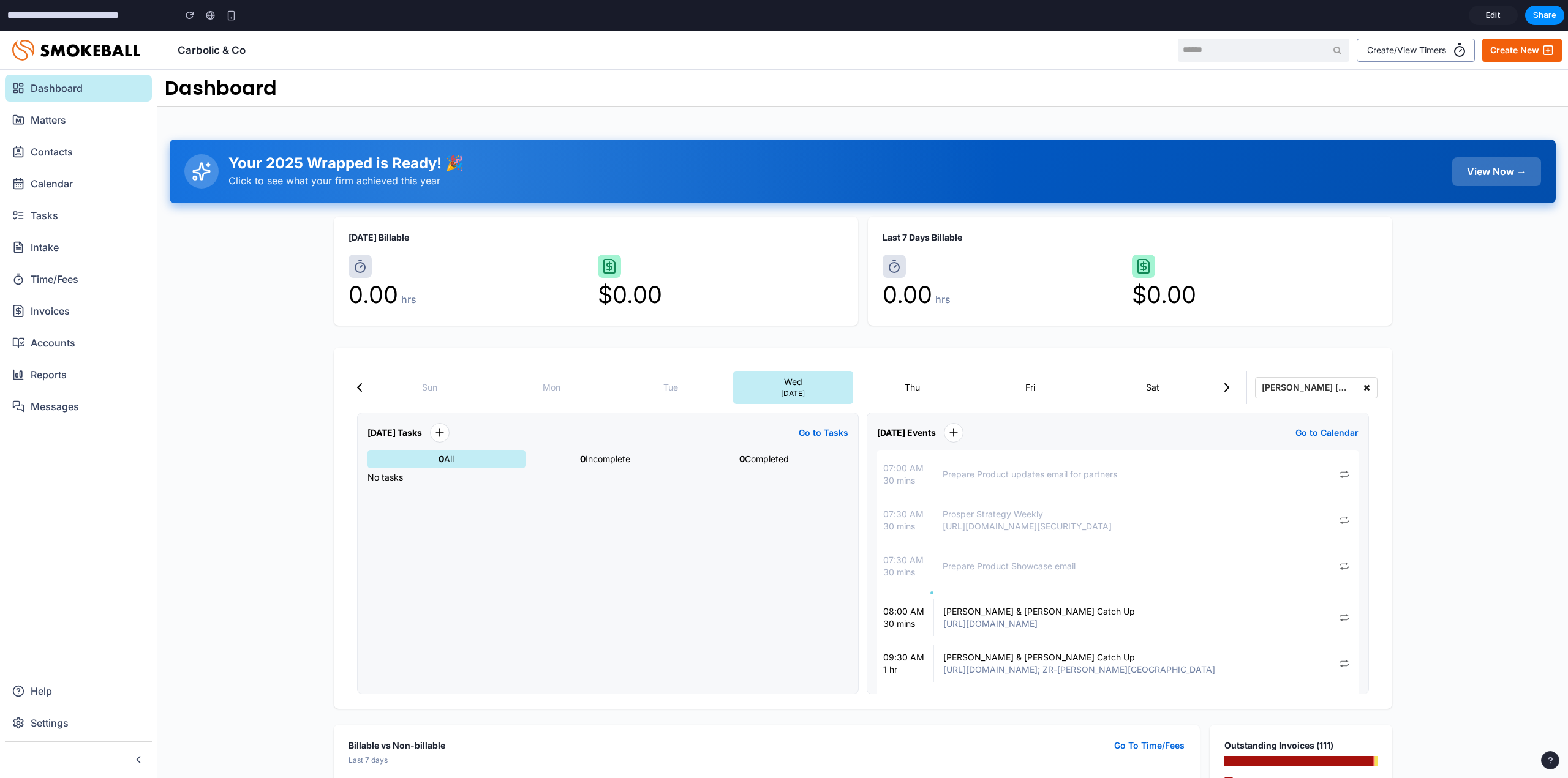
click at [1497, 174] on div "View Now →" at bounding box center [1496, 171] width 88 height 28
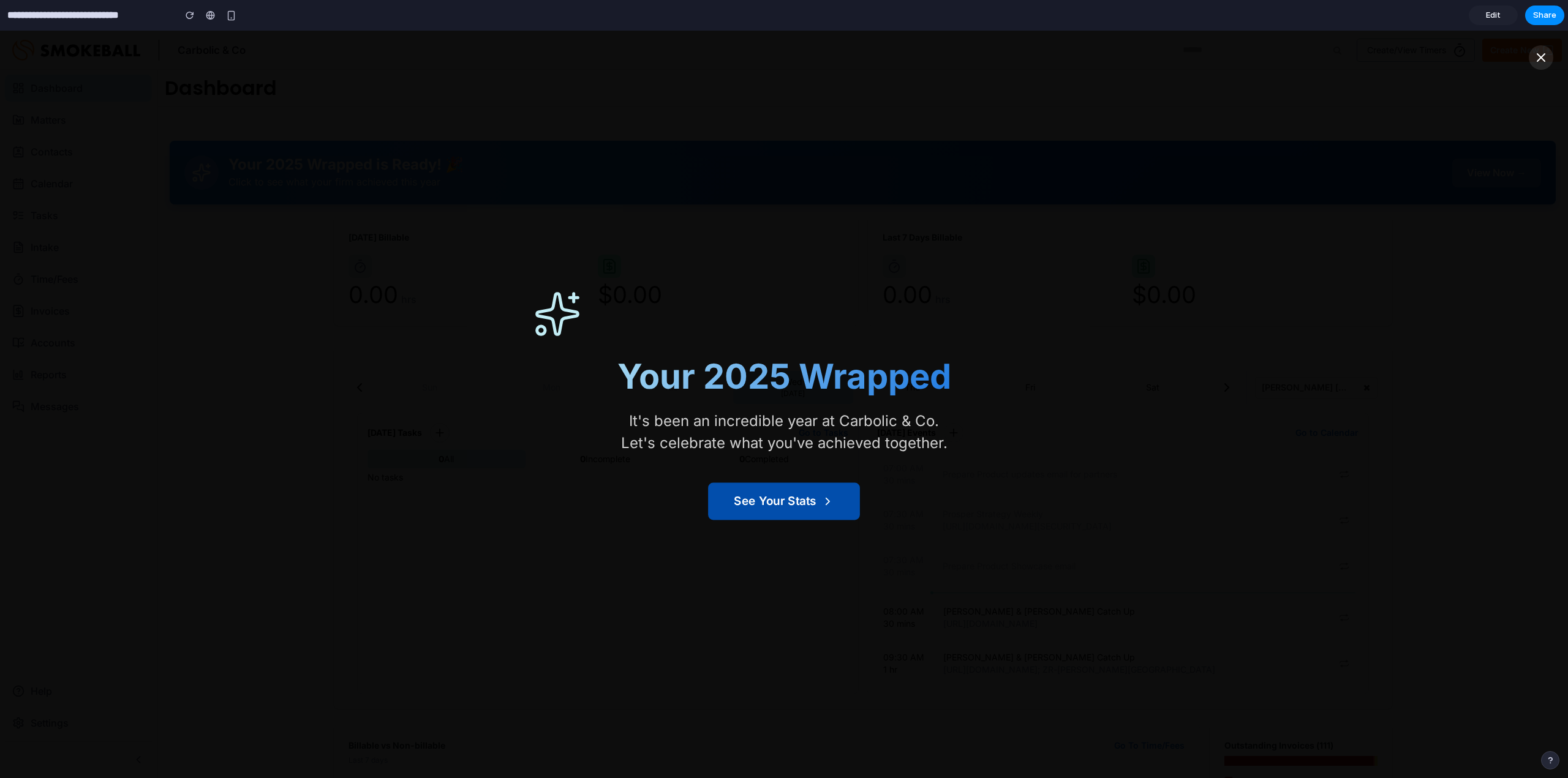
click at [779, 513] on button "See Your Stats" at bounding box center [784, 501] width 152 height 37
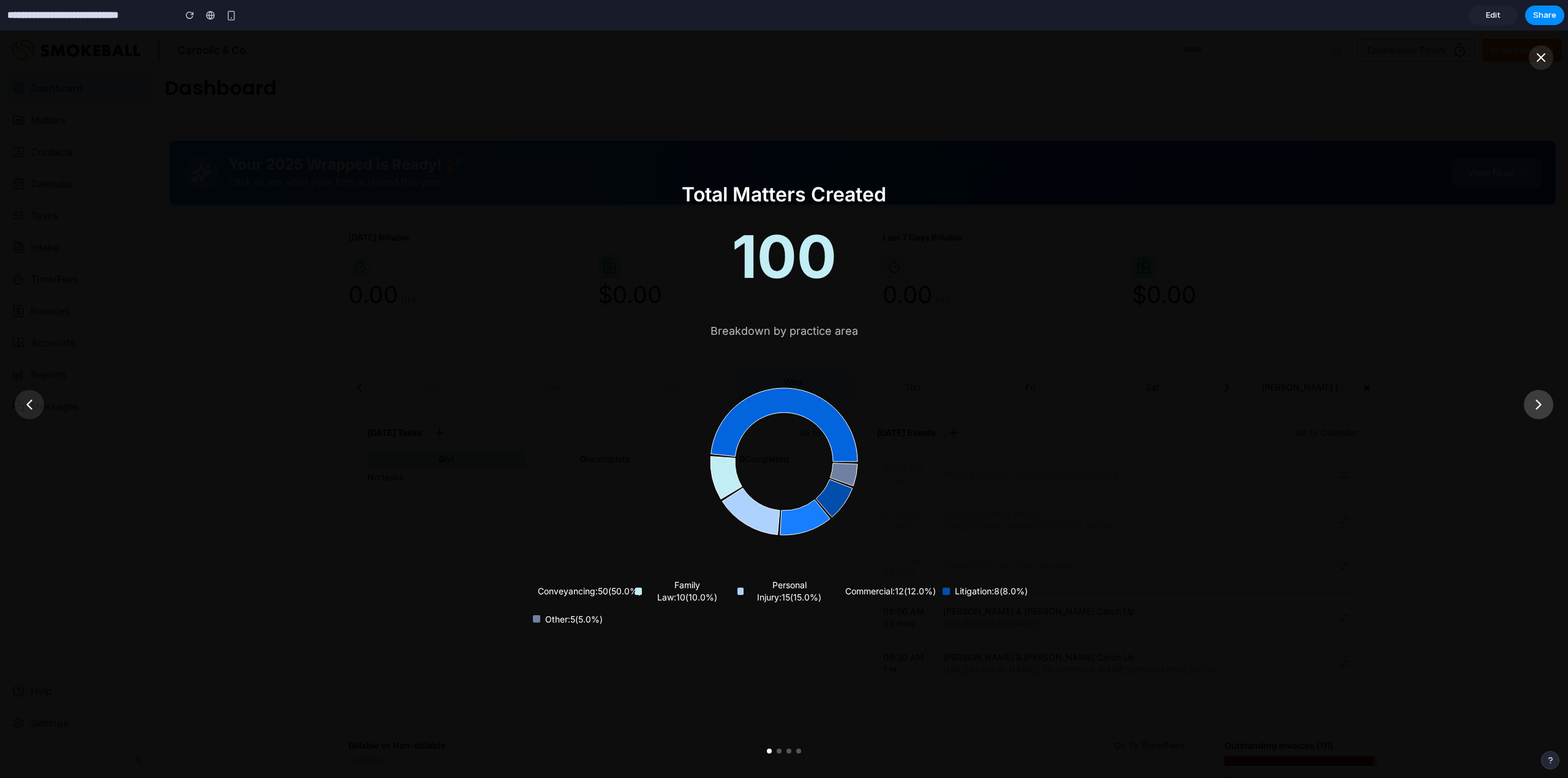
click at [1538, 414] on button at bounding box center [1538, 404] width 29 height 29
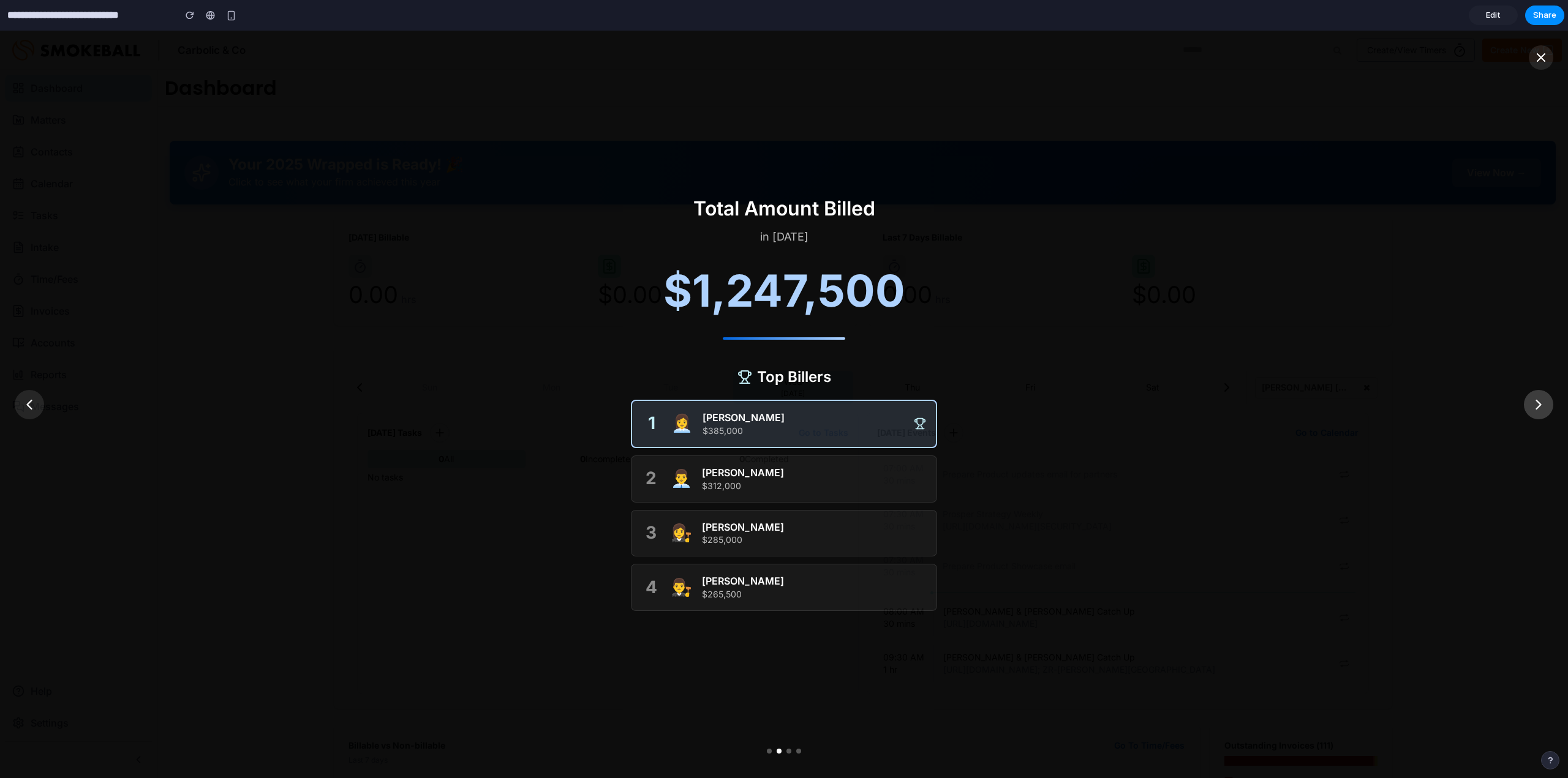
click at [1537, 405] on icon at bounding box center [1539, 405] width 17 height 17
click at [1546, 408] on icon at bounding box center [1539, 405] width 17 height 17
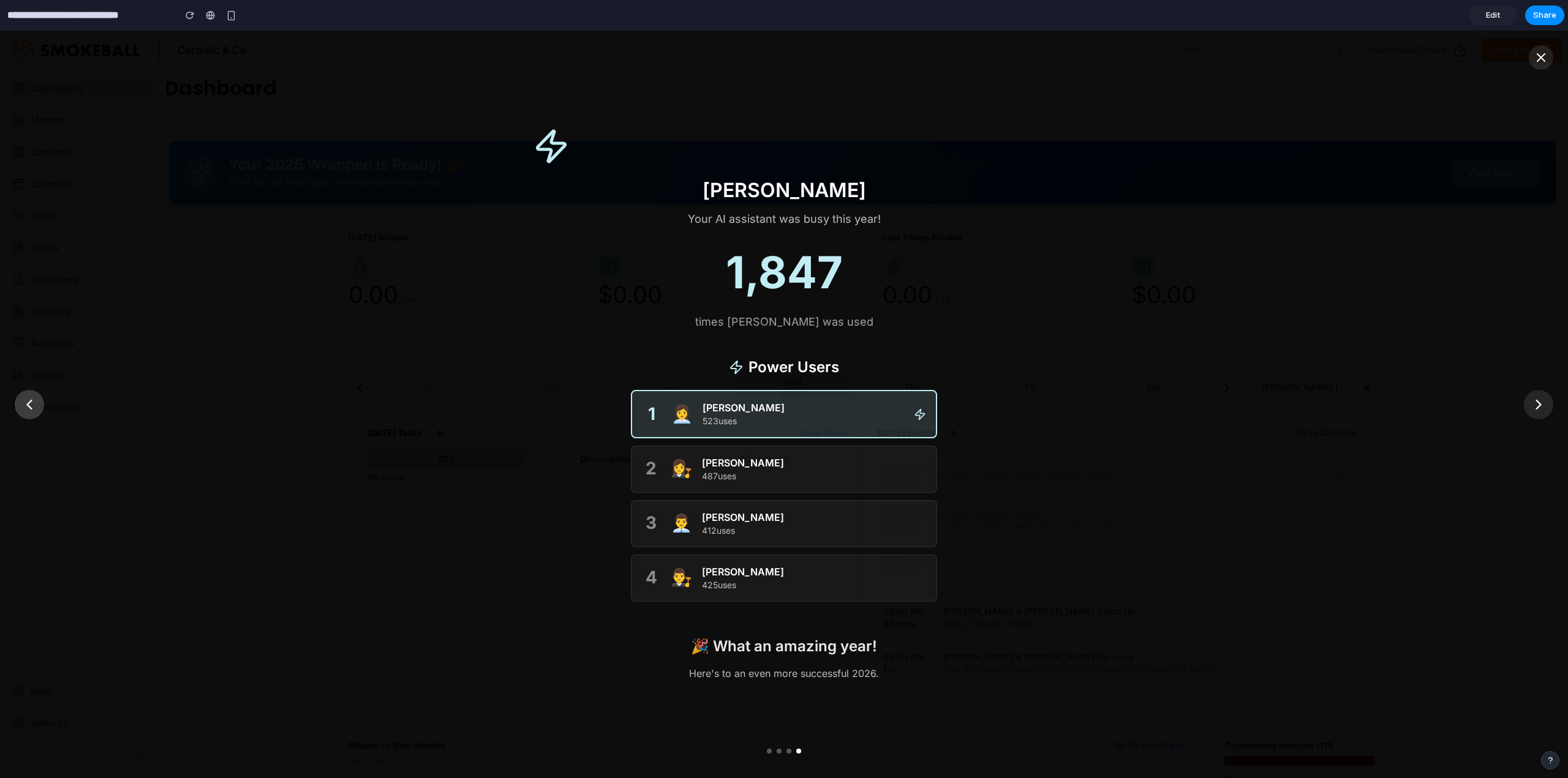
click at [21, 410] on icon at bounding box center [29, 405] width 17 height 17
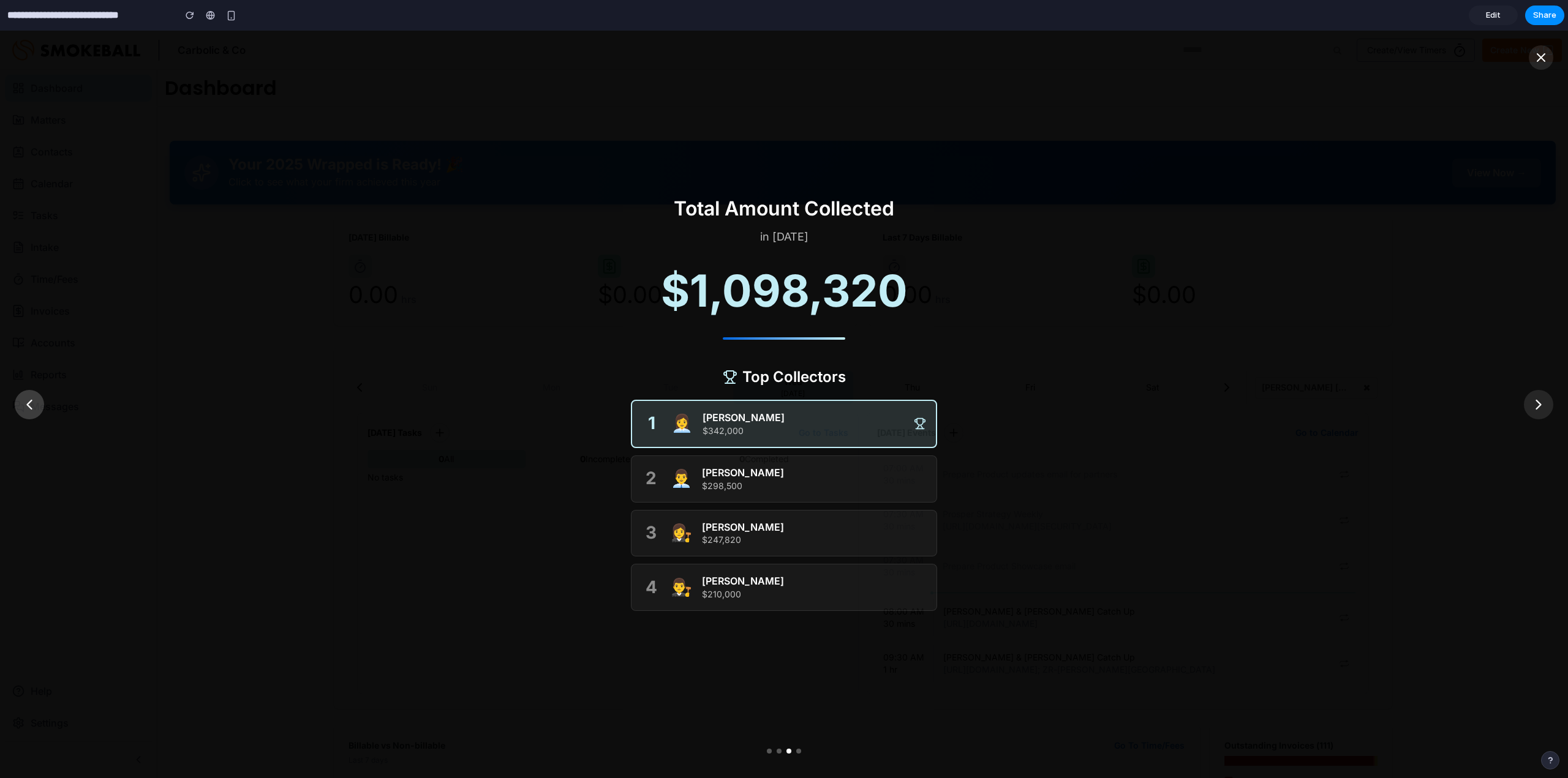
click at [32, 410] on icon at bounding box center [29, 405] width 17 height 17
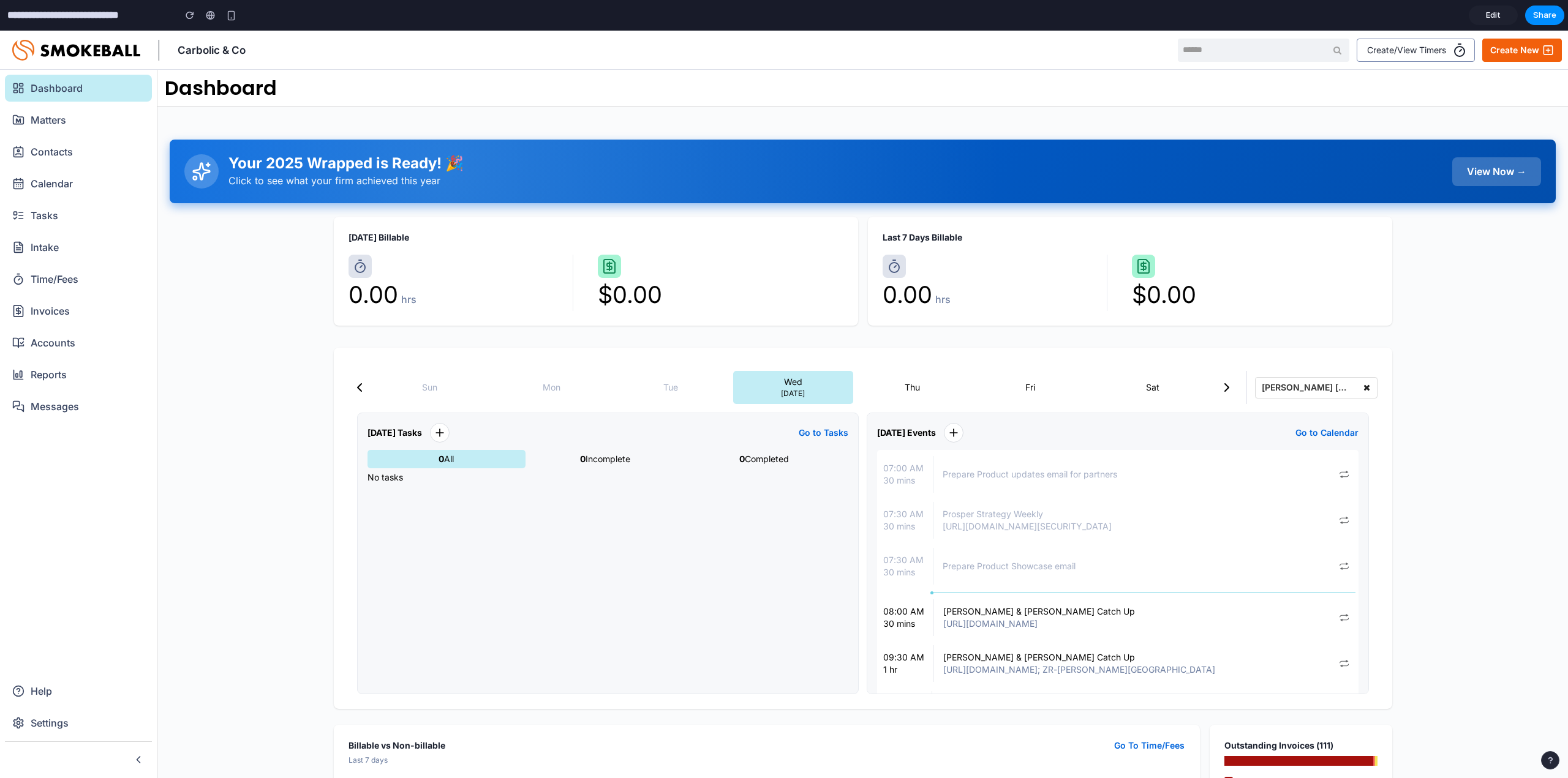
click at [1532, 174] on div "View Now →" at bounding box center [1496, 171] width 88 height 28
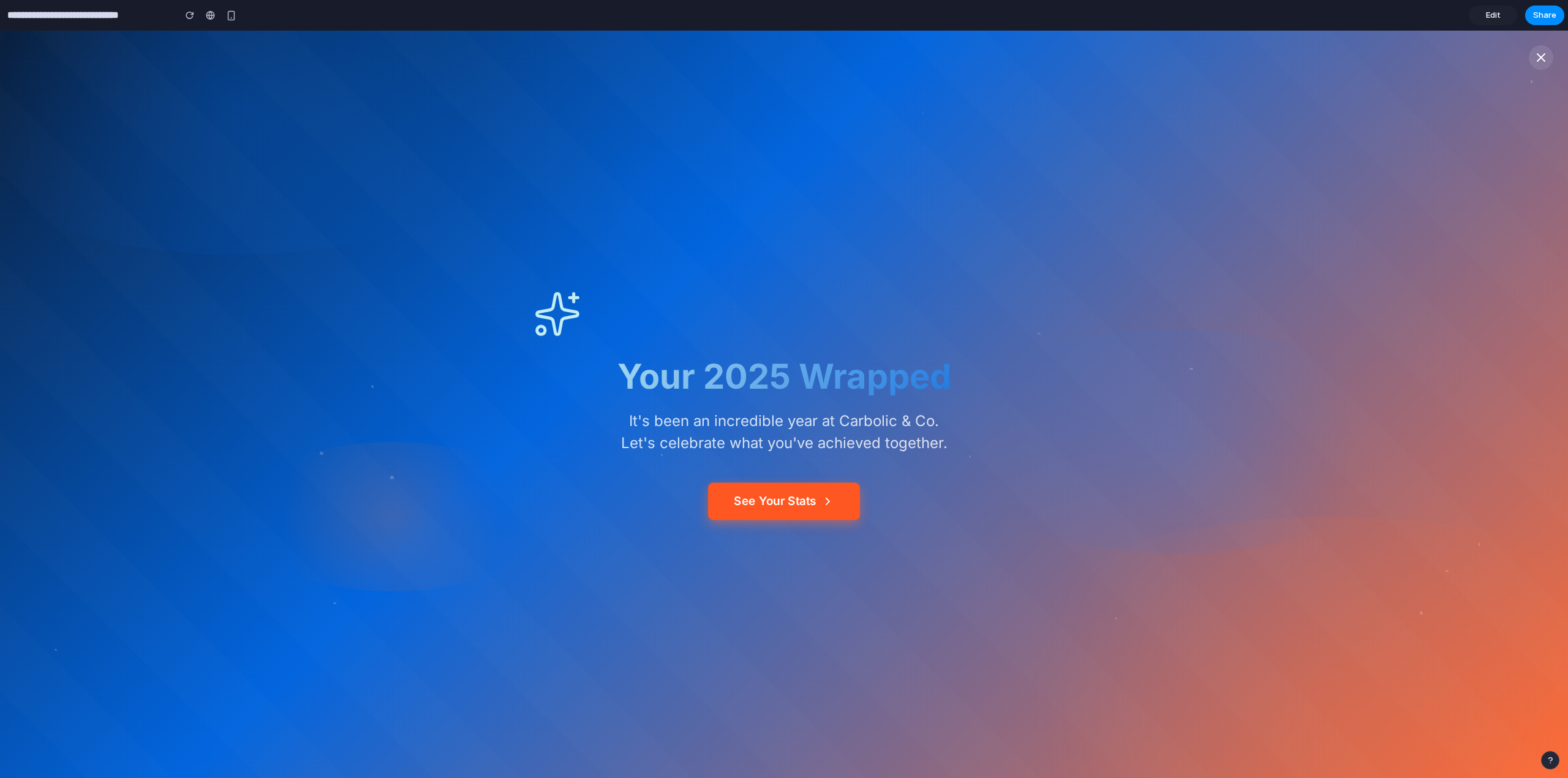
click at [798, 503] on button "See Your Stats" at bounding box center [784, 501] width 152 height 37
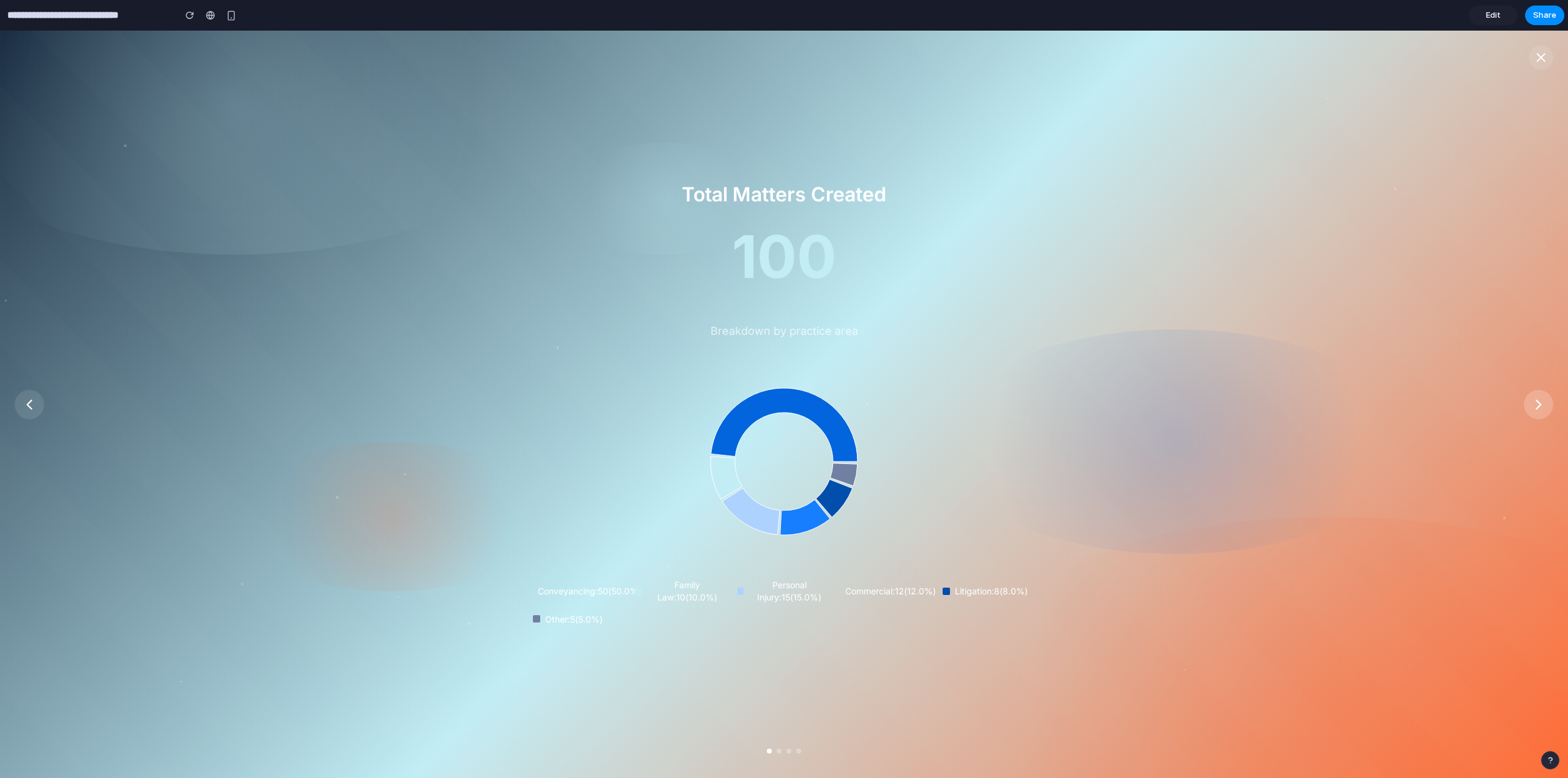
click at [1544, 397] on icon at bounding box center [1539, 405] width 17 height 17
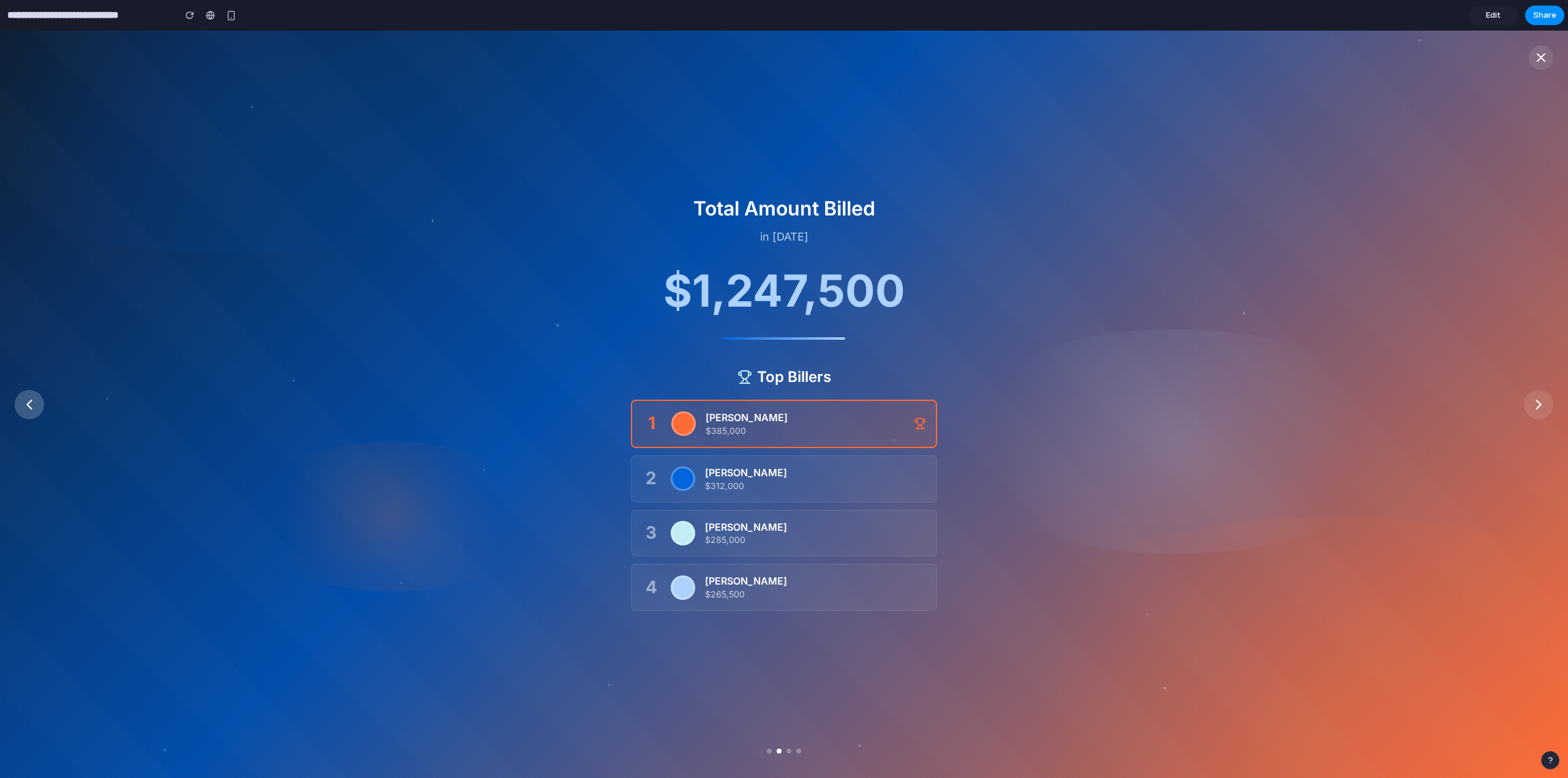
click at [24, 410] on icon at bounding box center [29, 405] width 17 height 17
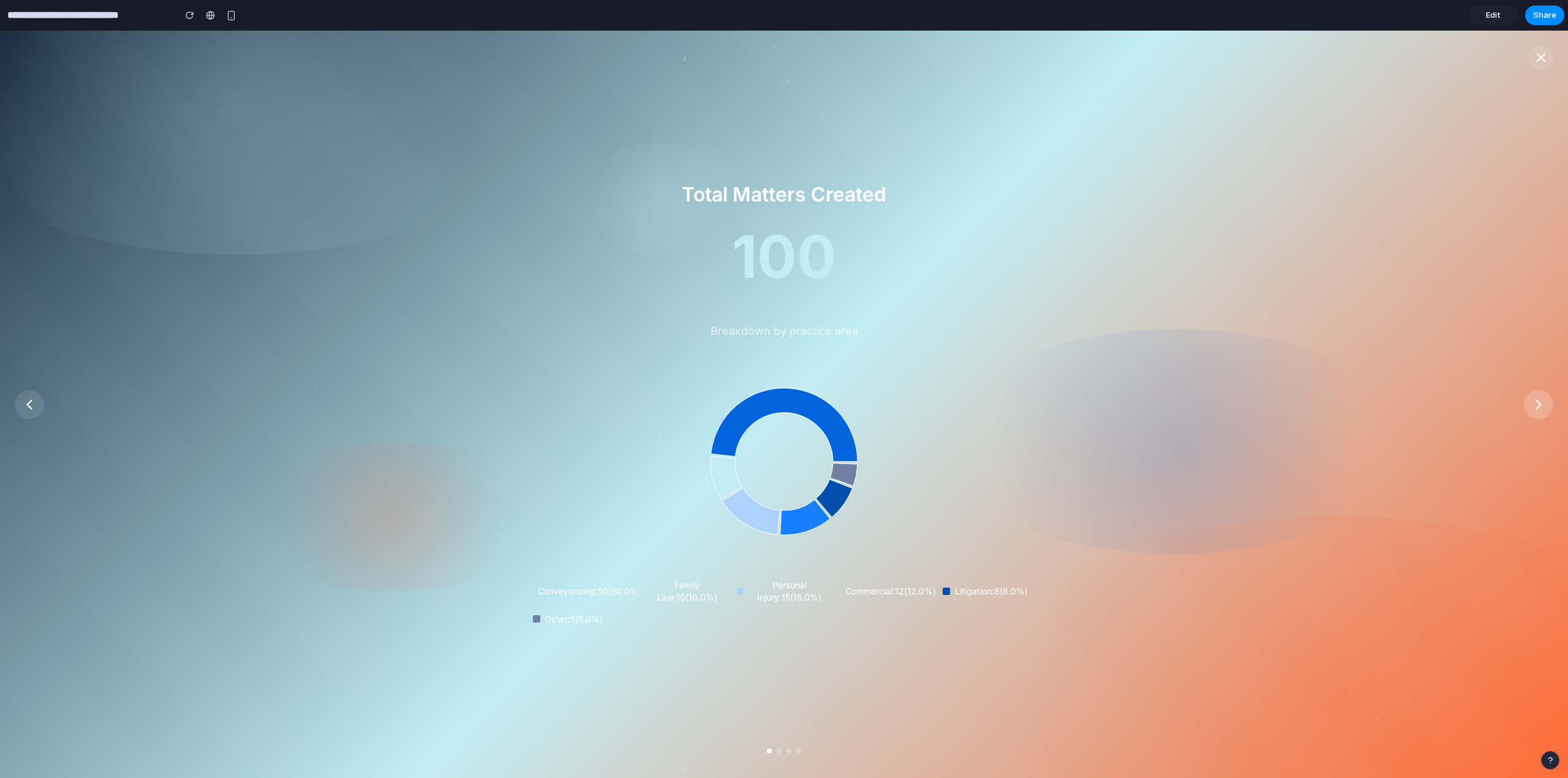
click at [1532, 398] on icon at bounding box center [1539, 405] width 17 height 17
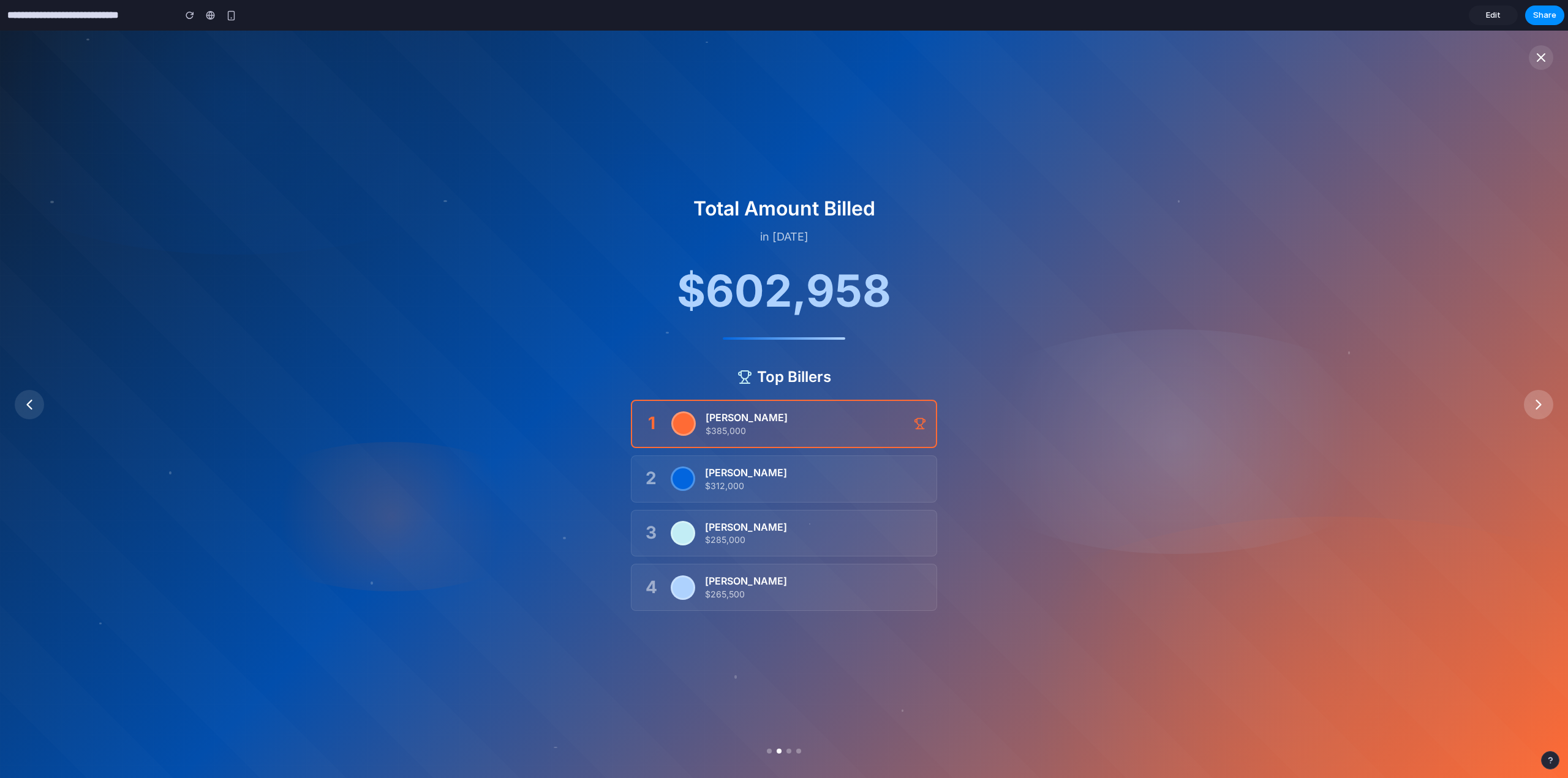
click at [1532, 398] on icon at bounding box center [1539, 405] width 17 height 17
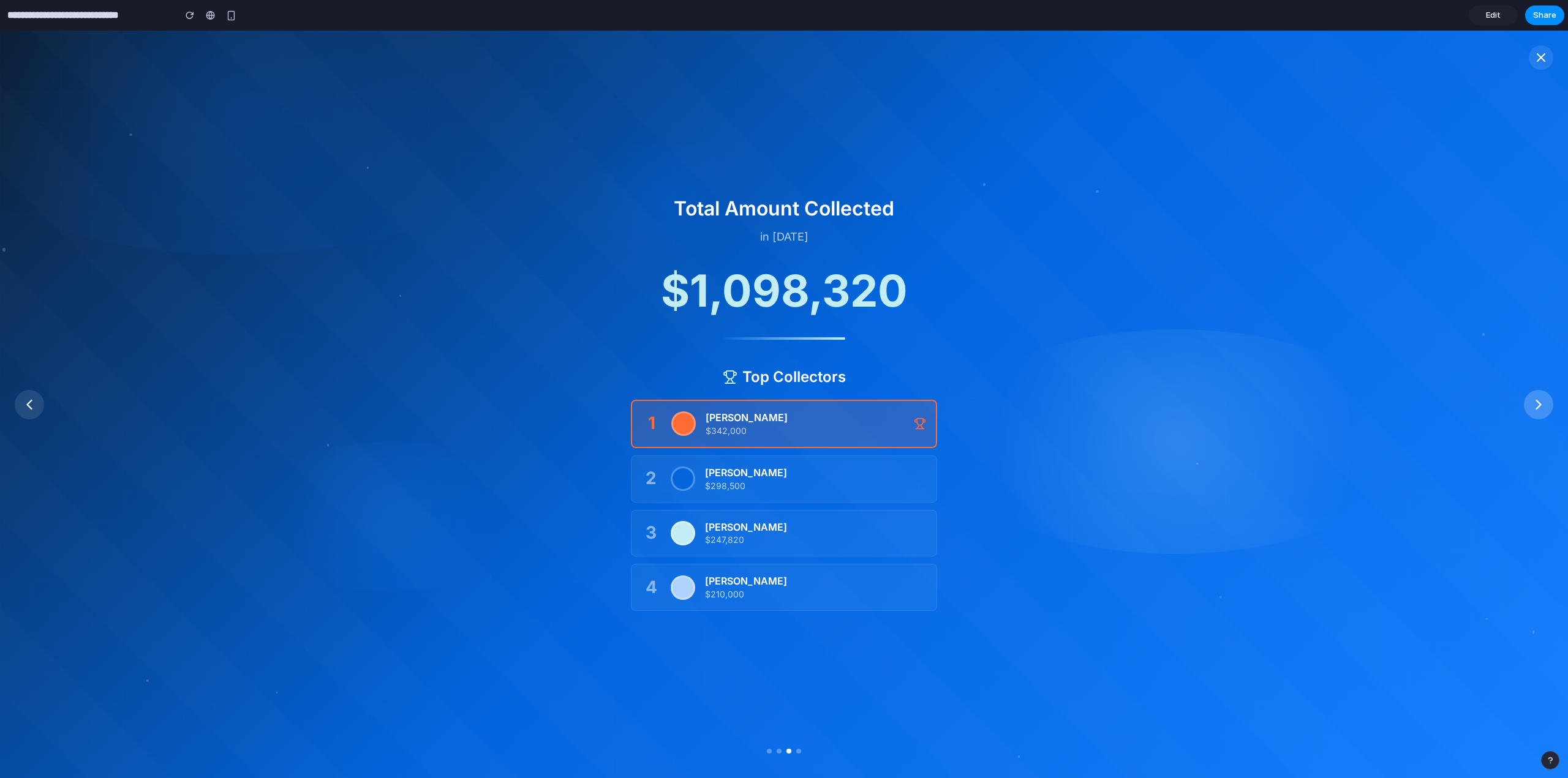
click at [1532, 398] on icon at bounding box center [1539, 405] width 17 height 17
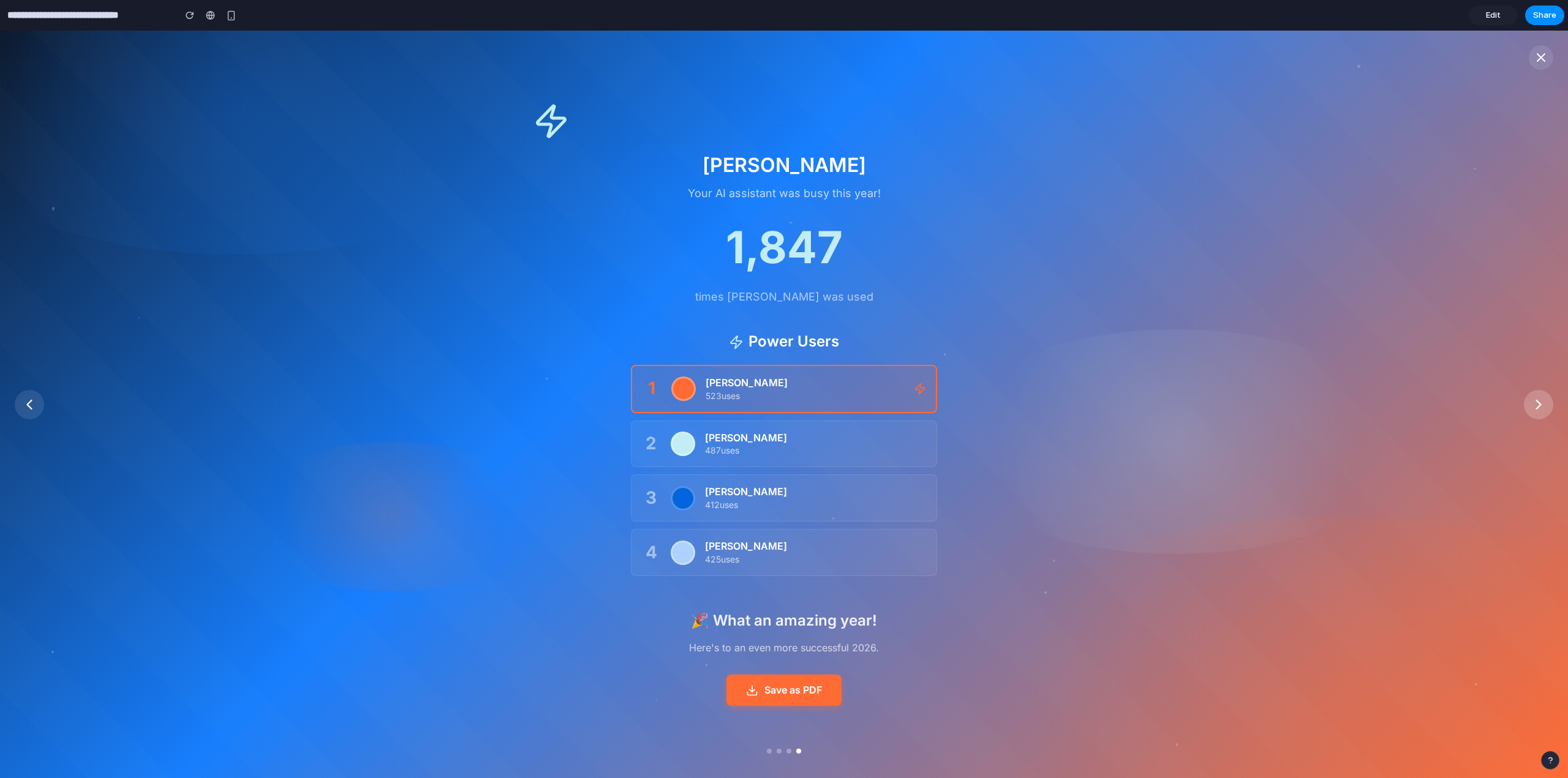
click at [1532, 398] on icon at bounding box center [1539, 405] width 17 height 17
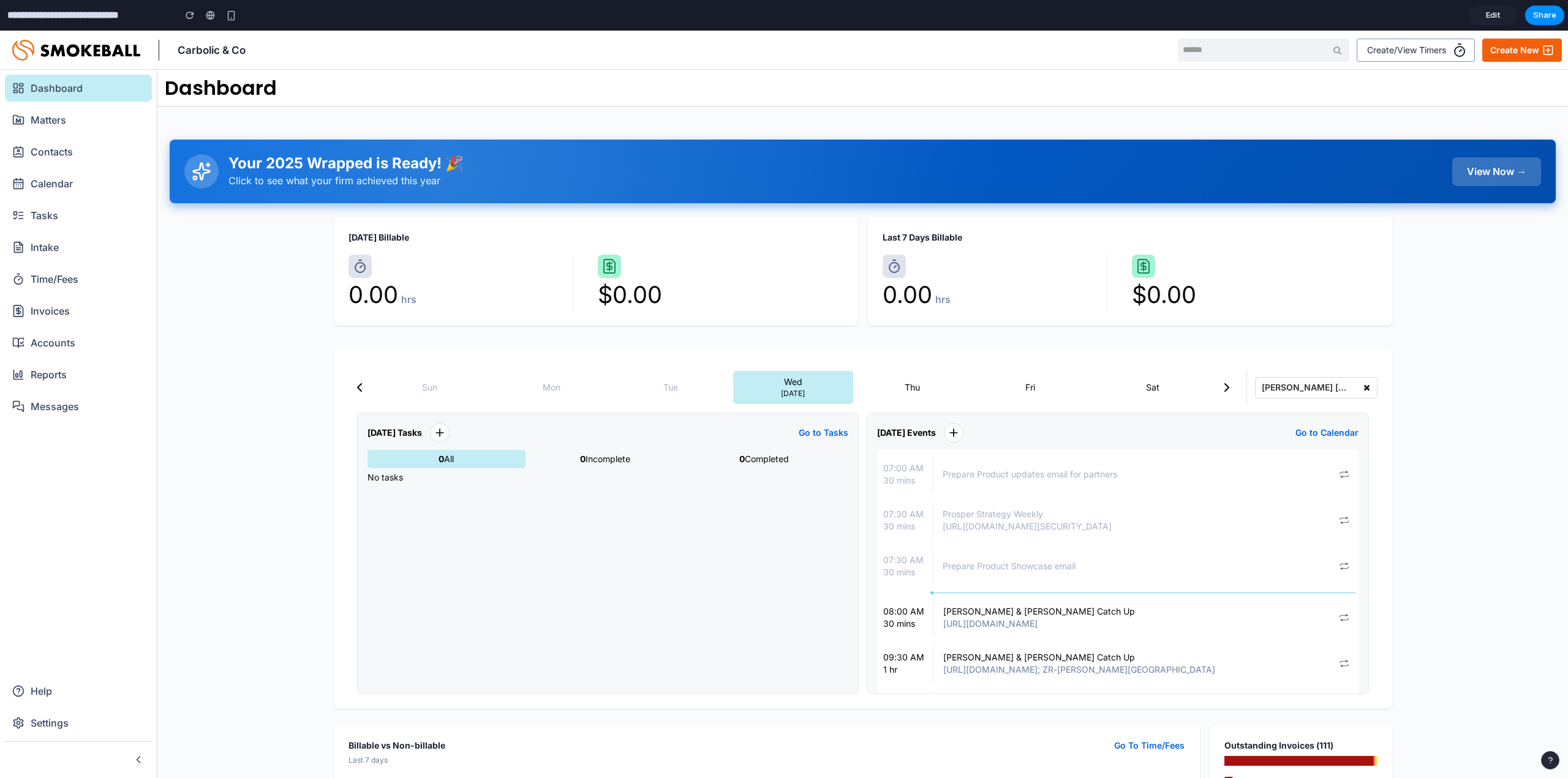
click at [1503, 163] on div "View Now →" at bounding box center [1496, 171] width 88 height 28
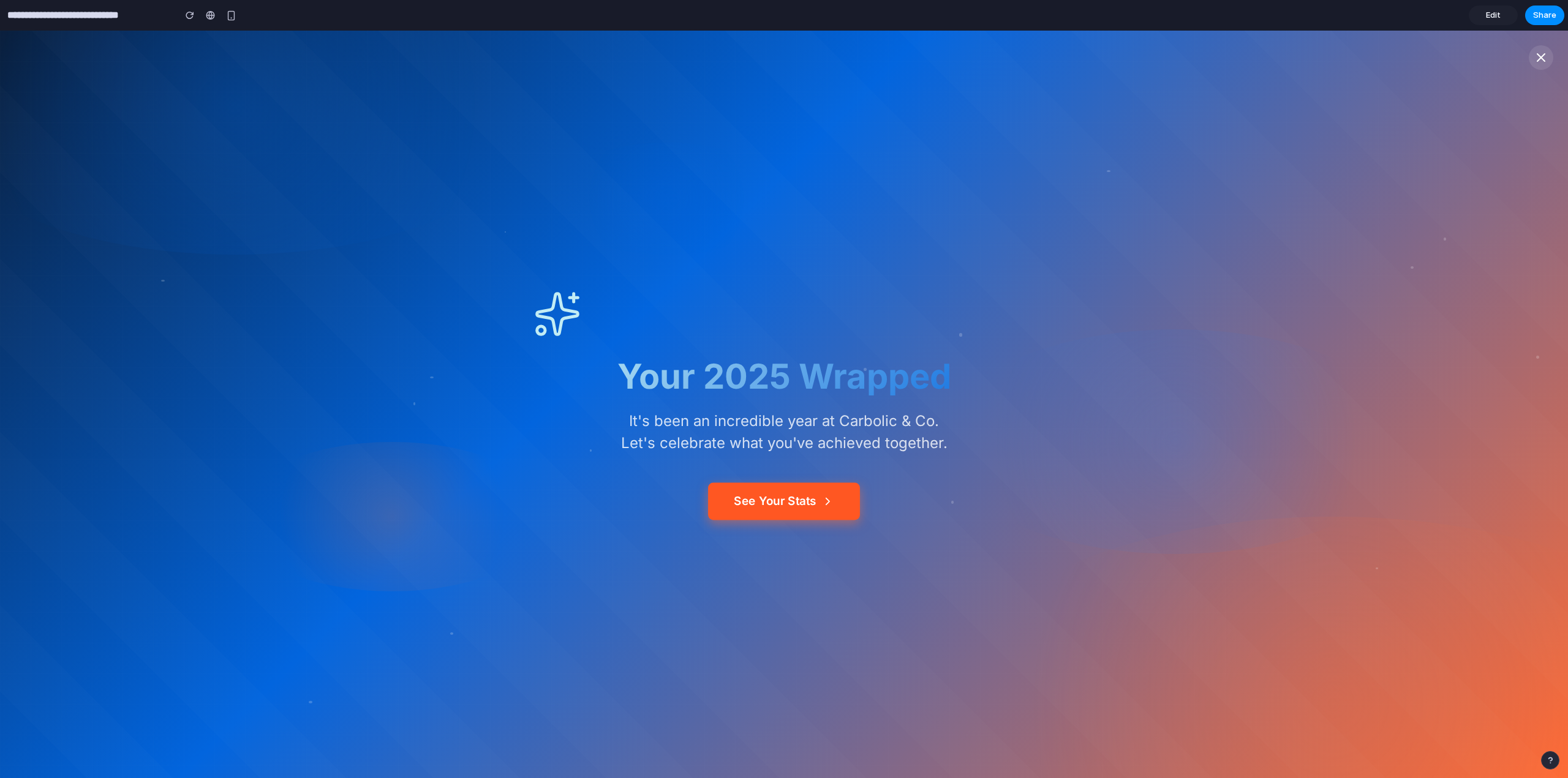
click at [792, 503] on button "See Your Stats" at bounding box center [784, 501] width 152 height 37
